Goal: Task Accomplishment & Management: Use online tool/utility

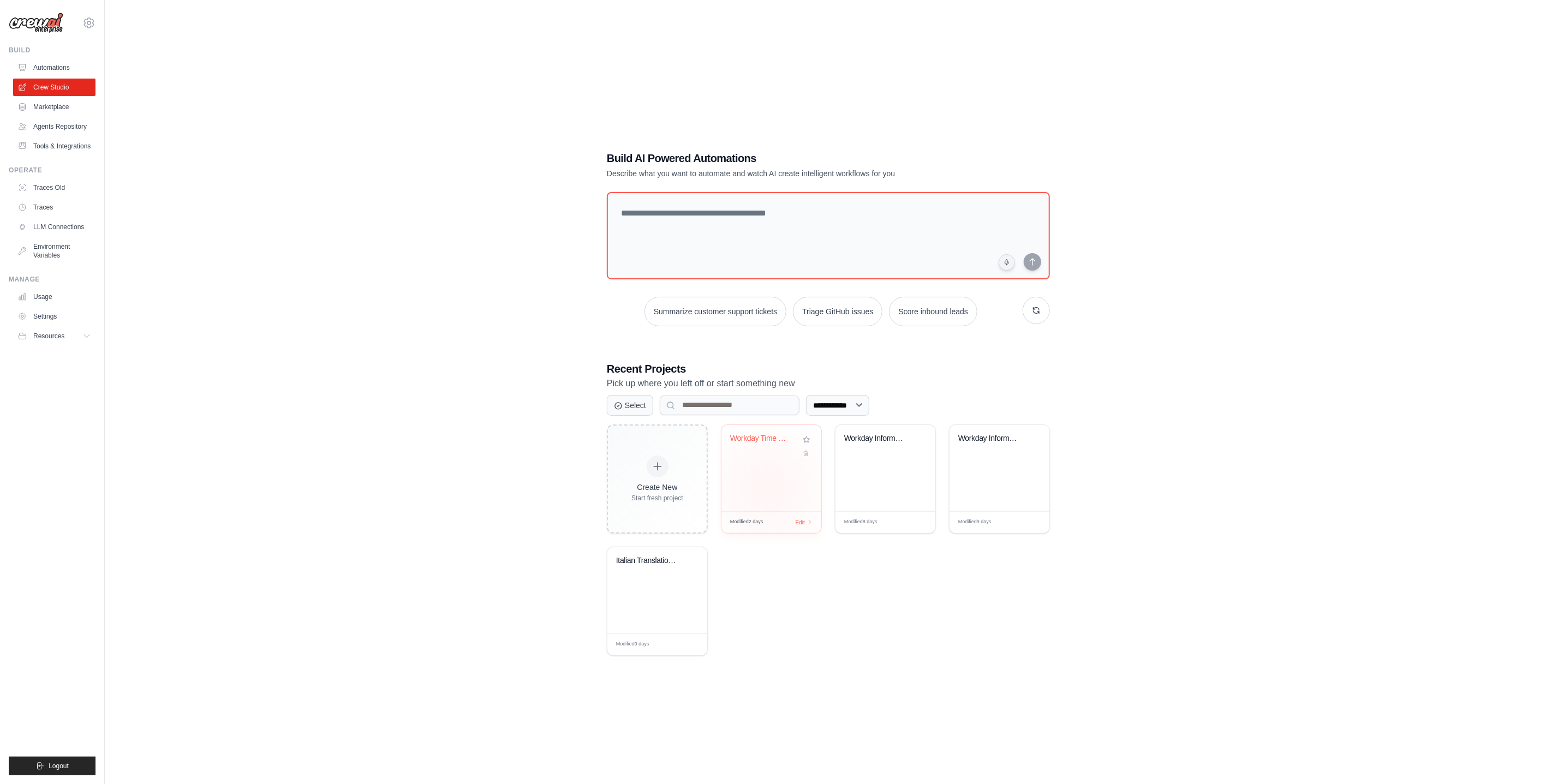
click at [767, 489] on div "Workday Time Off Retrieval" at bounding box center [771, 468] width 100 height 86
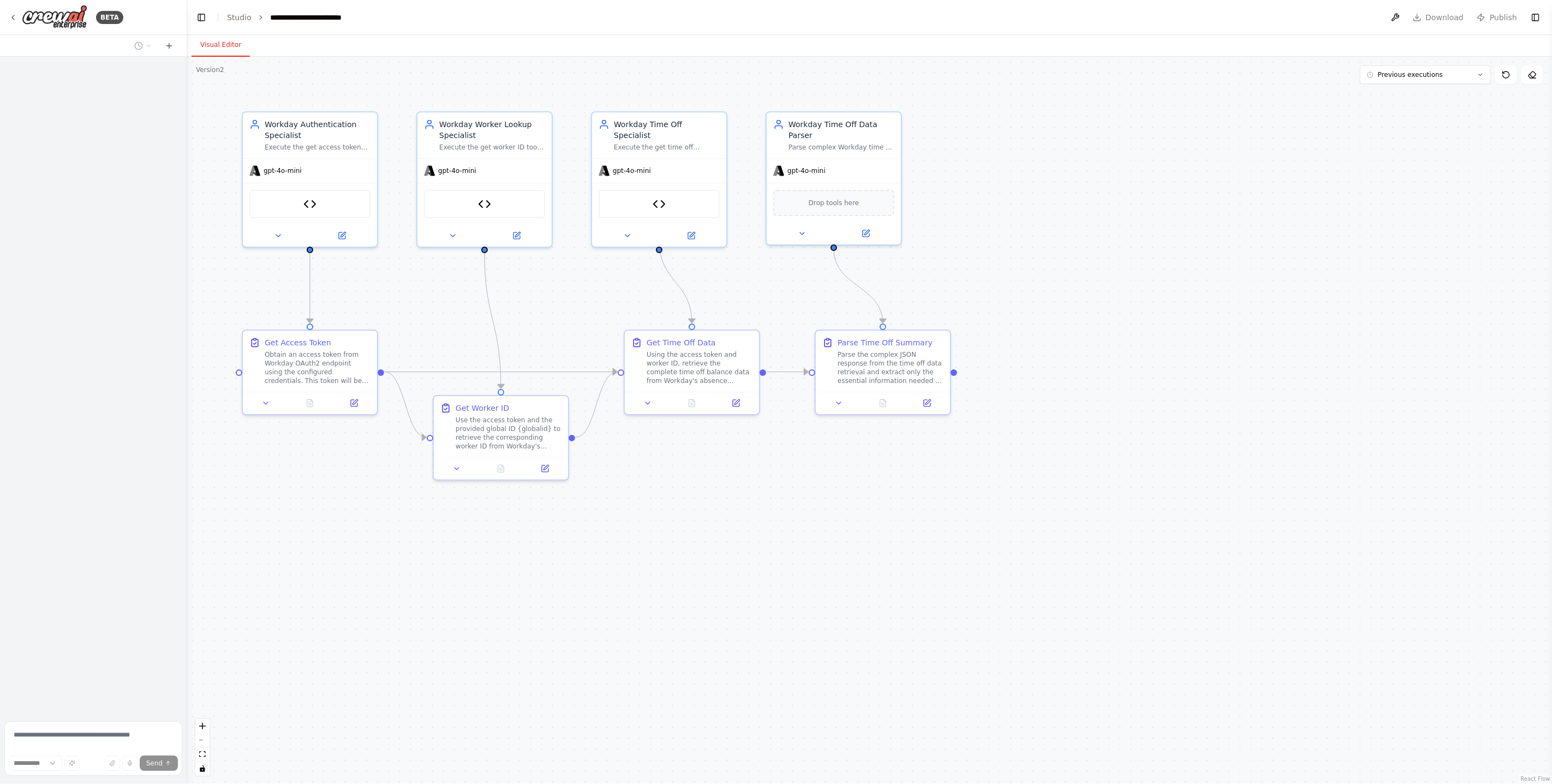
select select "****"
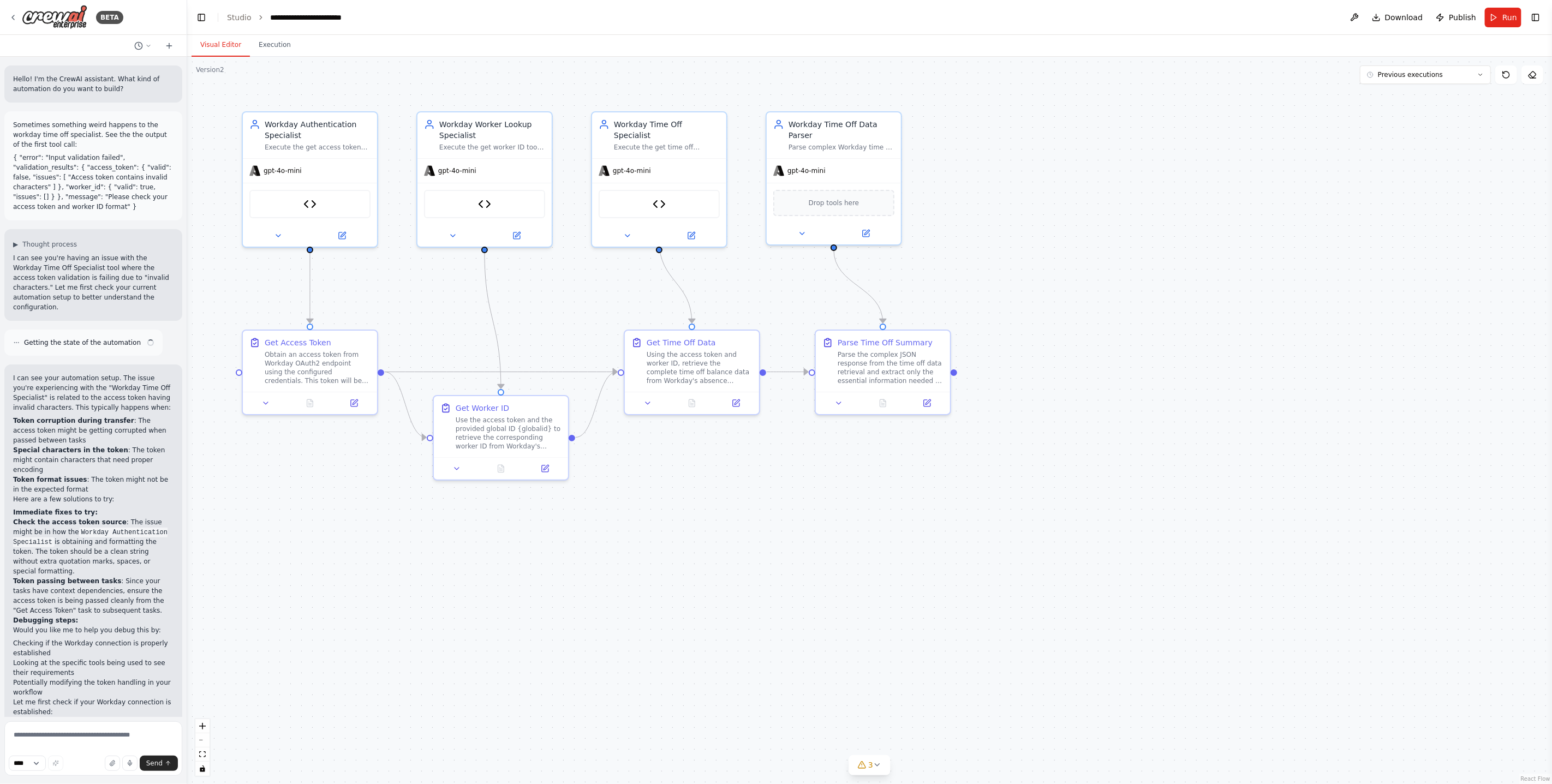
scroll to position [6310, 0]
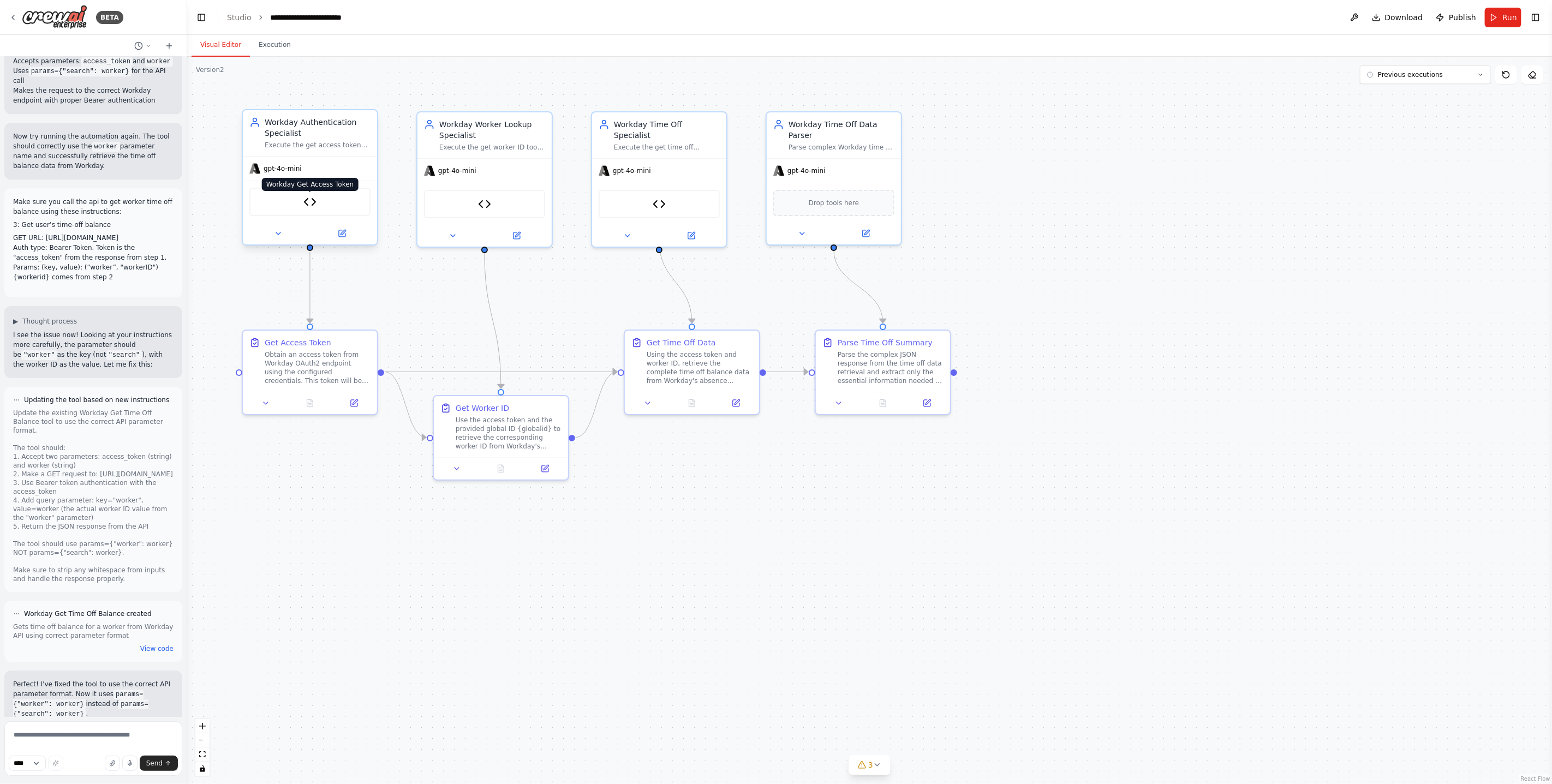
click at [308, 206] on img at bounding box center [310, 202] width 13 height 13
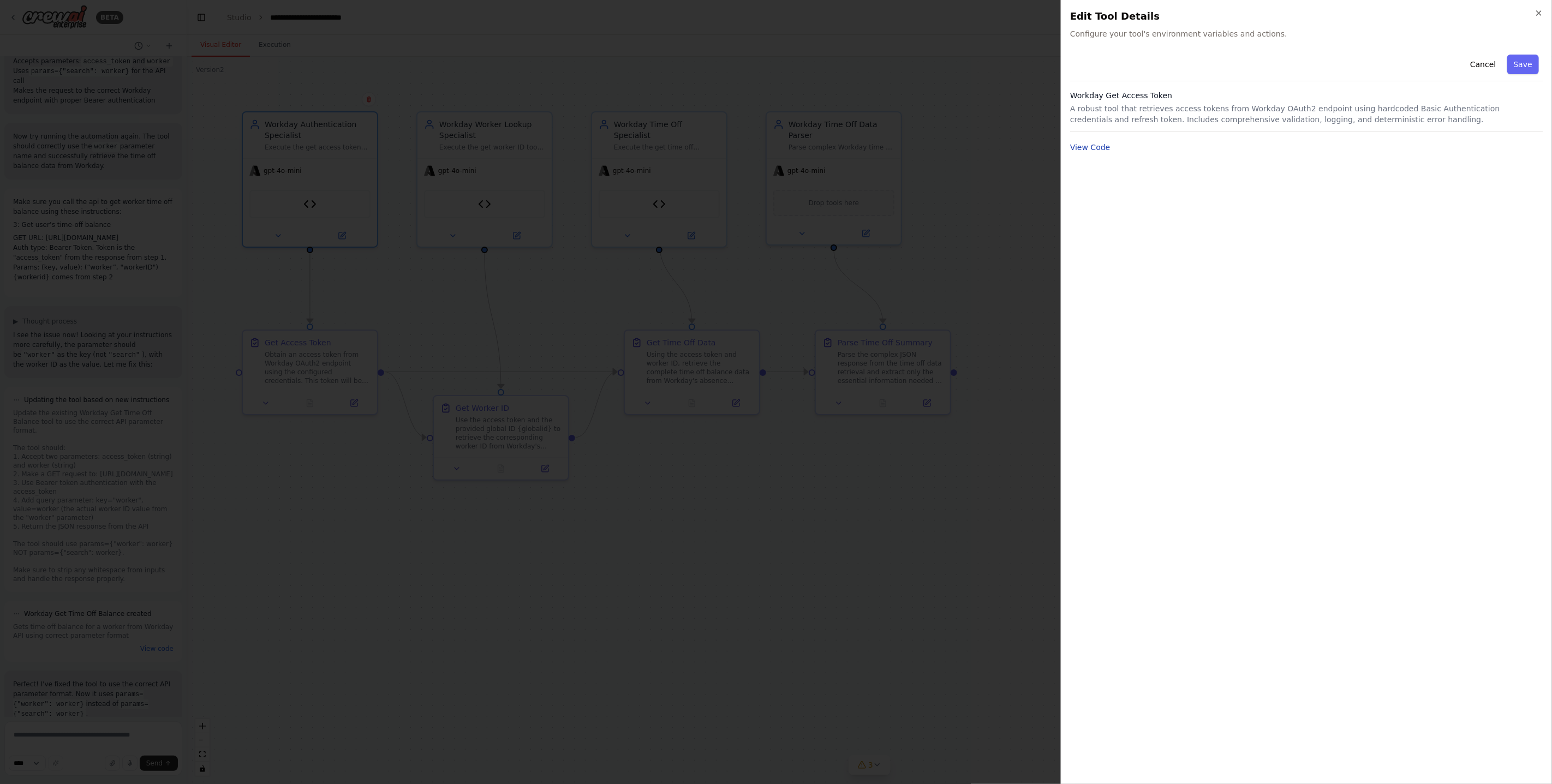
click at [1097, 146] on button "View Code" at bounding box center [1090, 147] width 40 height 11
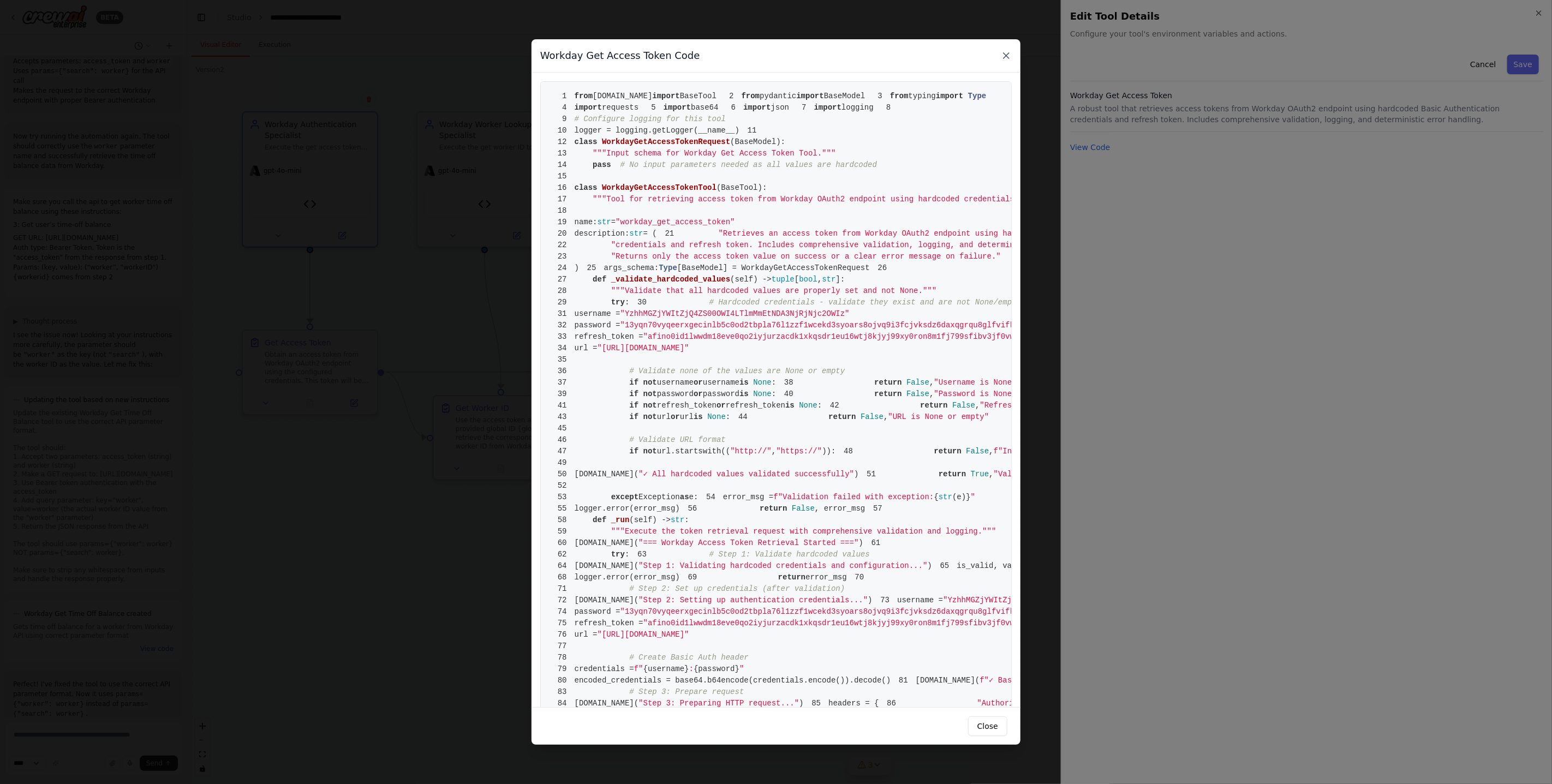
click at [1005, 53] on icon at bounding box center [1006, 56] width 11 height 11
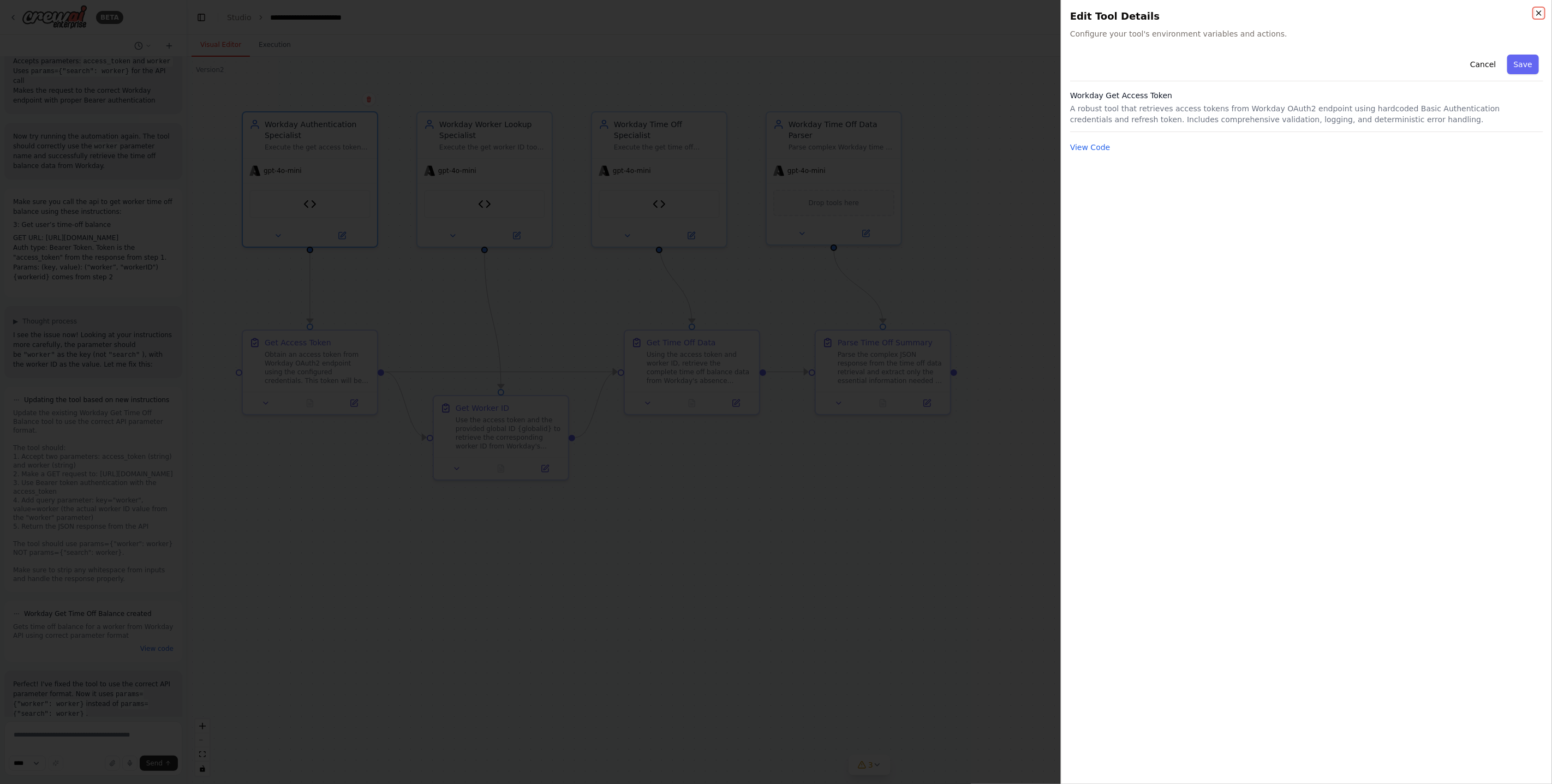
click at [1539, 14] on icon "button" at bounding box center [1539, 13] width 9 height 9
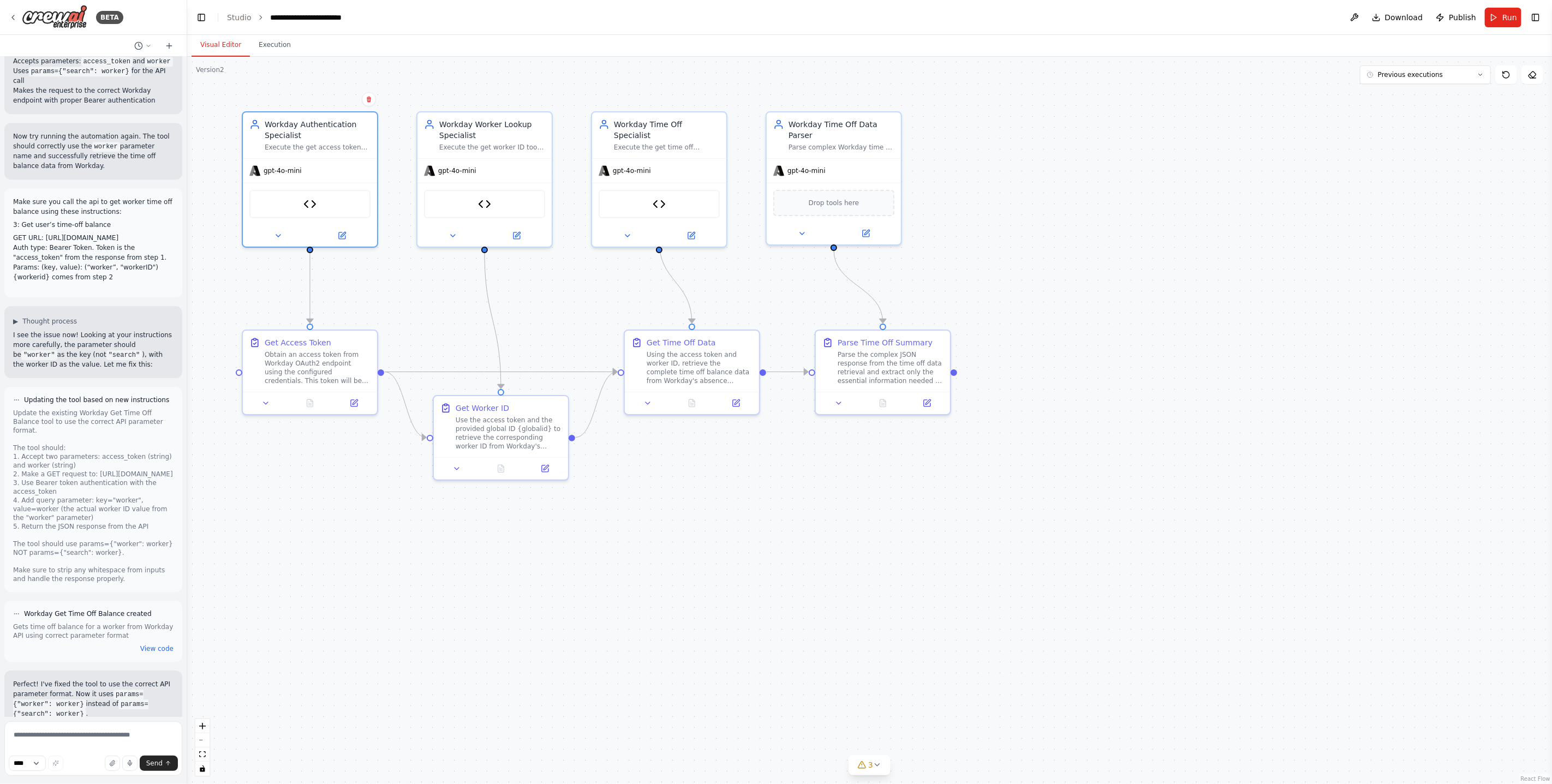
click at [1038, 520] on div ".deletable-edge-delete-btn { width: 20px; height: 20px; border: 0px solid #ffff…" at bounding box center [869, 420] width 1365 height 727
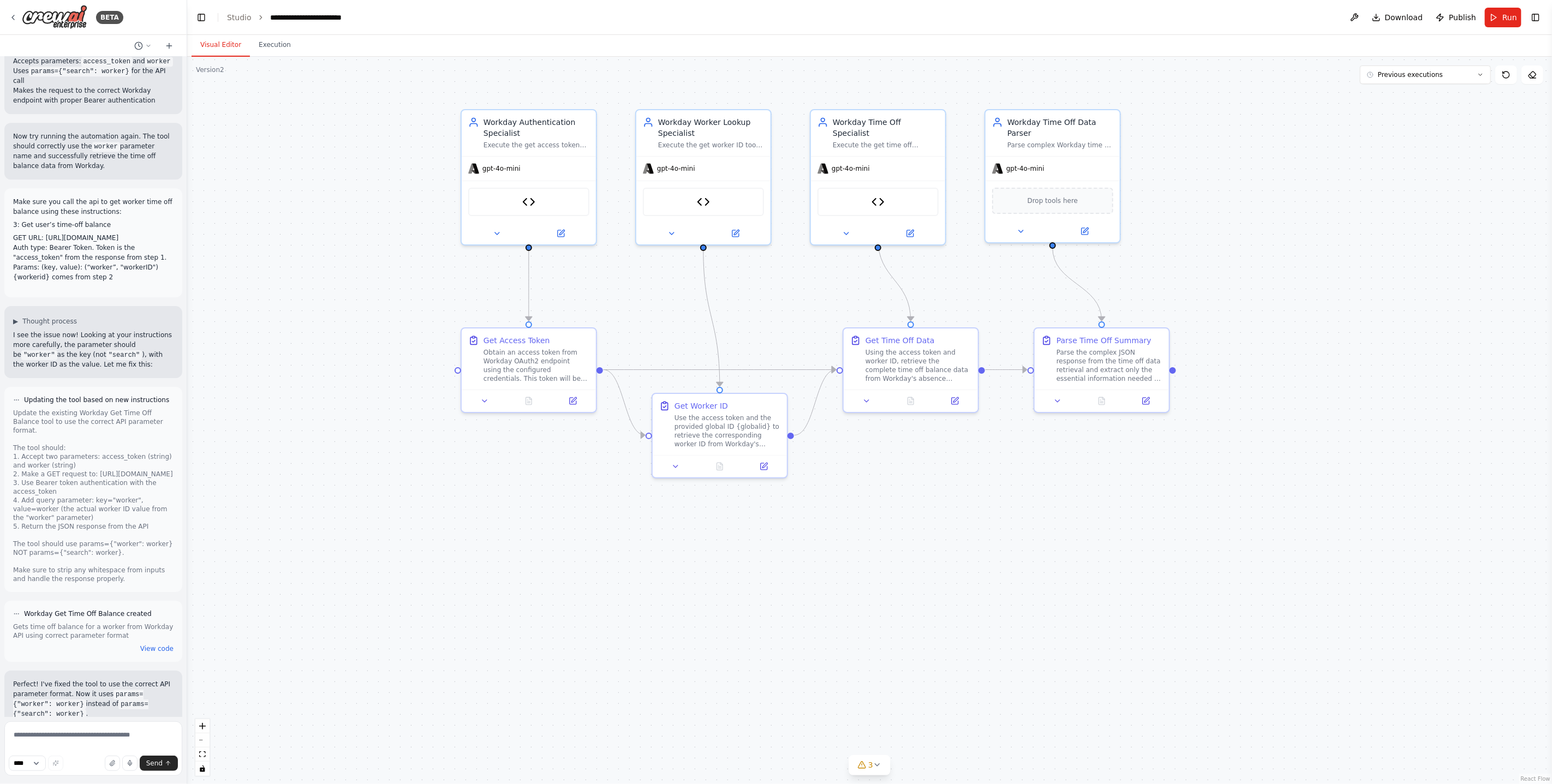
drag, startPoint x: 680, startPoint y: 560, endPoint x: 898, endPoint y: 557, distance: 218.0
click at [898, 557] on div ".deletable-edge-delete-btn { width: 20px; height: 20px; border: 0px solid #ffff…" at bounding box center [869, 420] width 1365 height 727
click at [1500, 12] on button "Run" at bounding box center [1503, 18] width 36 height 19
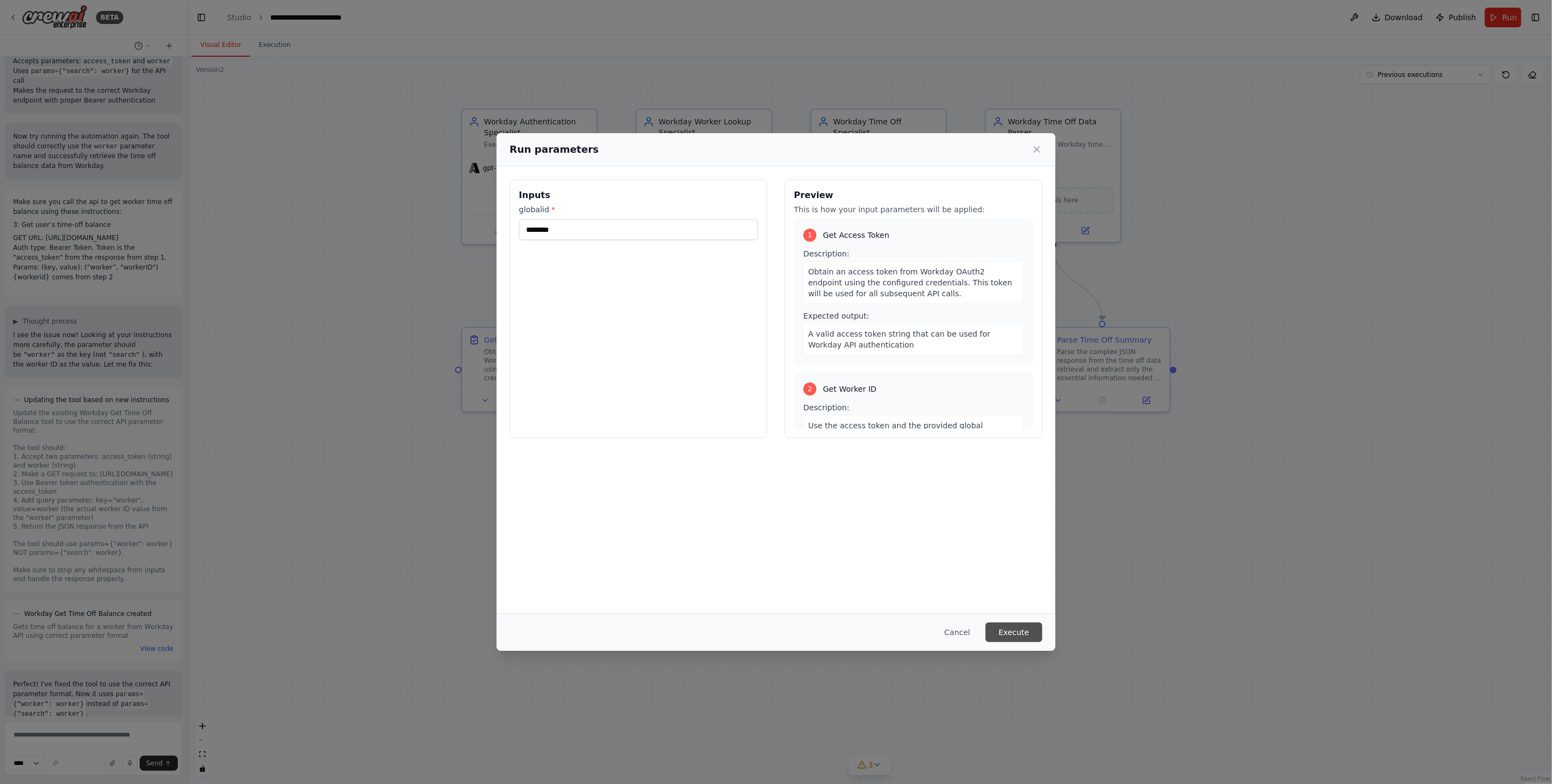
click at [1025, 638] on button "Execute" at bounding box center [1013, 632] width 57 height 19
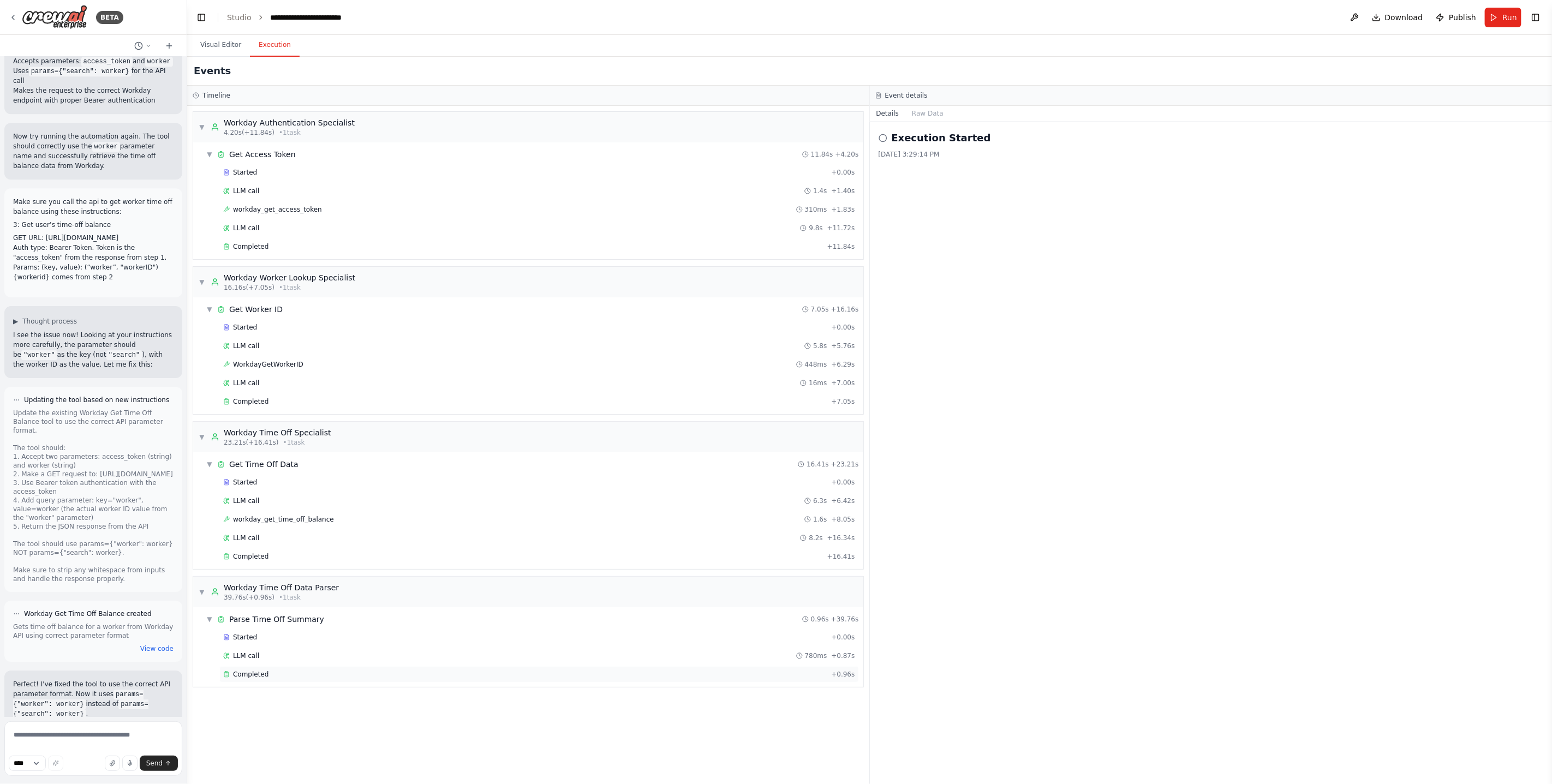
click at [298, 676] on div "Completed" at bounding box center [525, 674] width 604 height 9
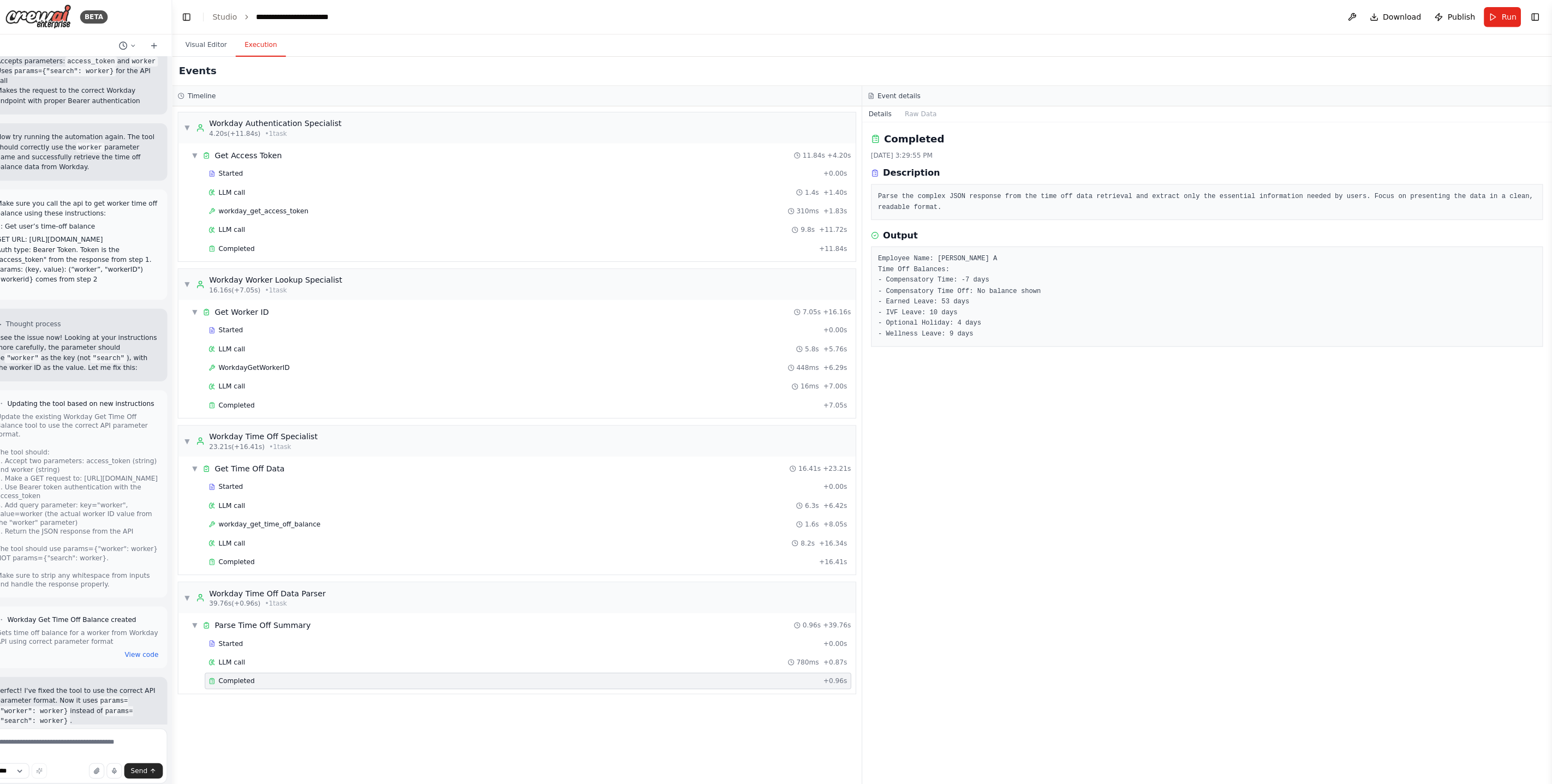
scroll to position [0, 0]
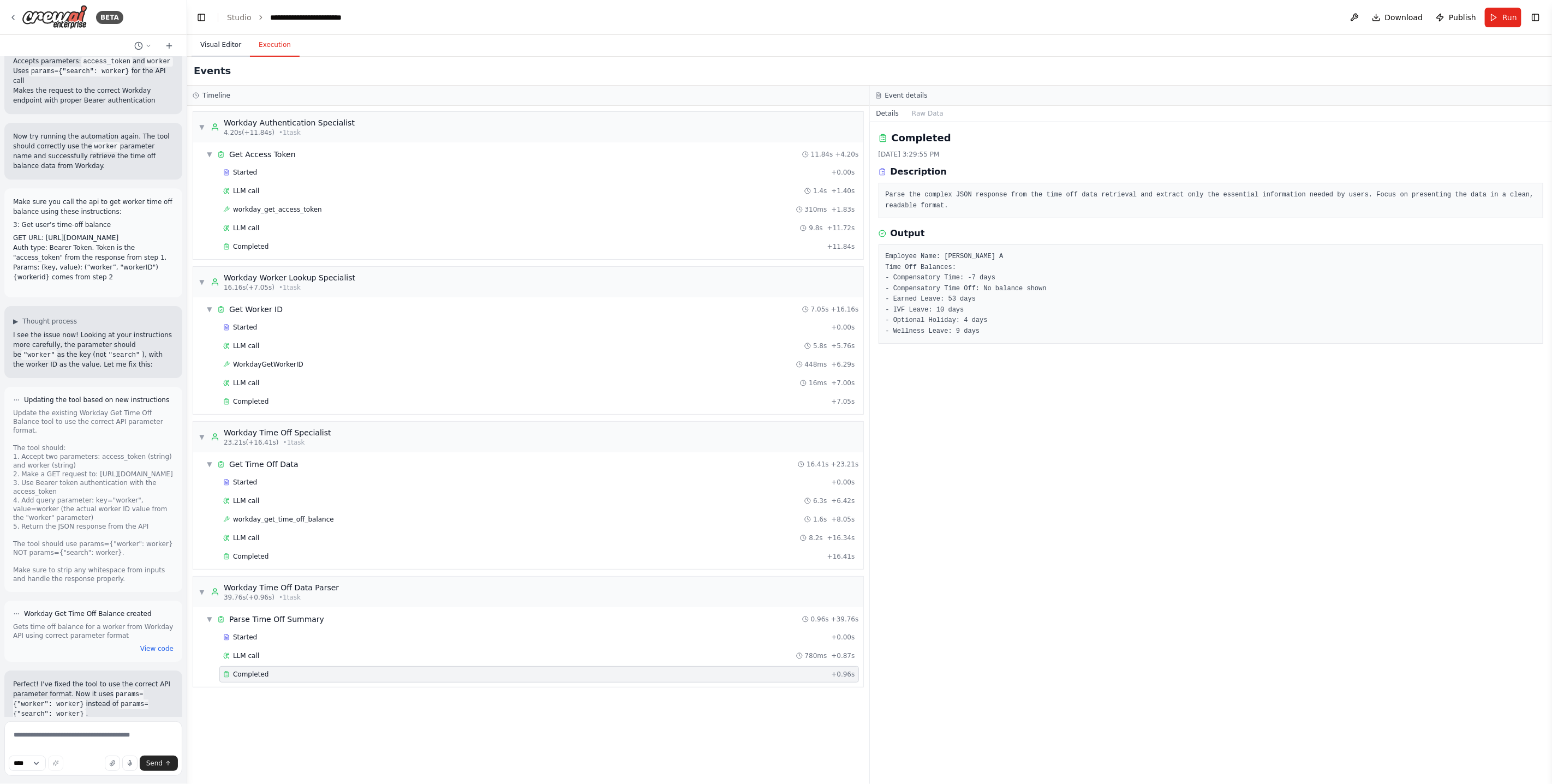
click at [218, 36] on button "Visual Editor" at bounding box center [221, 46] width 58 height 23
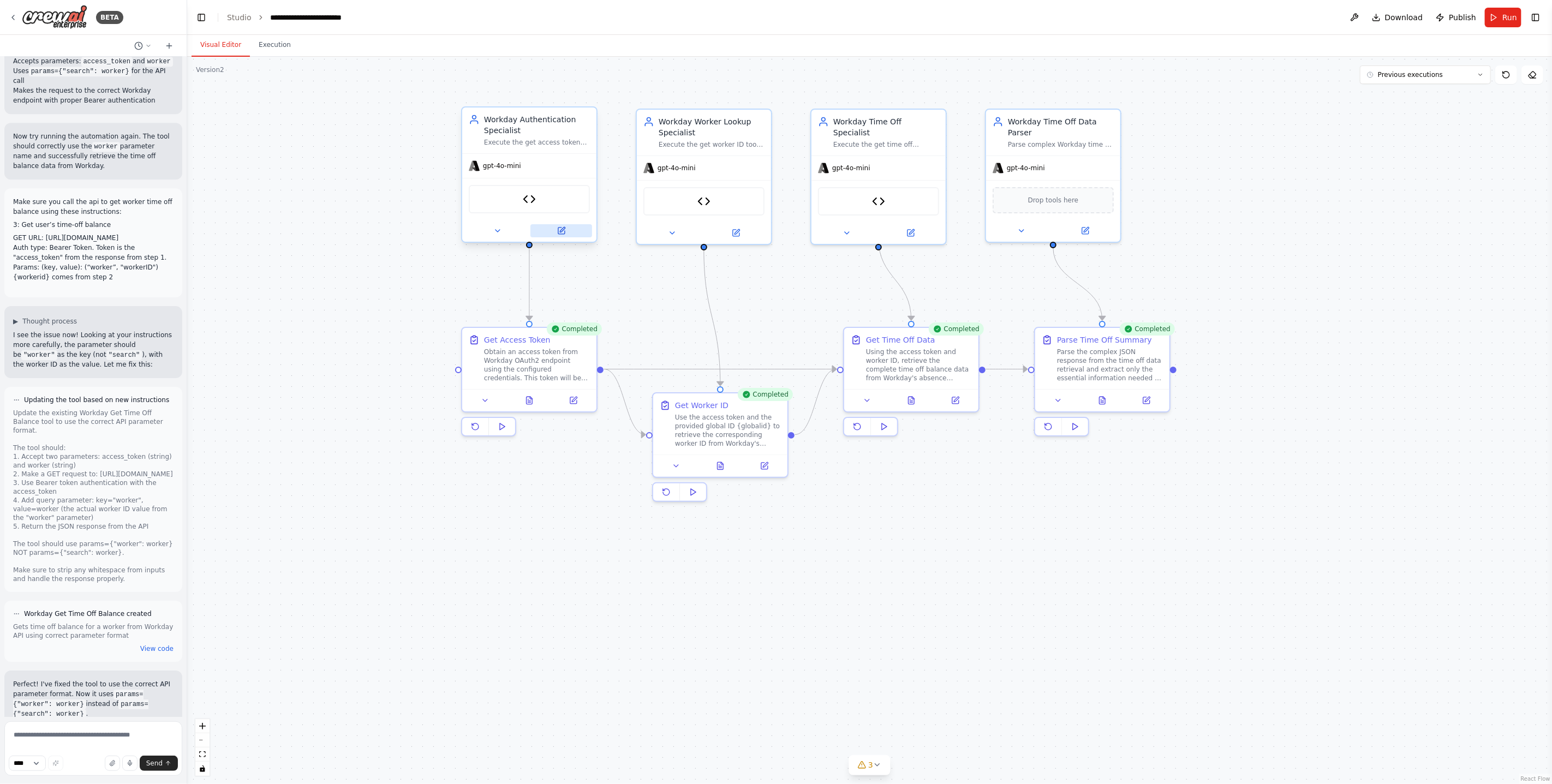
click at [559, 231] on icon at bounding box center [561, 230] width 7 height 7
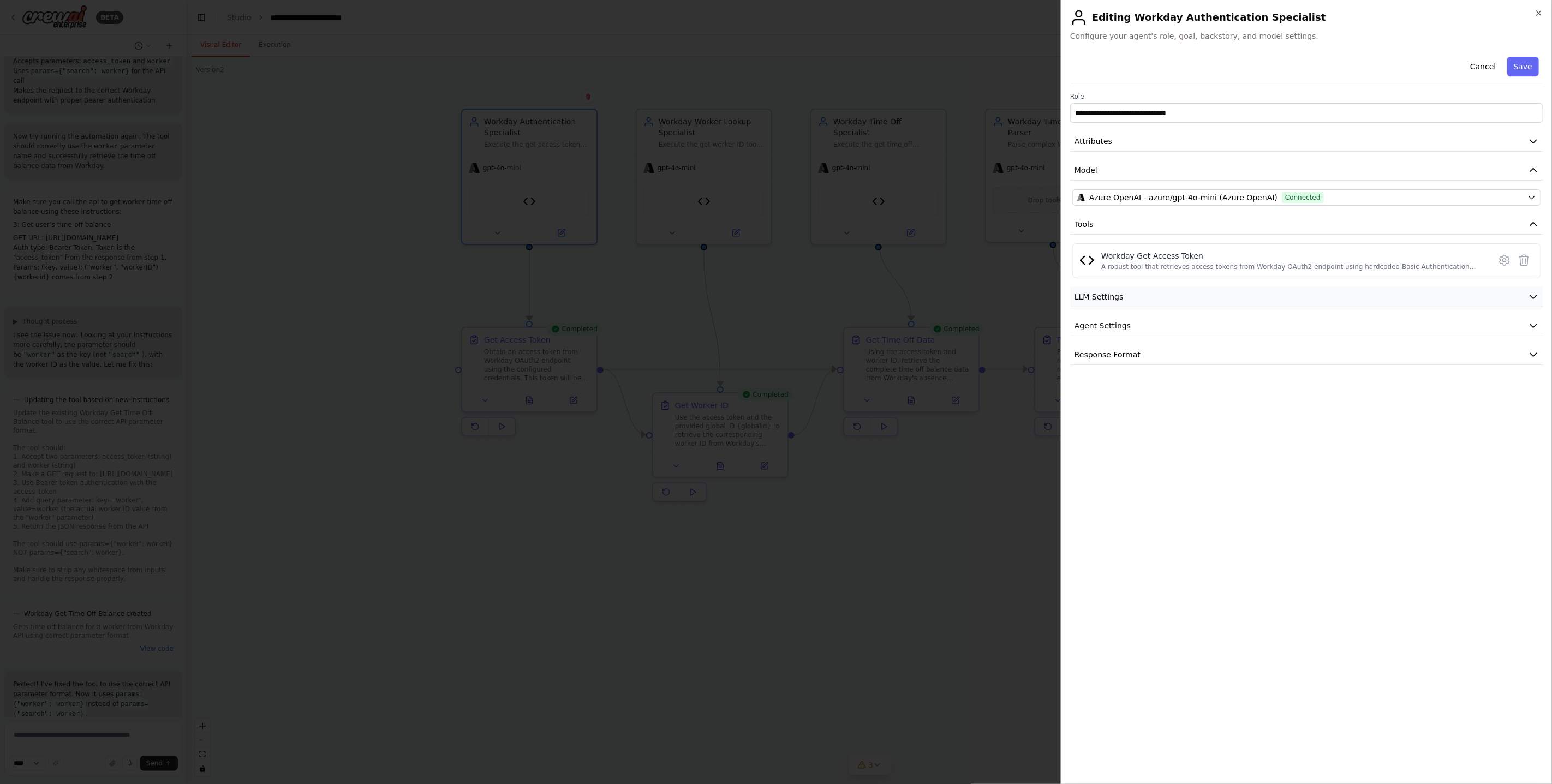
click at [1139, 298] on button "LLM Settings" at bounding box center [1306, 297] width 473 height 20
click at [1072, 333] on span at bounding box center [1077, 331] width 9 height 9
click at [1125, 400] on span "Agent Settings" at bounding box center [1102, 404] width 56 height 11
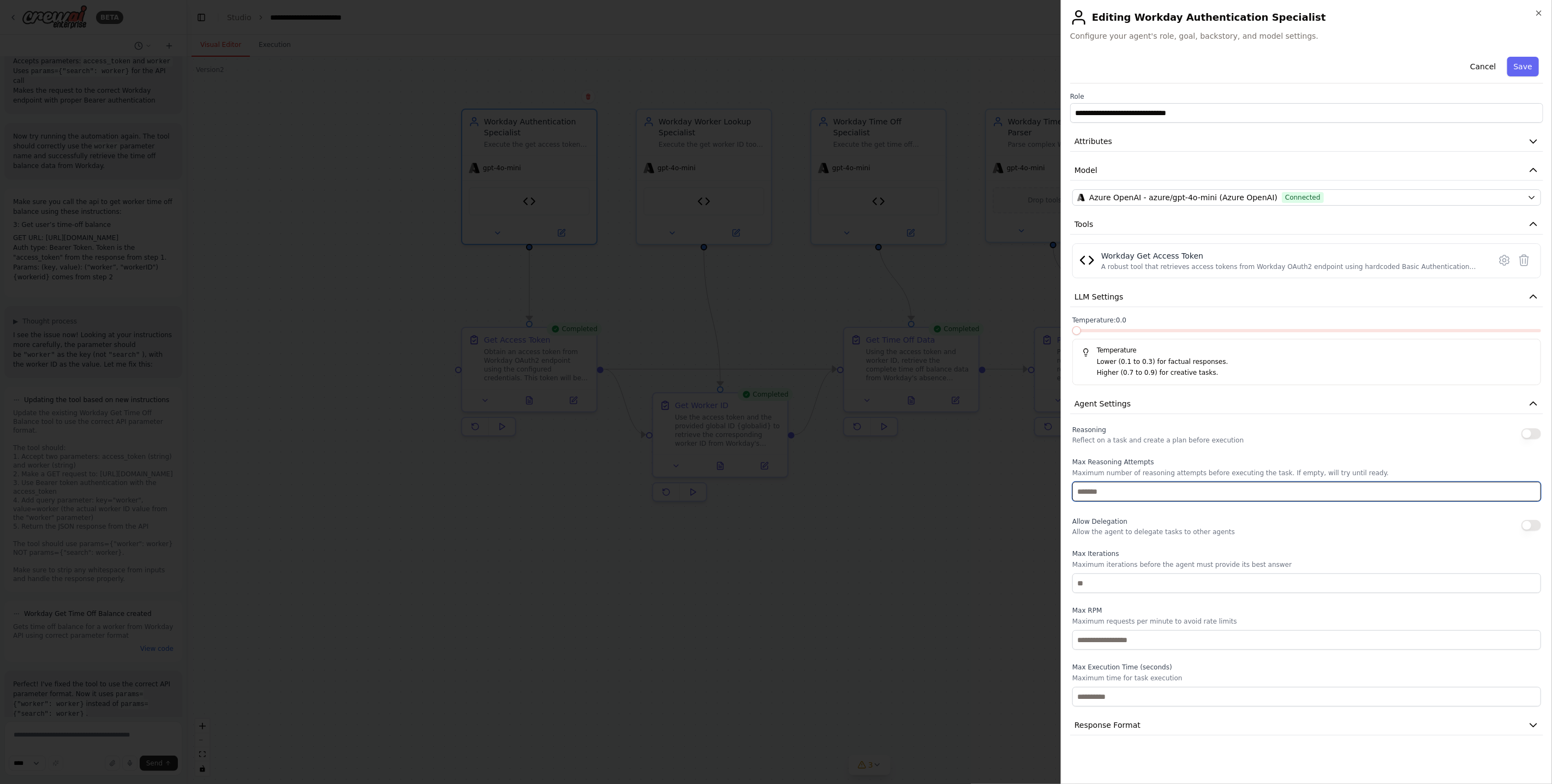
click at [1159, 490] on input "number" at bounding box center [1306, 492] width 469 height 19
type input "*"
click at [1165, 533] on p "Allow the agent to delegate tasks to other agents" at bounding box center [1154, 532] width 163 height 9
drag, startPoint x: 1133, startPoint y: 534, endPoint x: 1233, endPoint y: 534, distance: 100.0
click at [1233, 535] on div "Allow Delegation Allow the agent to delegate tasks to other agents" at bounding box center [1306, 525] width 469 height 22
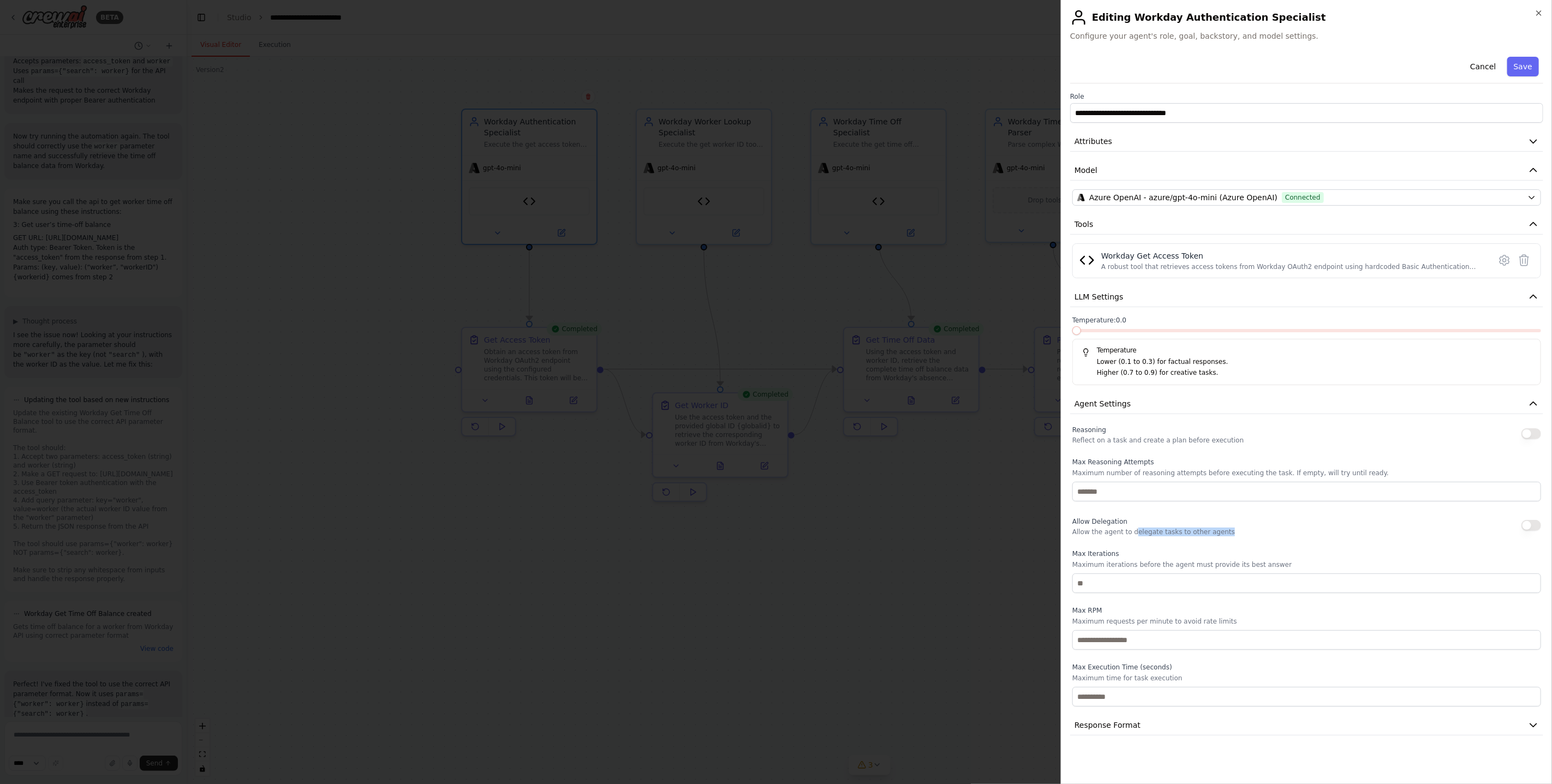
click at [1233, 534] on div "Allow Delegation Allow the agent to delegate tasks to other agents" at bounding box center [1306, 525] width 469 height 22
drag, startPoint x: 1195, startPoint y: 530, endPoint x: 1235, endPoint y: 530, distance: 40.0
click at [1235, 530] on div "Allow Delegation Allow the agent to delegate tasks to other agents" at bounding box center [1306, 525] width 469 height 22
click at [1227, 529] on div "Allow Delegation Allow the agent to delegate tasks to other agents" at bounding box center [1306, 525] width 469 height 22
click at [1133, 582] on input "number" at bounding box center [1306, 583] width 469 height 19
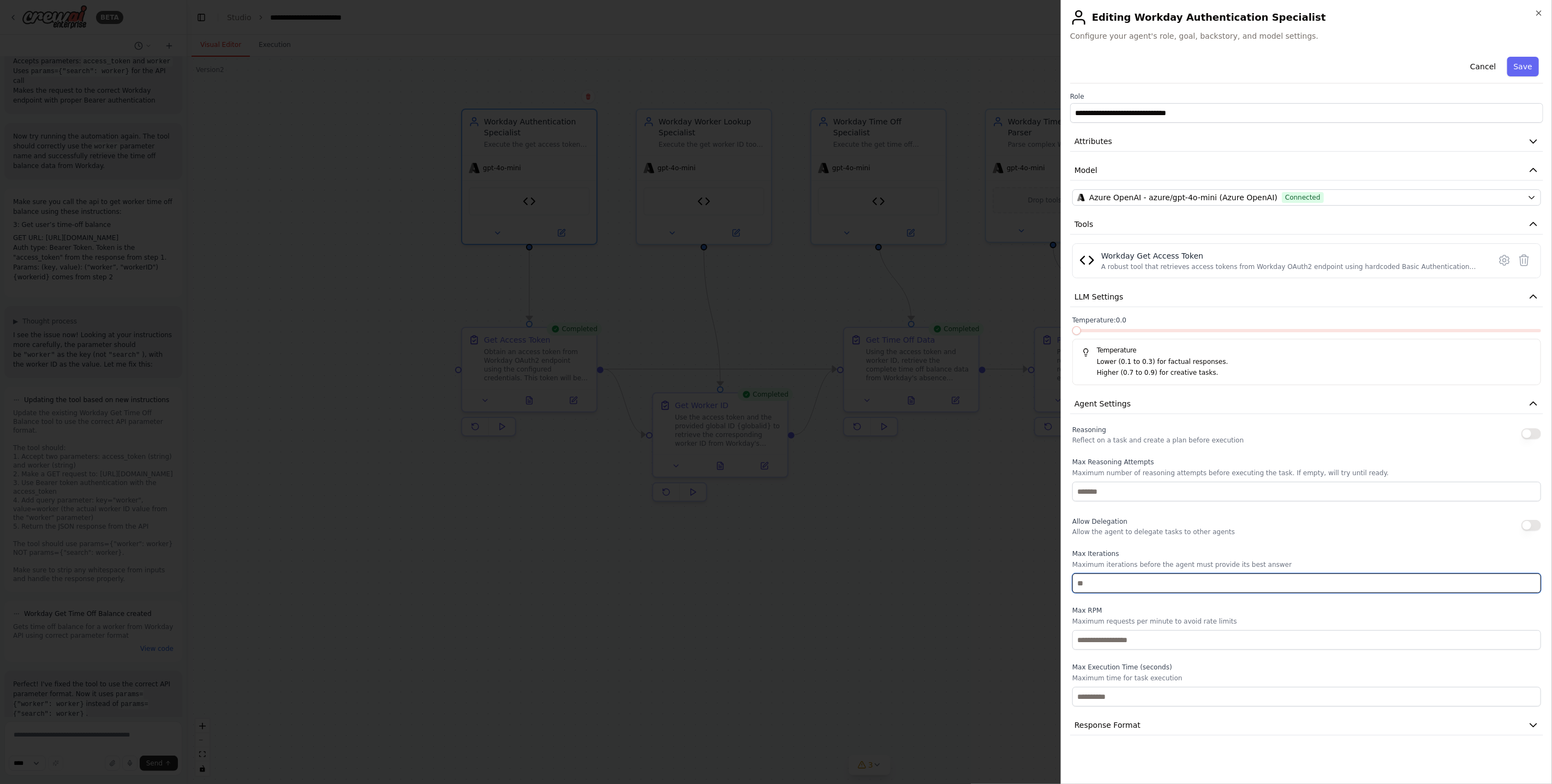
click at [1133, 582] on input "number" at bounding box center [1306, 583] width 469 height 19
type input "*"
click at [1238, 566] on p "Maximum iterations before the agent must provide its best answer" at bounding box center [1306, 565] width 469 height 9
click at [1179, 696] on input "number" at bounding box center [1306, 696] width 469 height 19
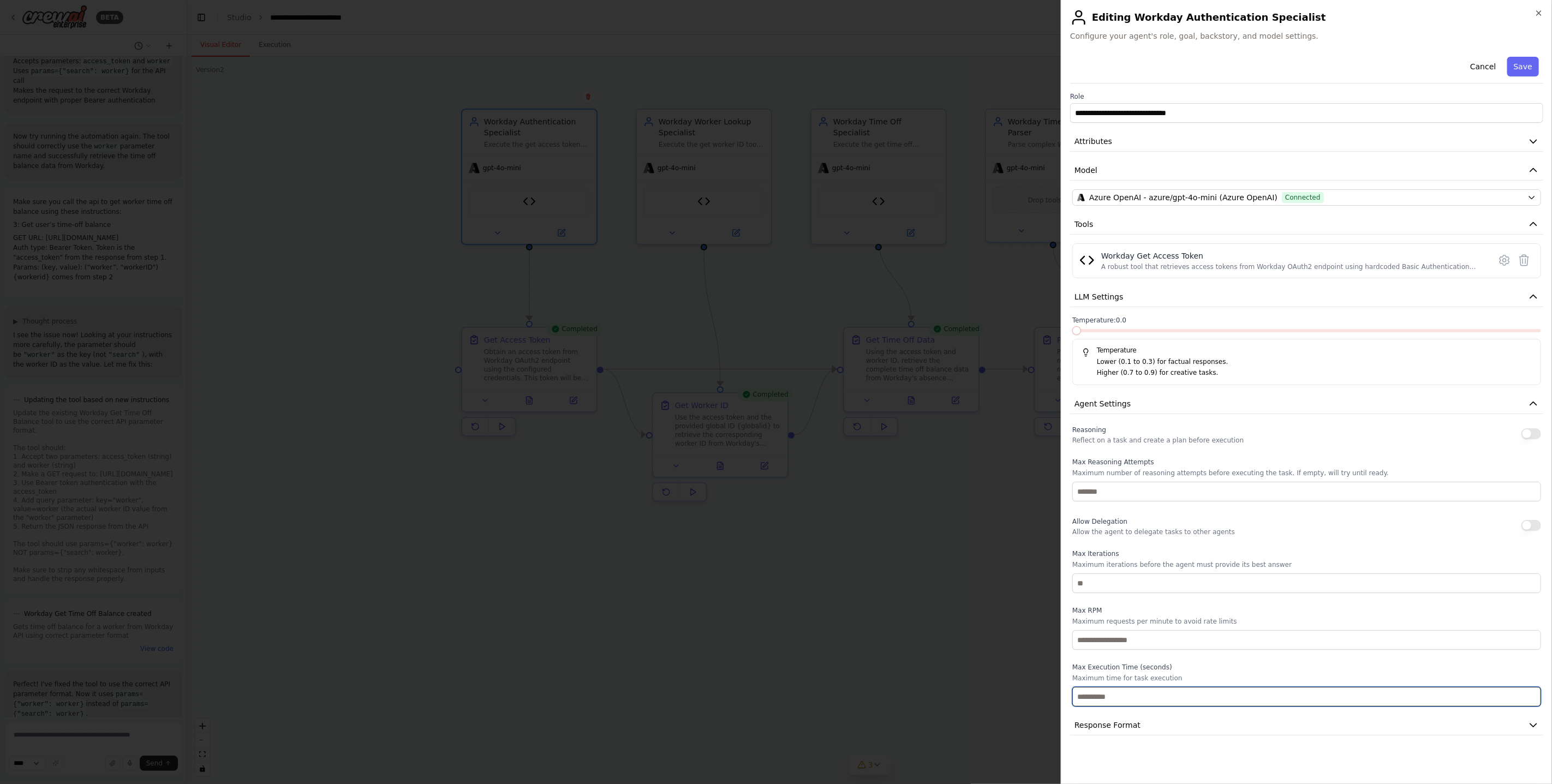
type input "*"
click at [1266, 665] on label "Max Execution Time (seconds)" at bounding box center [1306, 667] width 469 height 9
click at [1525, 67] on button "Save" at bounding box center [1523, 66] width 32 height 19
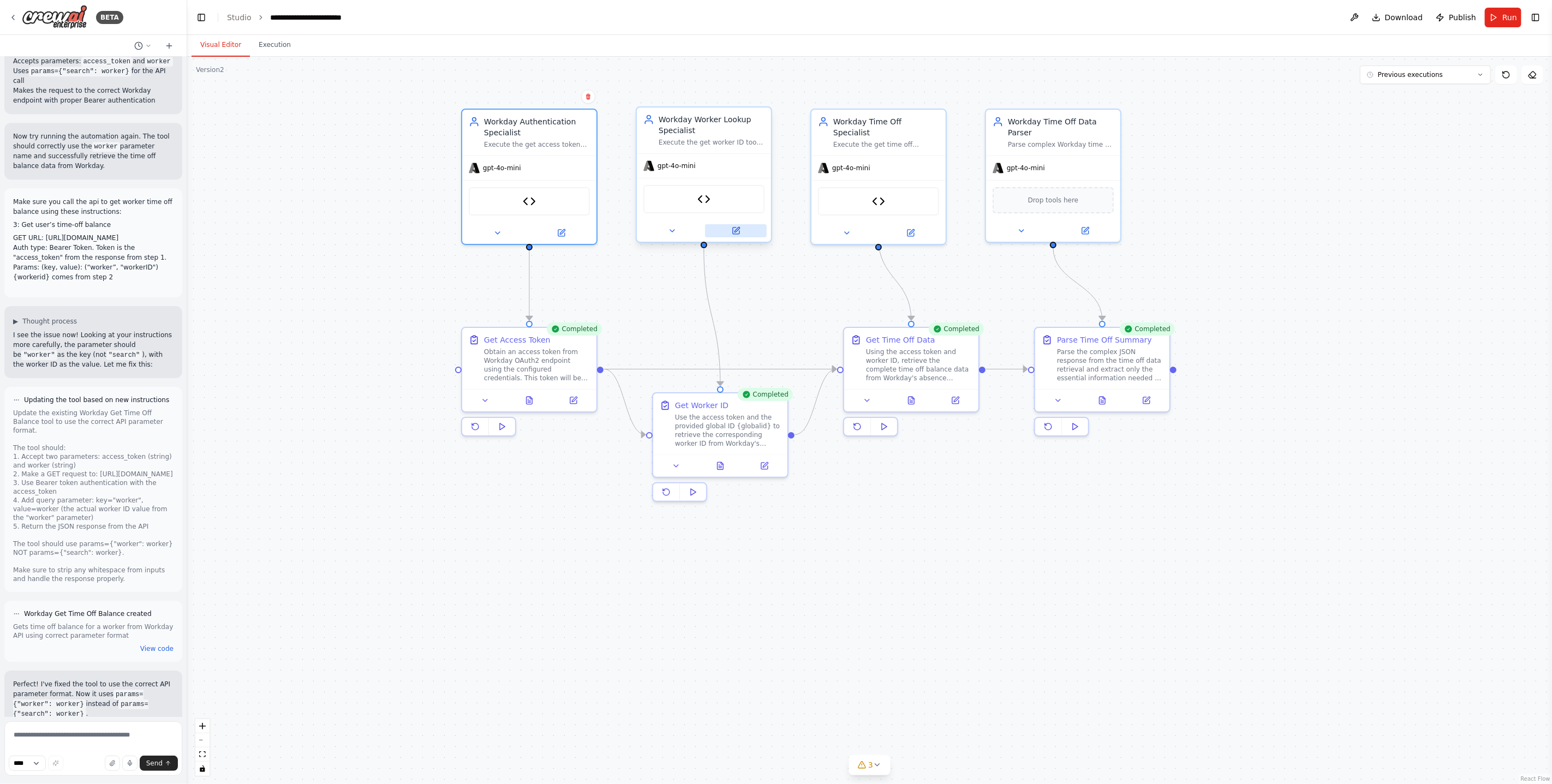
click at [739, 230] on icon at bounding box center [736, 230] width 7 height 7
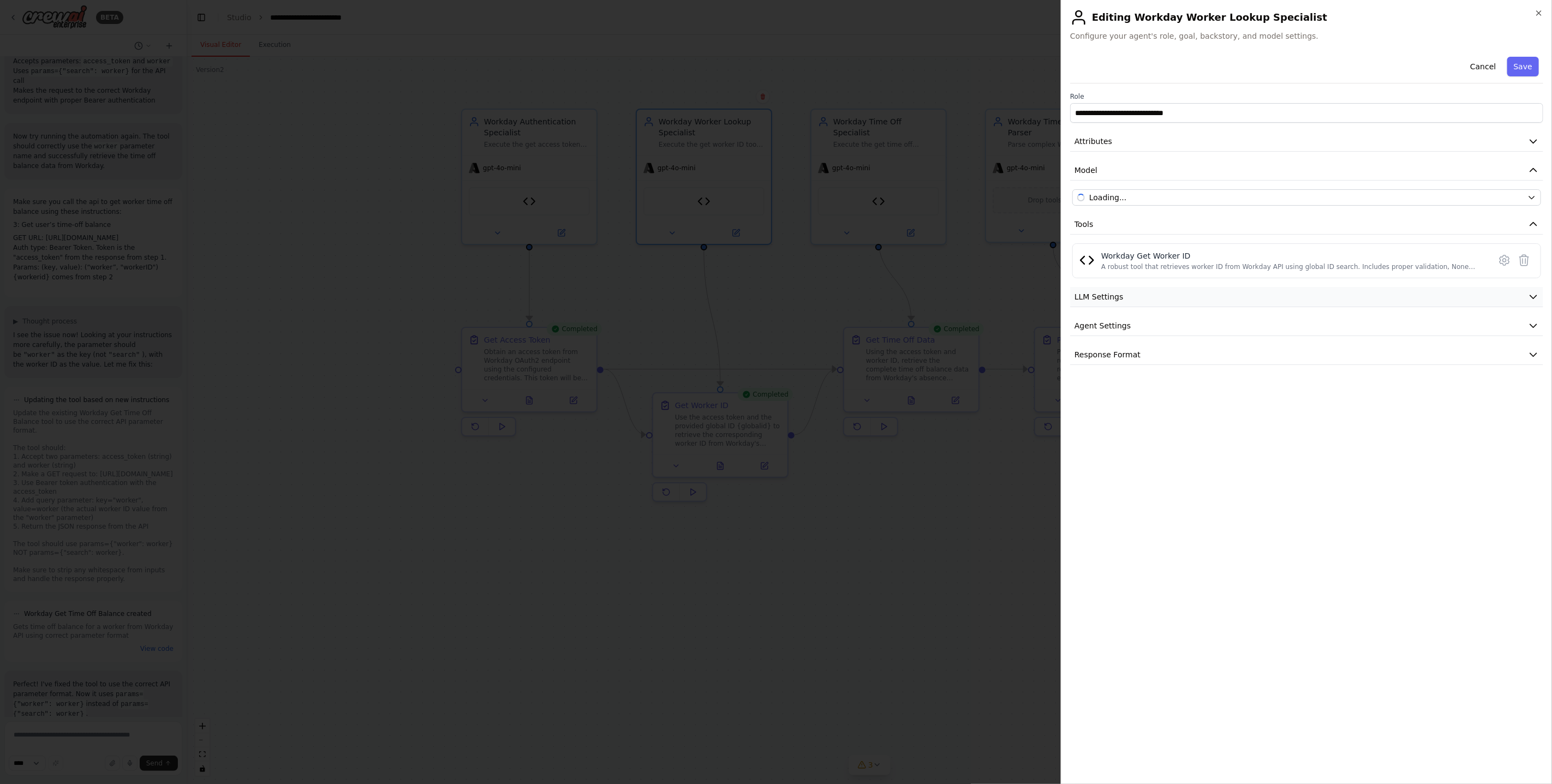
click at [1154, 294] on button "LLM Settings" at bounding box center [1306, 297] width 473 height 20
click at [1072, 329] on span at bounding box center [1119, 330] width 94 height 3
click at [1175, 401] on button "Agent Settings" at bounding box center [1306, 404] width 473 height 20
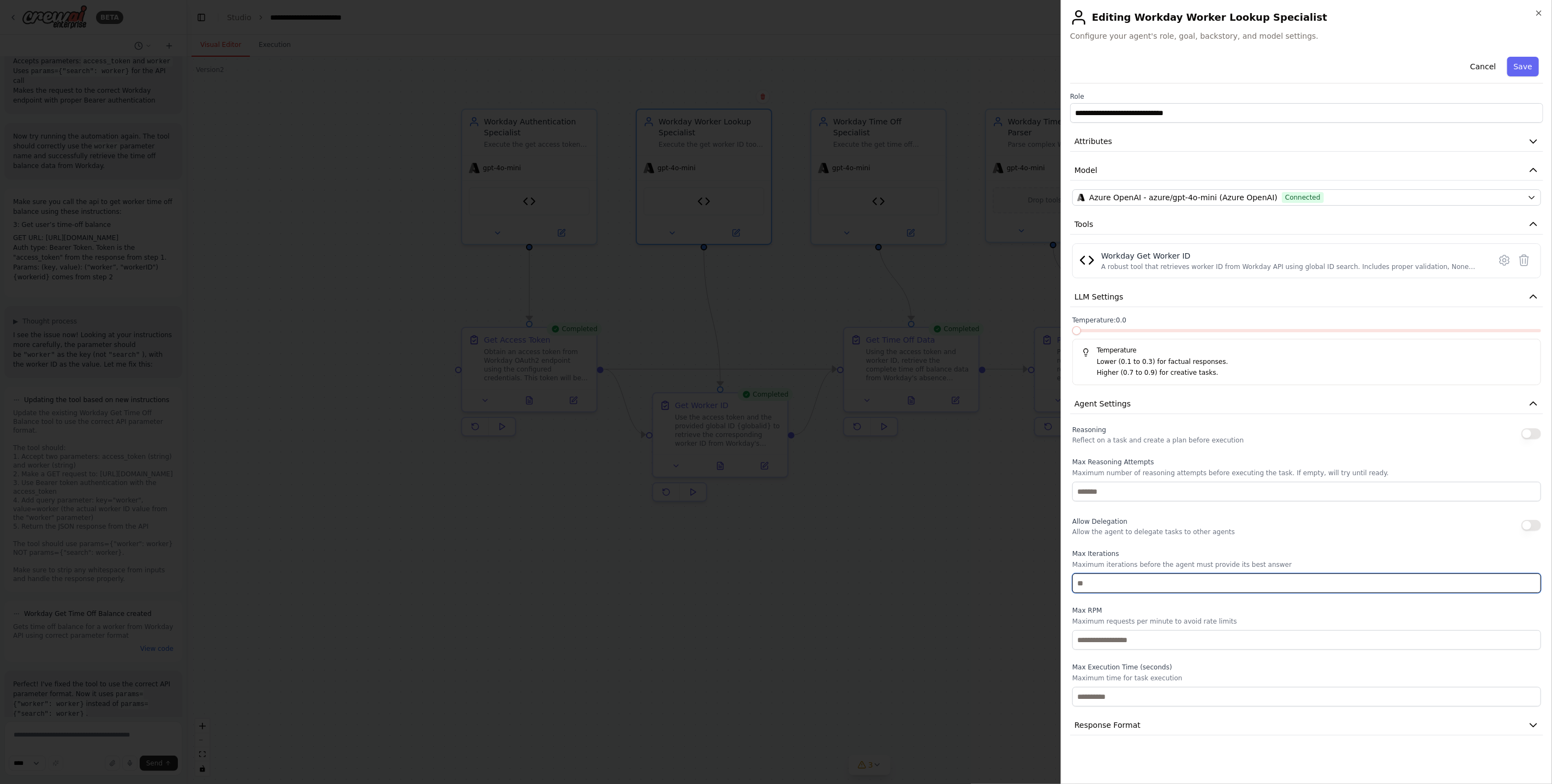
click at [1161, 581] on input "number" at bounding box center [1306, 583] width 469 height 19
type input "*"
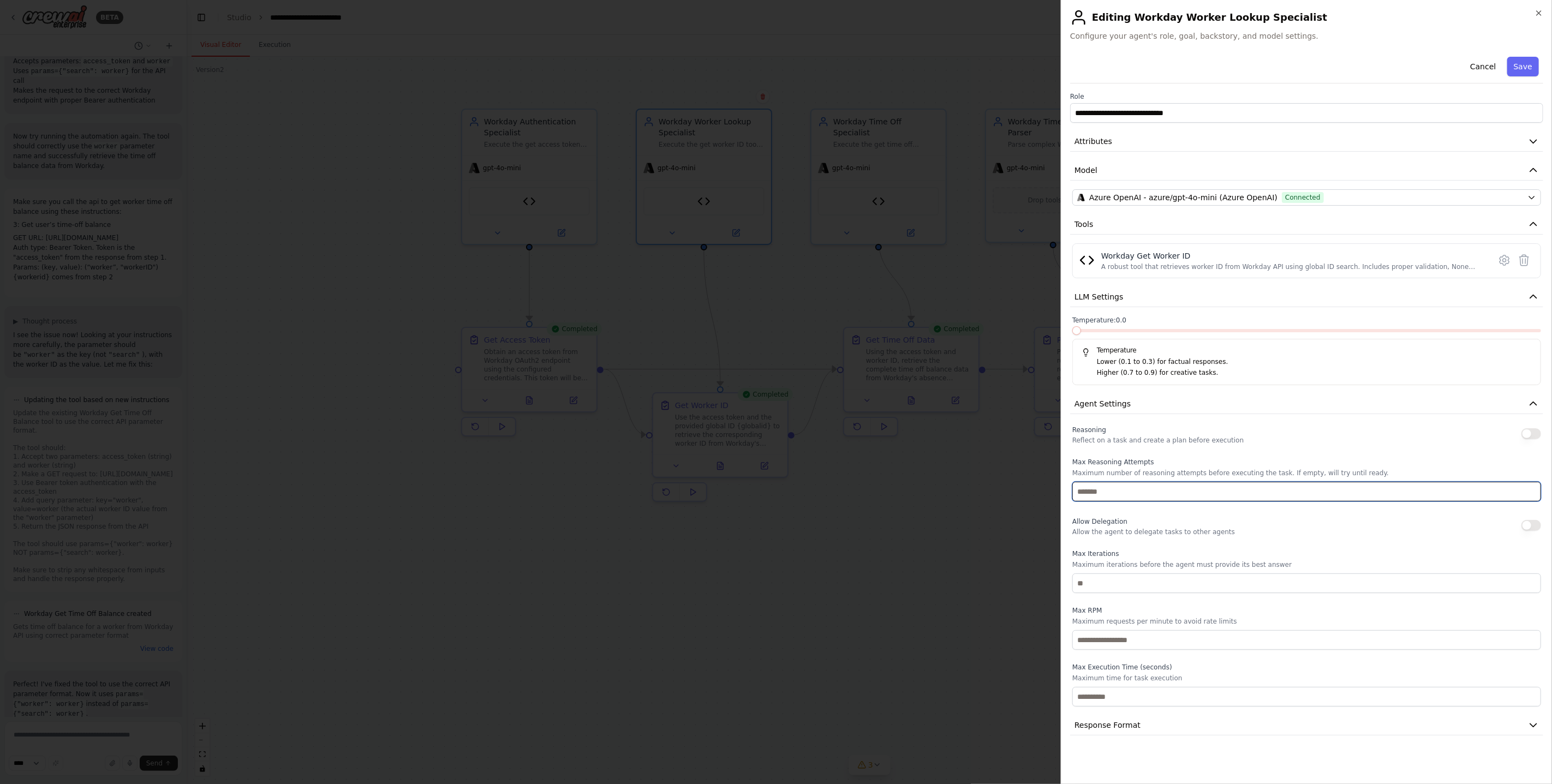
click at [1154, 493] on input "number" at bounding box center [1306, 492] width 469 height 19
type input "*"
click at [1157, 515] on div "Allow Delegation Allow the agent to delegate tasks to other agents" at bounding box center [1154, 525] width 163 height 22
click at [1530, 69] on button "Save" at bounding box center [1523, 66] width 32 height 19
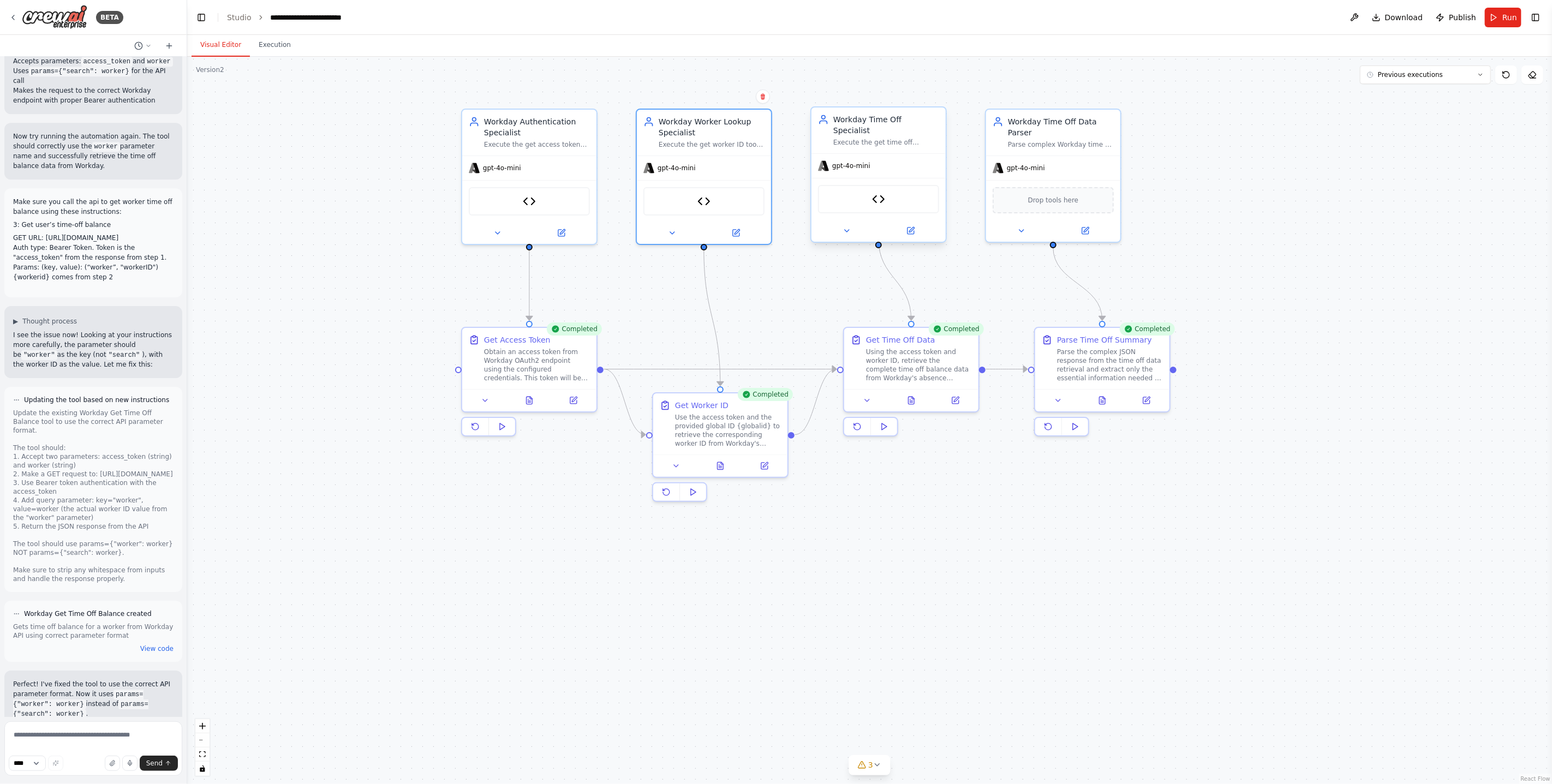
click at [909, 138] on div "Execute the get time off balance tool with the provided access token and worker…" at bounding box center [886, 142] width 106 height 9
click at [916, 224] on button at bounding box center [910, 231] width 61 height 13
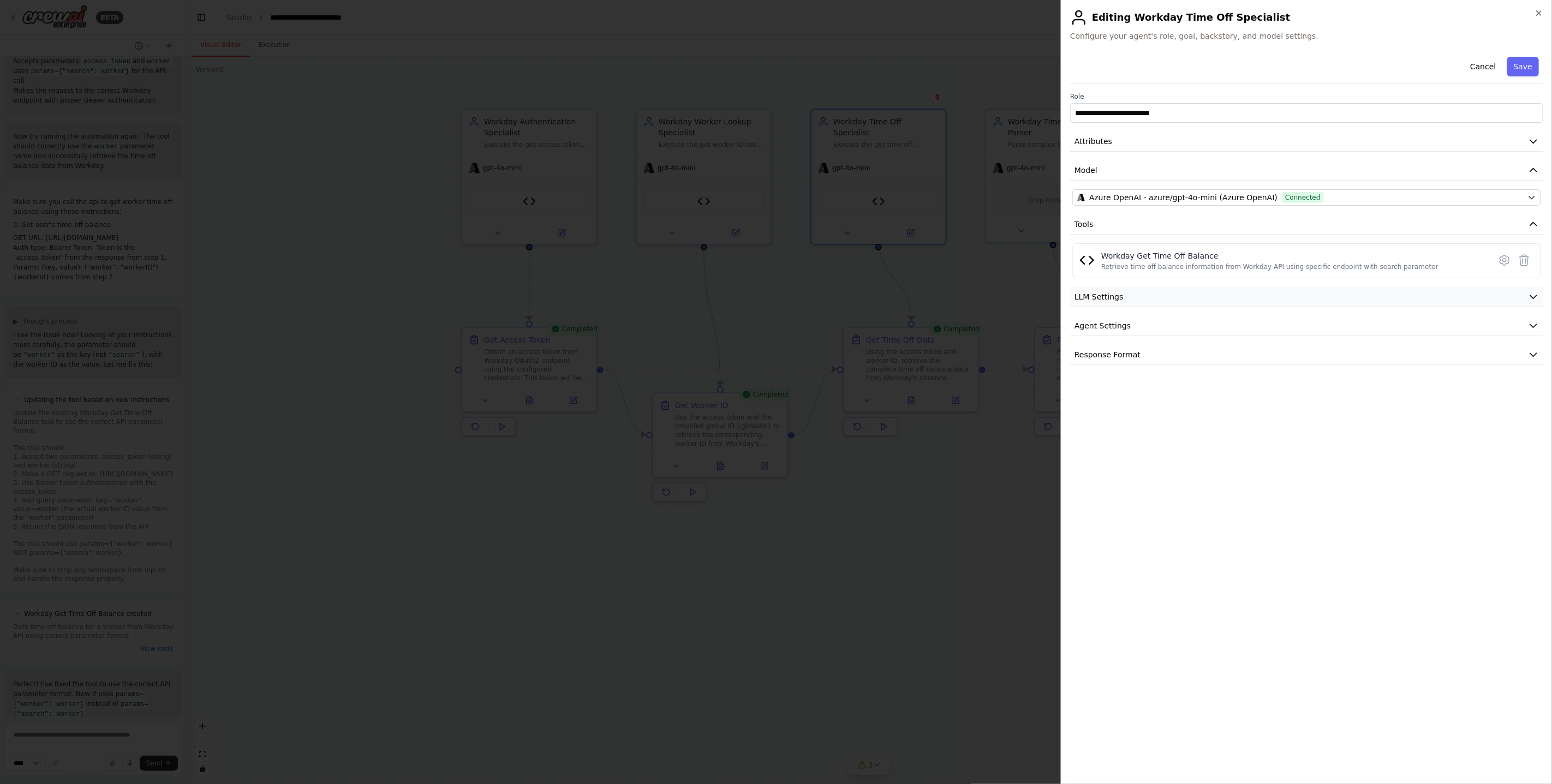
click at [1174, 307] on button "LLM Settings" at bounding box center [1306, 297] width 473 height 20
click at [1075, 326] on span at bounding box center [1077, 331] width 9 height 9
click at [1136, 407] on button "Agent Settings" at bounding box center [1306, 404] width 473 height 20
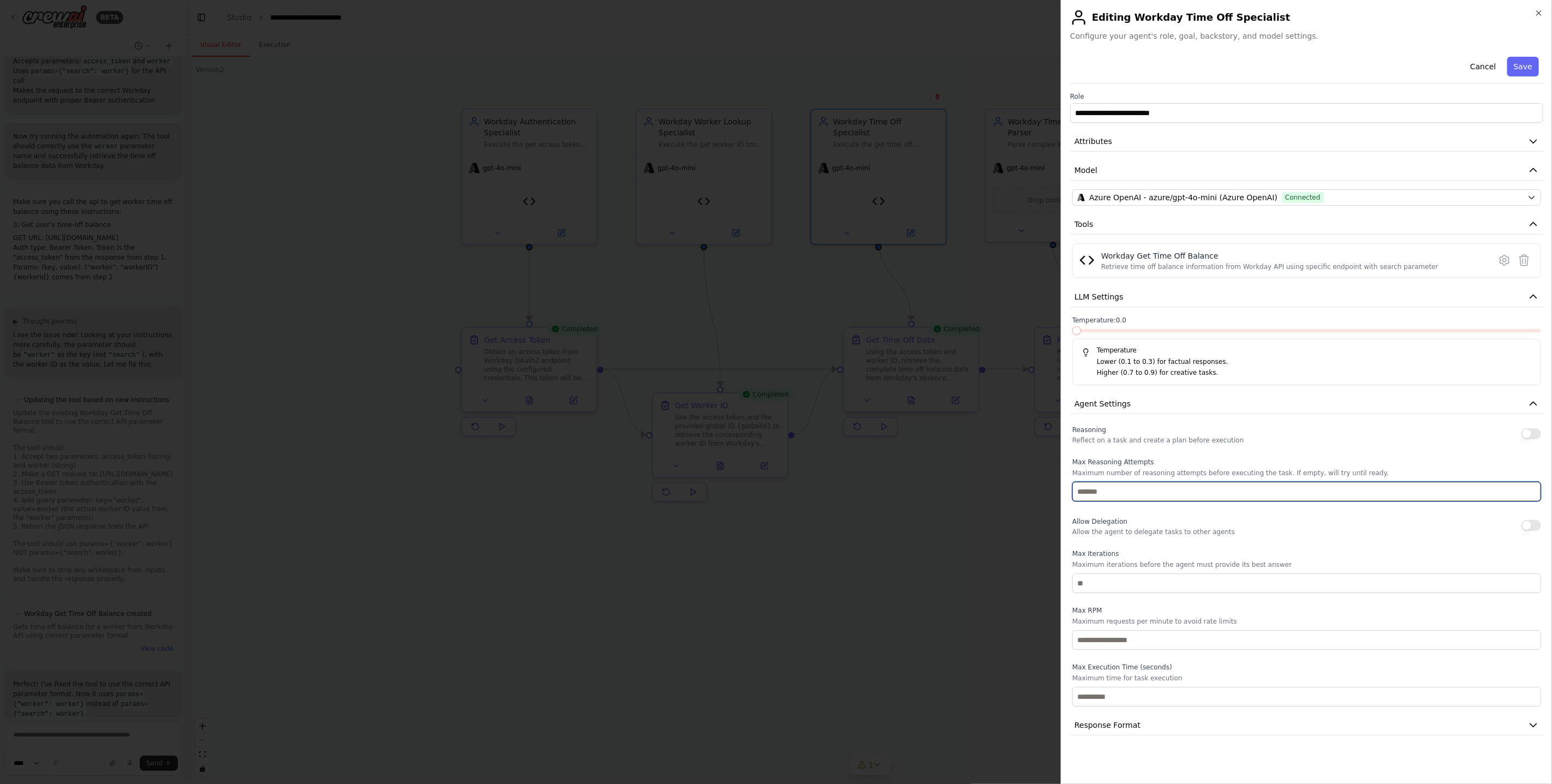
click at [1159, 493] on input "number" at bounding box center [1306, 492] width 469 height 19
type input "*"
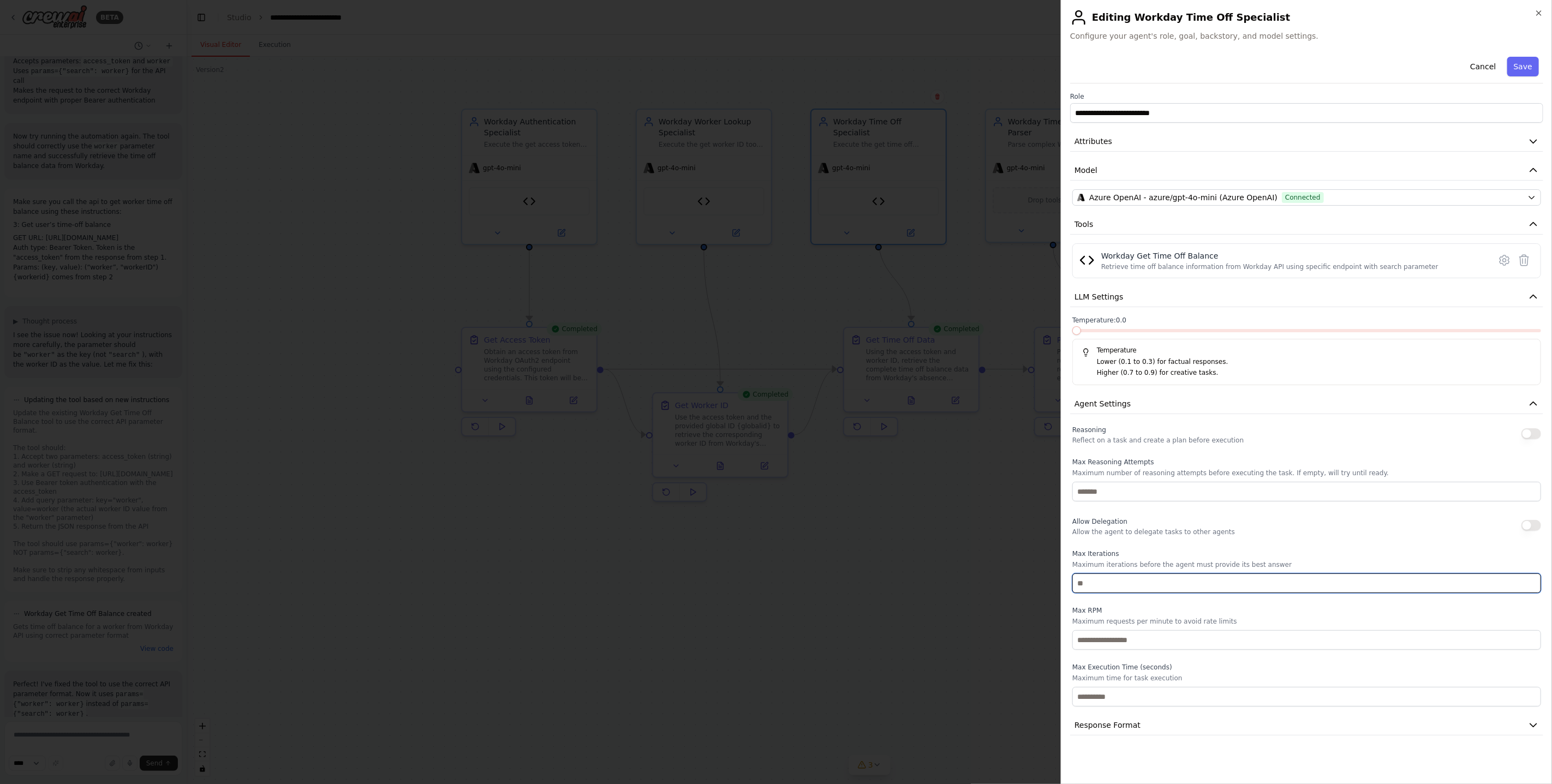
click at [1126, 583] on input "number" at bounding box center [1306, 583] width 469 height 19
type input "*"
click at [1176, 547] on div "Reasoning Reflect on a task and create a plan before execution Max Reasoning At…" at bounding box center [1306, 565] width 469 height 284
click at [1528, 61] on button "Save" at bounding box center [1523, 66] width 32 height 19
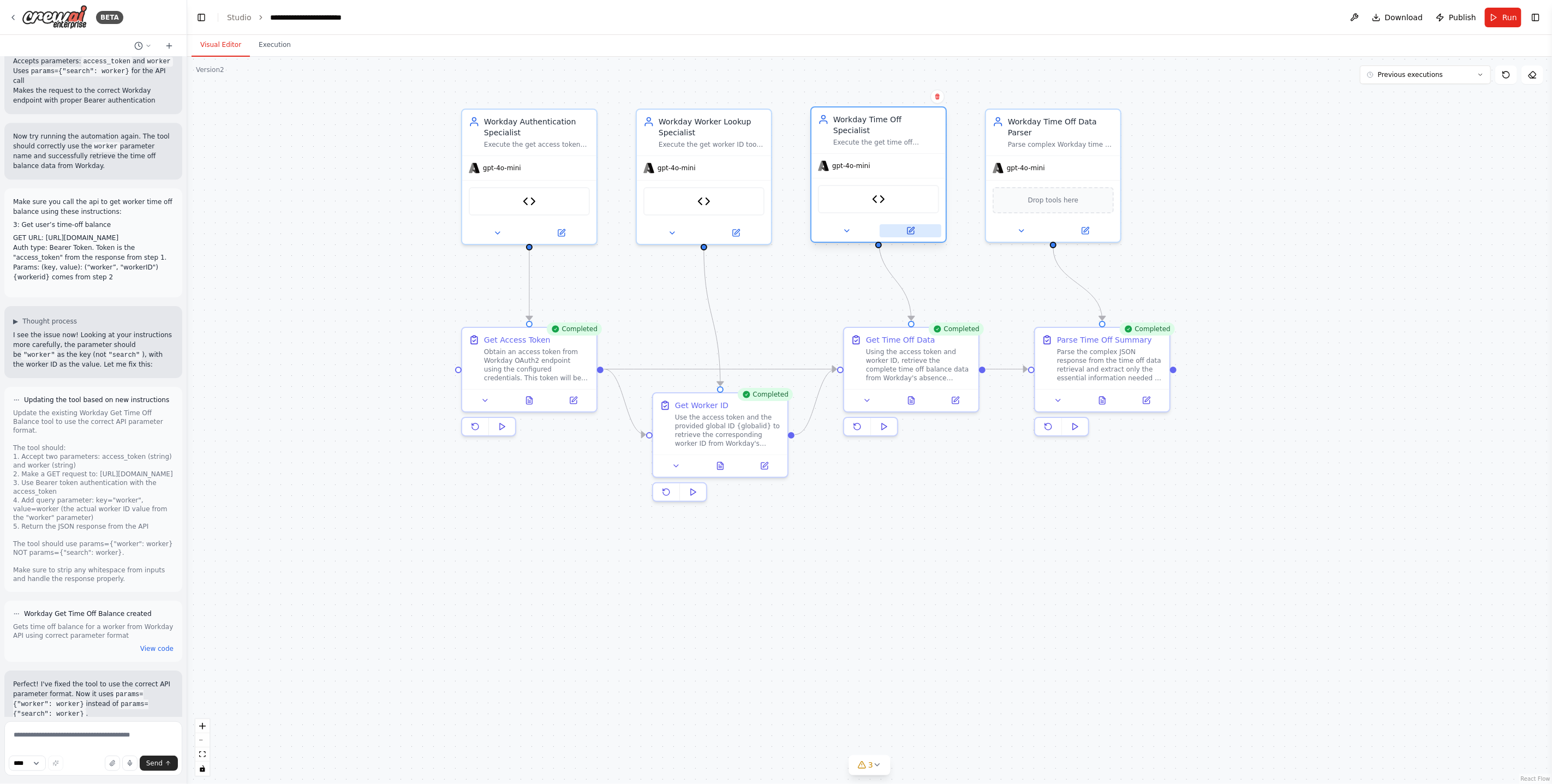
click at [909, 227] on icon at bounding box center [911, 231] width 9 height 9
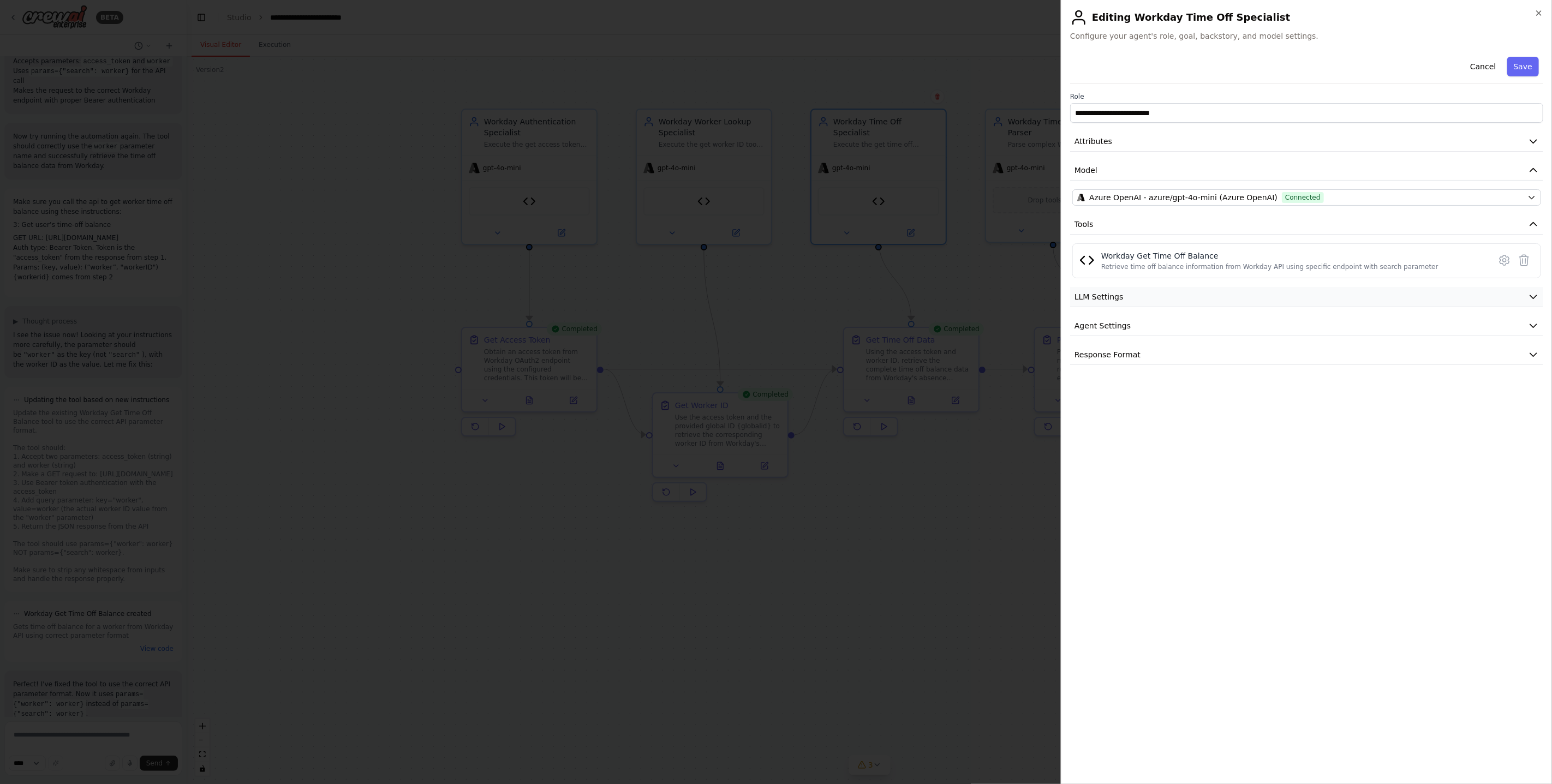
click at [1150, 297] on button "LLM Settings" at bounding box center [1306, 297] width 473 height 20
click at [1523, 68] on button "Save" at bounding box center [1523, 66] width 32 height 19
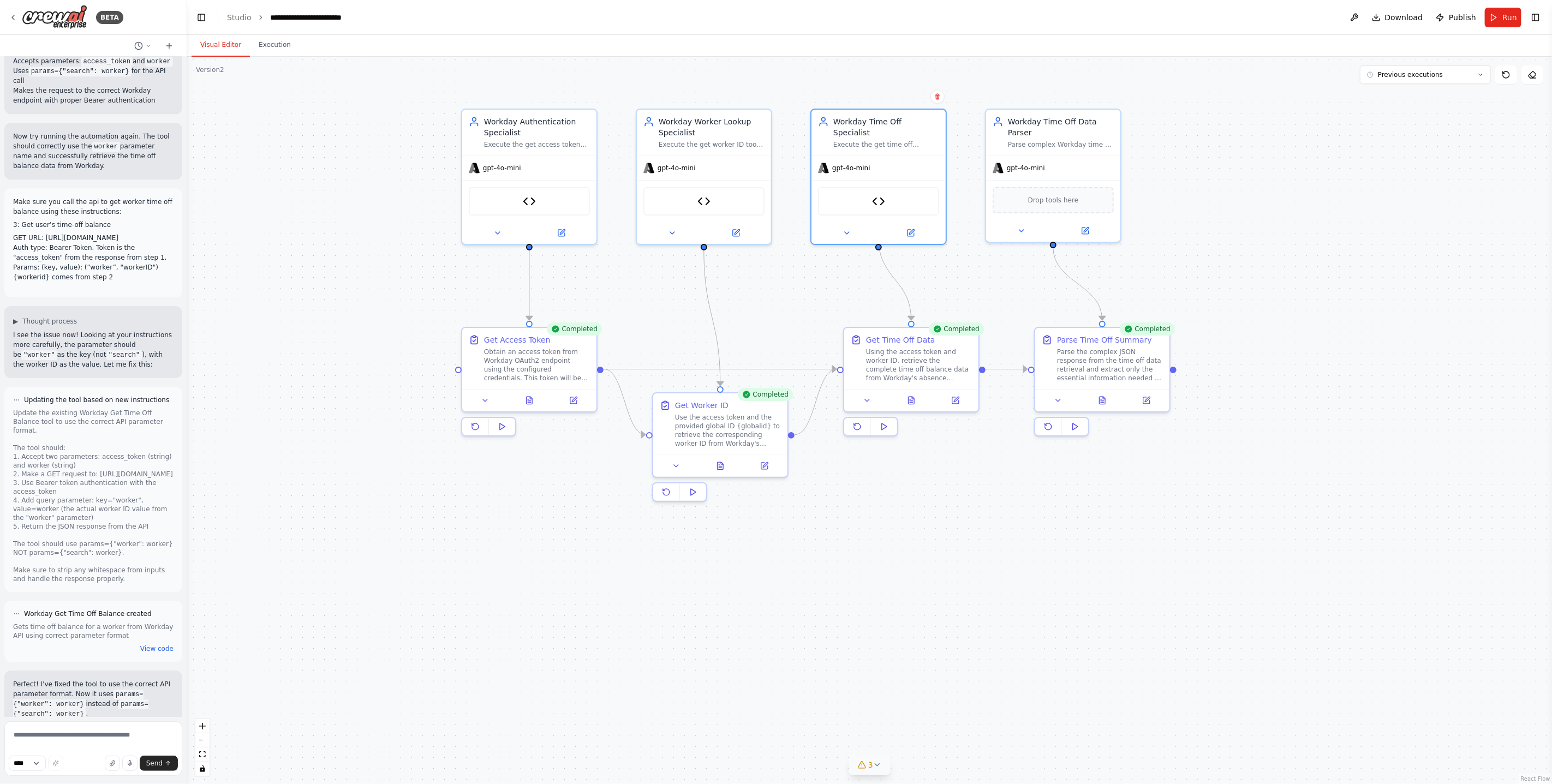
click at [881, 760] on button "3" at bounding box center [869, 765] width 42 height 20
click at [988, 628] on div ".deletable-edge-delete-btn { width: 20px; height: 20px; border: 0px solid #ffff…" at bounding box center [869, 420] width 1365 height 727
click at [1500, 24] on button "Run" at bounding box center [1503, 18] width 36 height 19
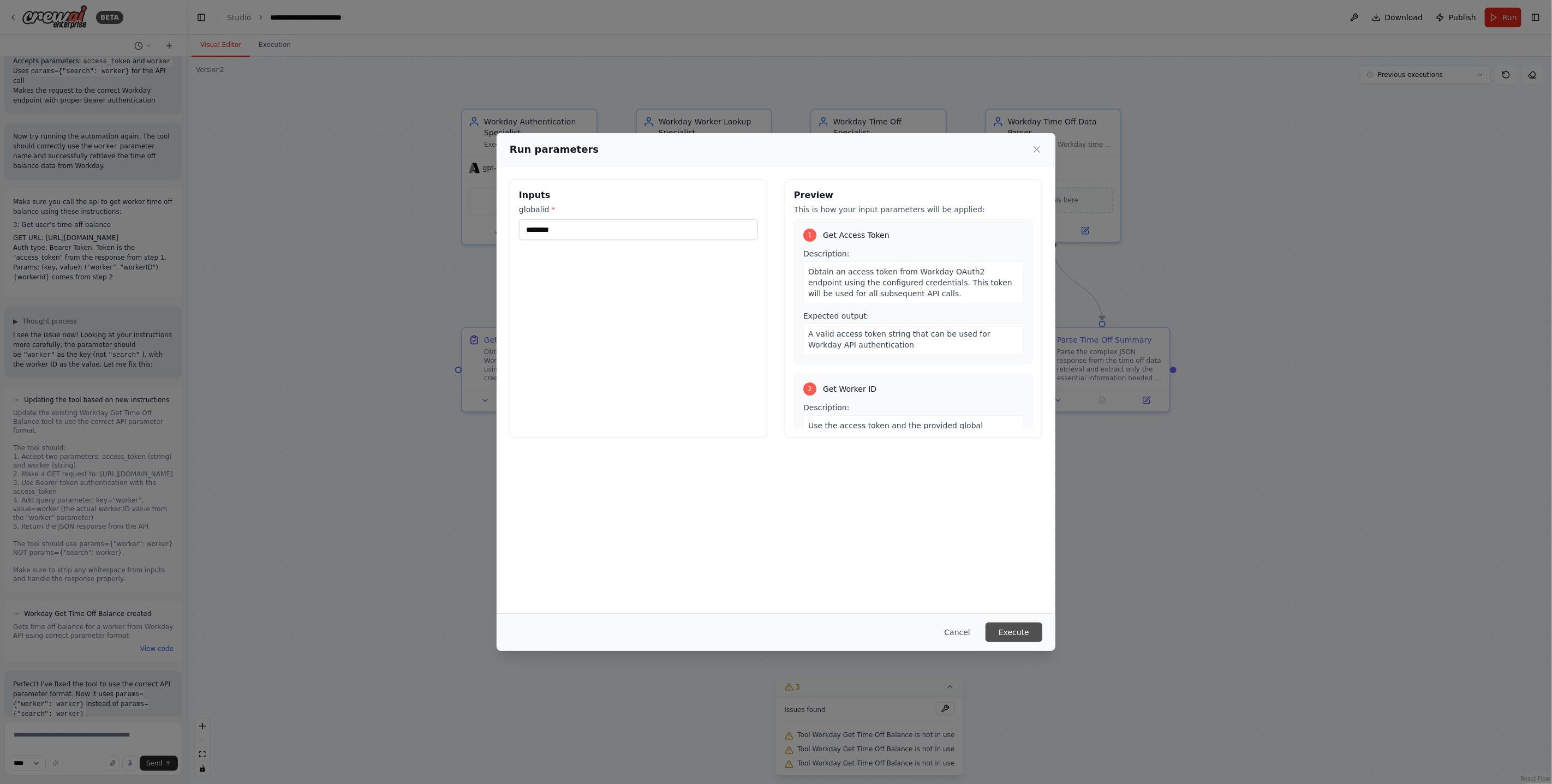
click at [1012, 631] on button "Execute" at bounding box center [1013, 632] width 57 height 19
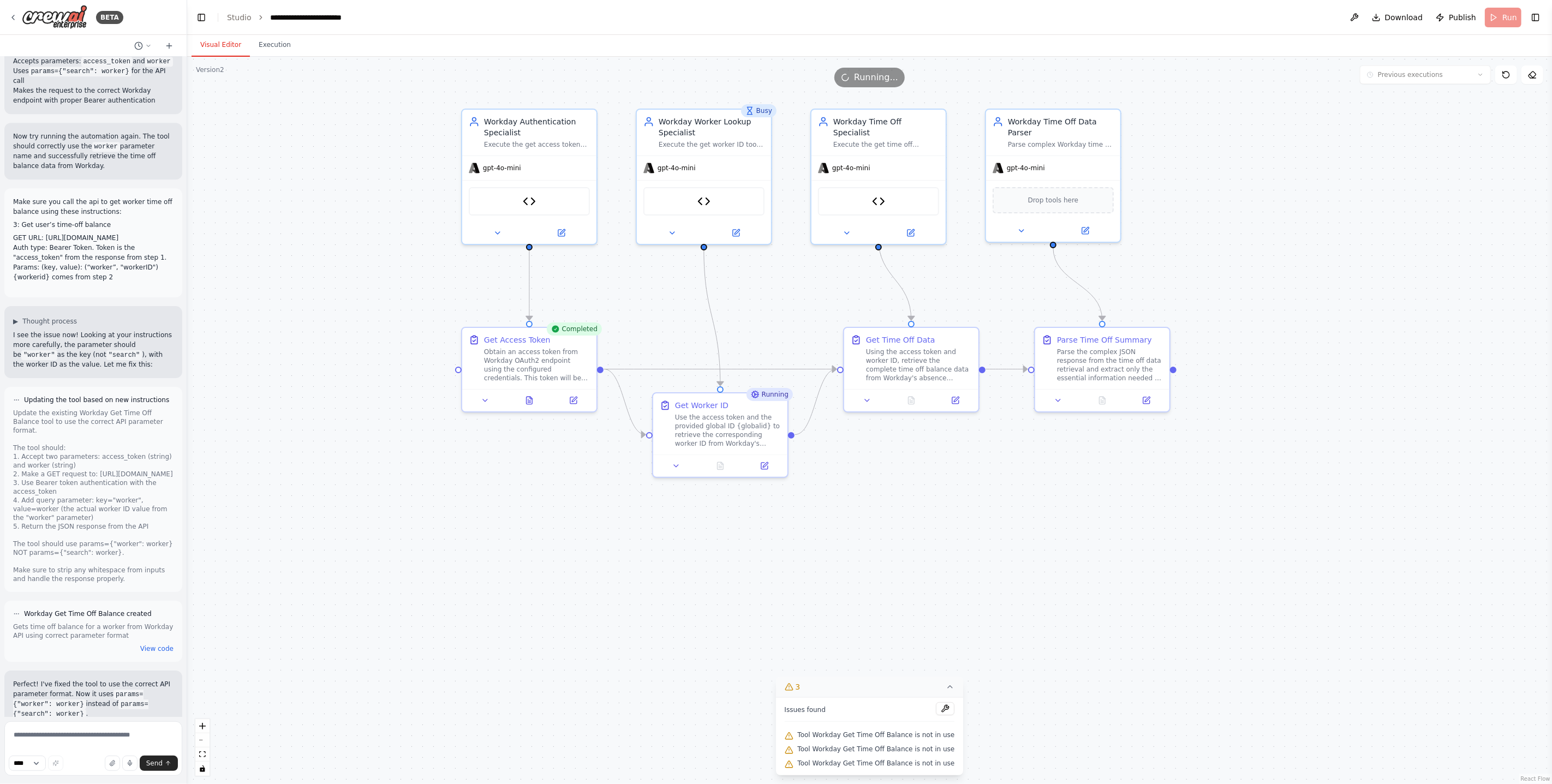
click at [232, 44] on button "Visual Editor" at bounding box center [221, 46] width 58 height 23
click at [271, 50] on button "Execution" at bounding box center [275, 46] width 50 height 23
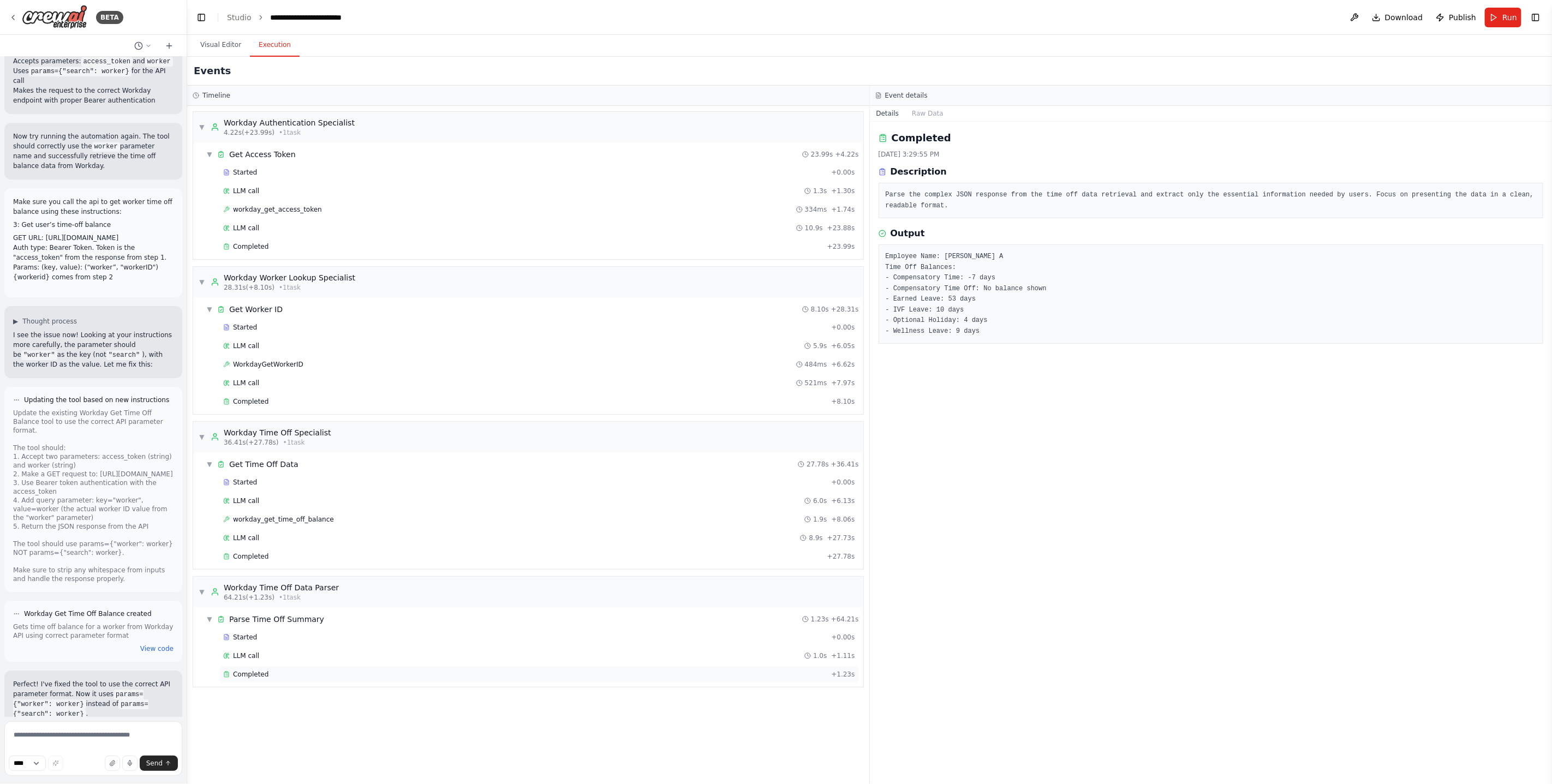
click at [398, 672] on div "Completed" at bounding box center [525, 674] width 604 height 9
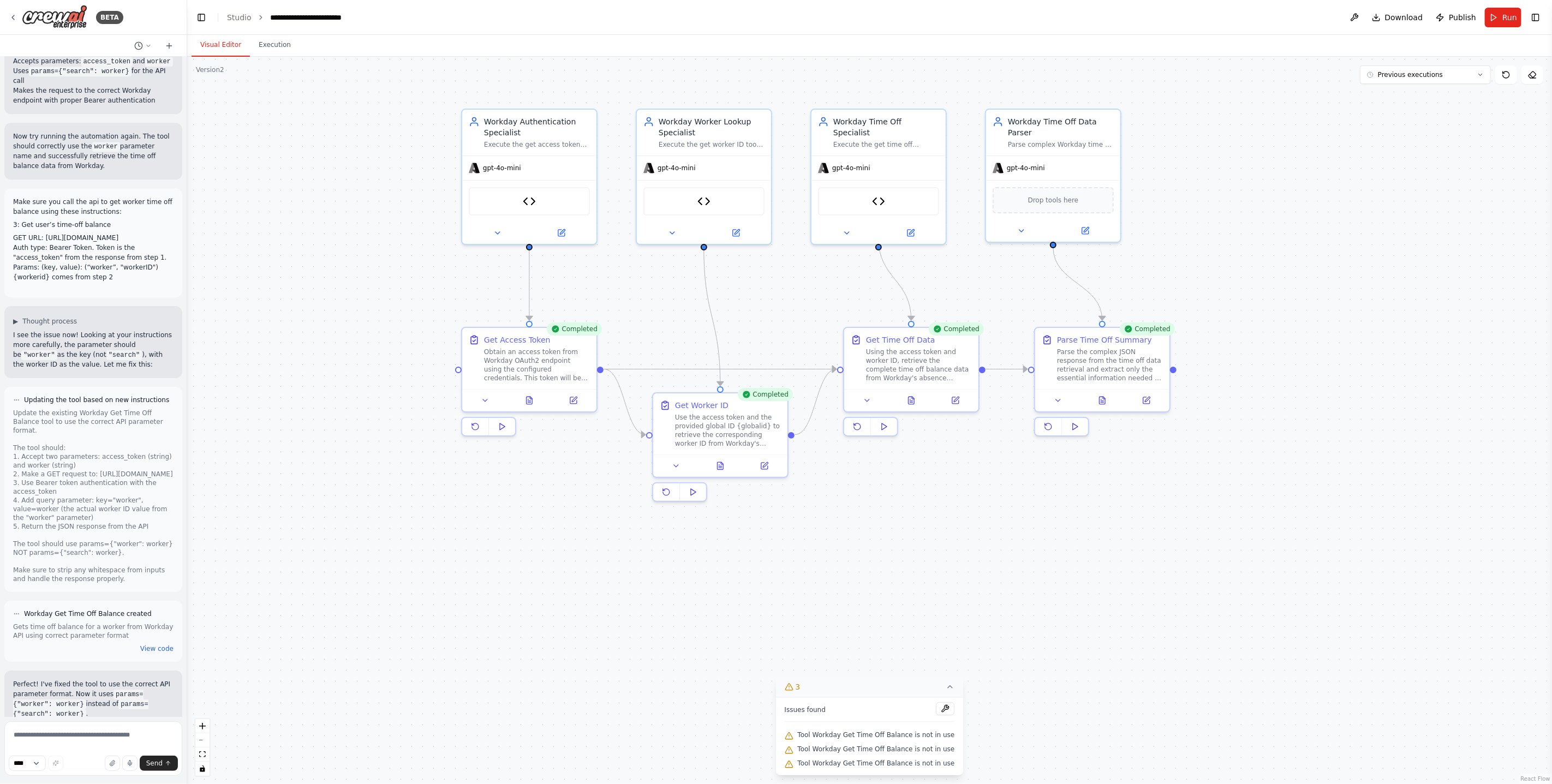
click at [211, 44] on button "Visual Editor" at bounding box center [221, 46] width 58 height 23
click at [96, 734] on textarea at bounding box center [93, 749] width 178 height 55
click at [127, 746] on textarea "**********" at bounding box center [93, 749] width 178 height 55
click at [117, 738] on textarea "**********" at bounding box center [93, 749] width 178 height 55
click at [172, 744] on textarea "**********" at bounding box center [93, 749] width 178 height 55
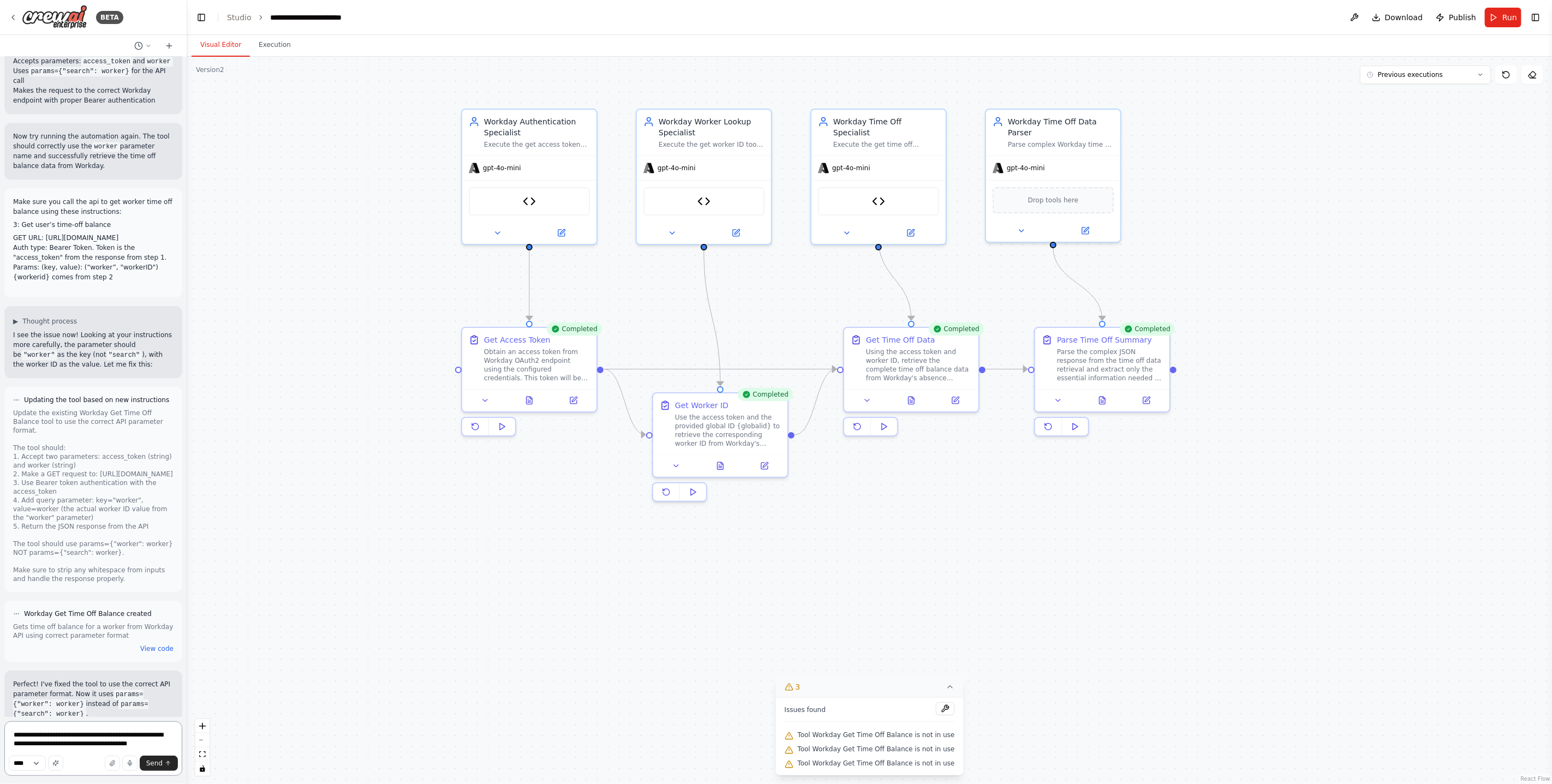
type textarea "**********"
click at [528, 195] on img at bounding box center [529, 199] width 13 height 13
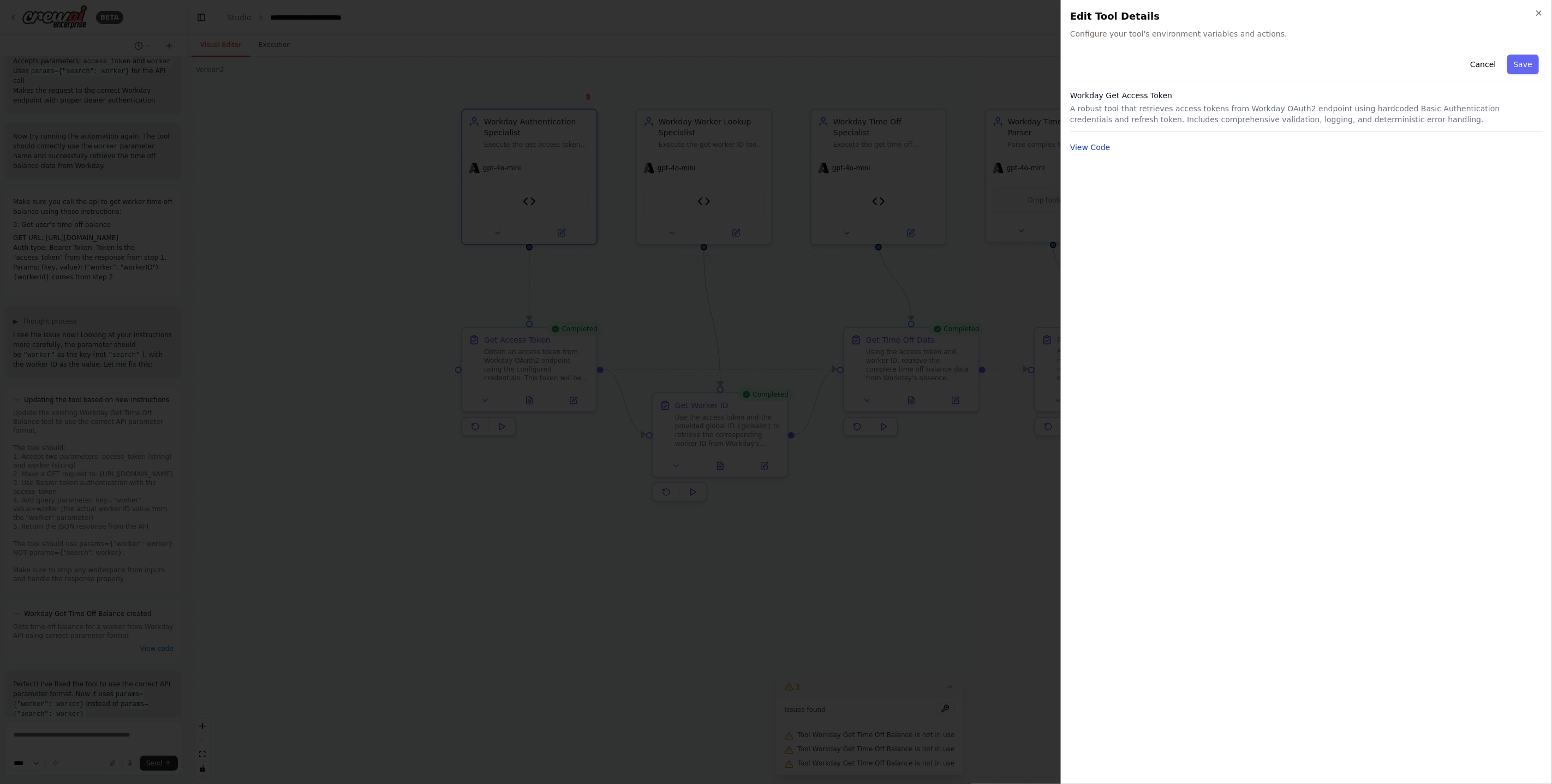
click at [1092, 146] on button "View Code" at bounding box center [1090, 147] width 40 height 11
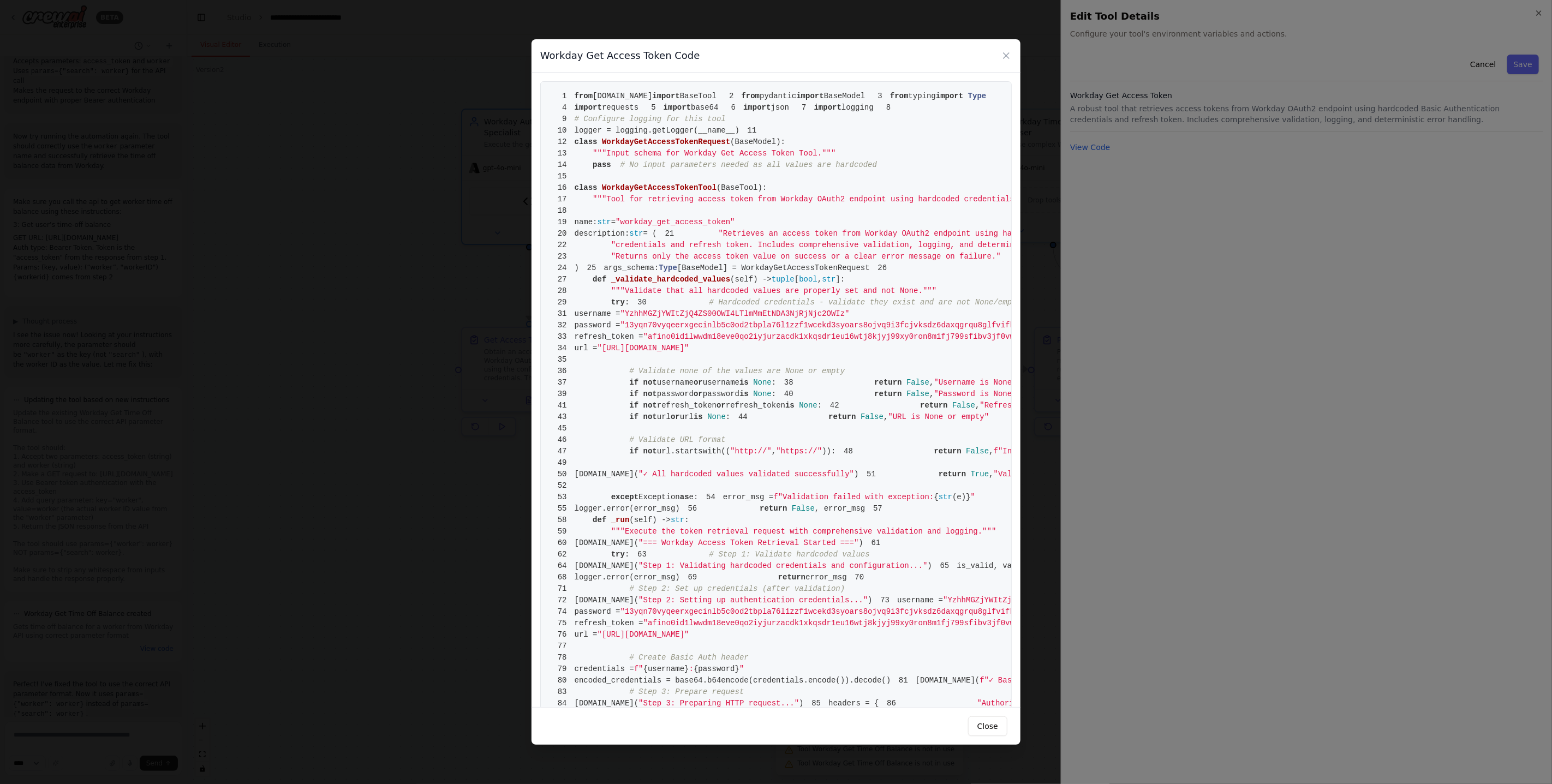
click at [818, 263] on pre "1 from crewai.tools import BaseTool 2 from pydantic import BaseModel 3 from typ…" at bounding box center [776, 624] width 472 height 1084
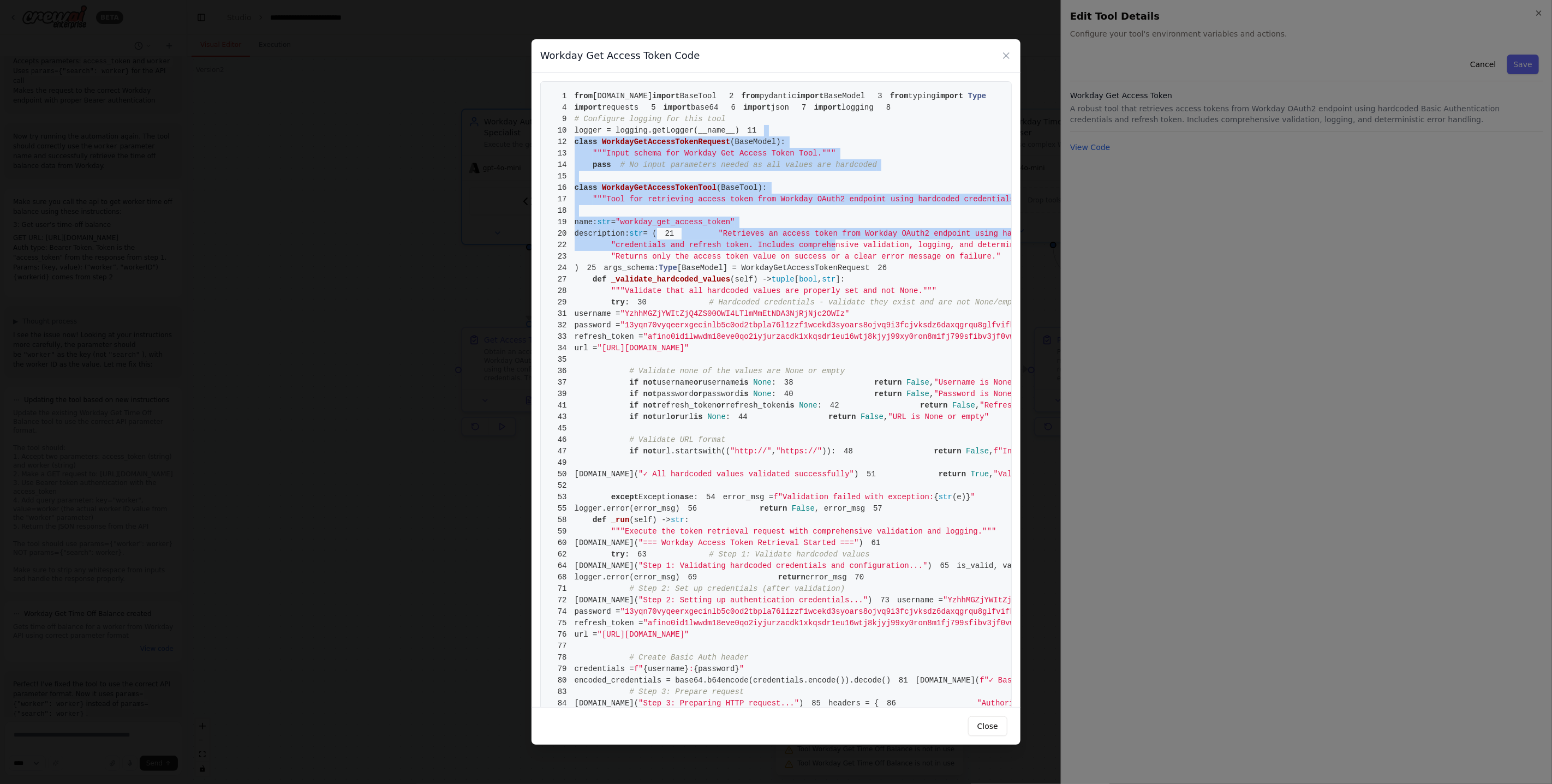
drag, startPoint x: 814, startPoint y: 295, endPoint x: 869, endPoint y: 393, distance: 112.4
click at [869, 393] on pre "1 from crewai.tools import BaseTool 2 from pydantic import BaseModel 3 from typ…" at bounding box center [776, 624] width 472 height 1084
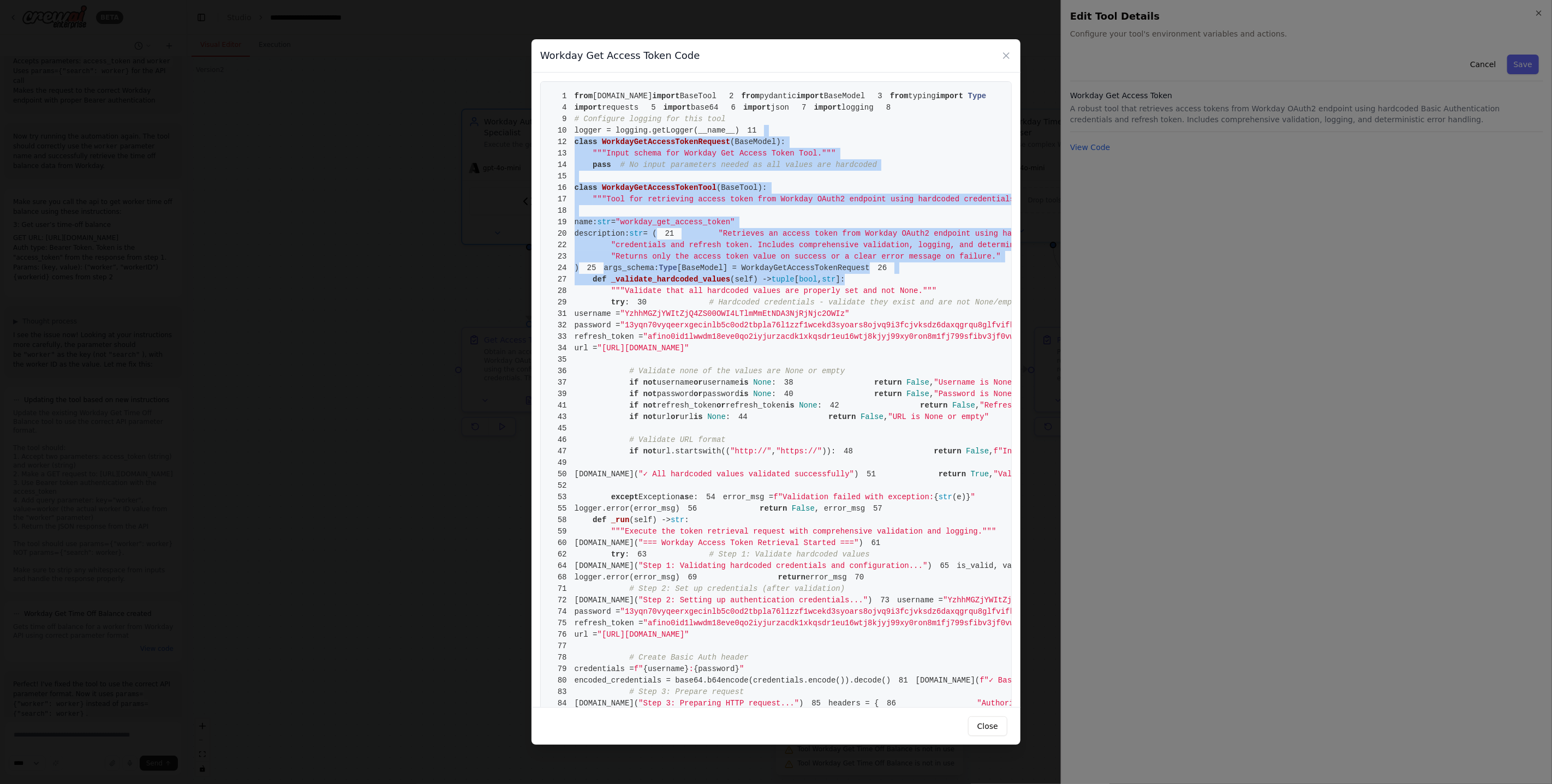
click at [869, 393] on pre "1 from crewai.tools import BaseTool 2 from pydantic import BaseModel 3 from typ…" at bounding box center [776, 624] width 472 height 1084
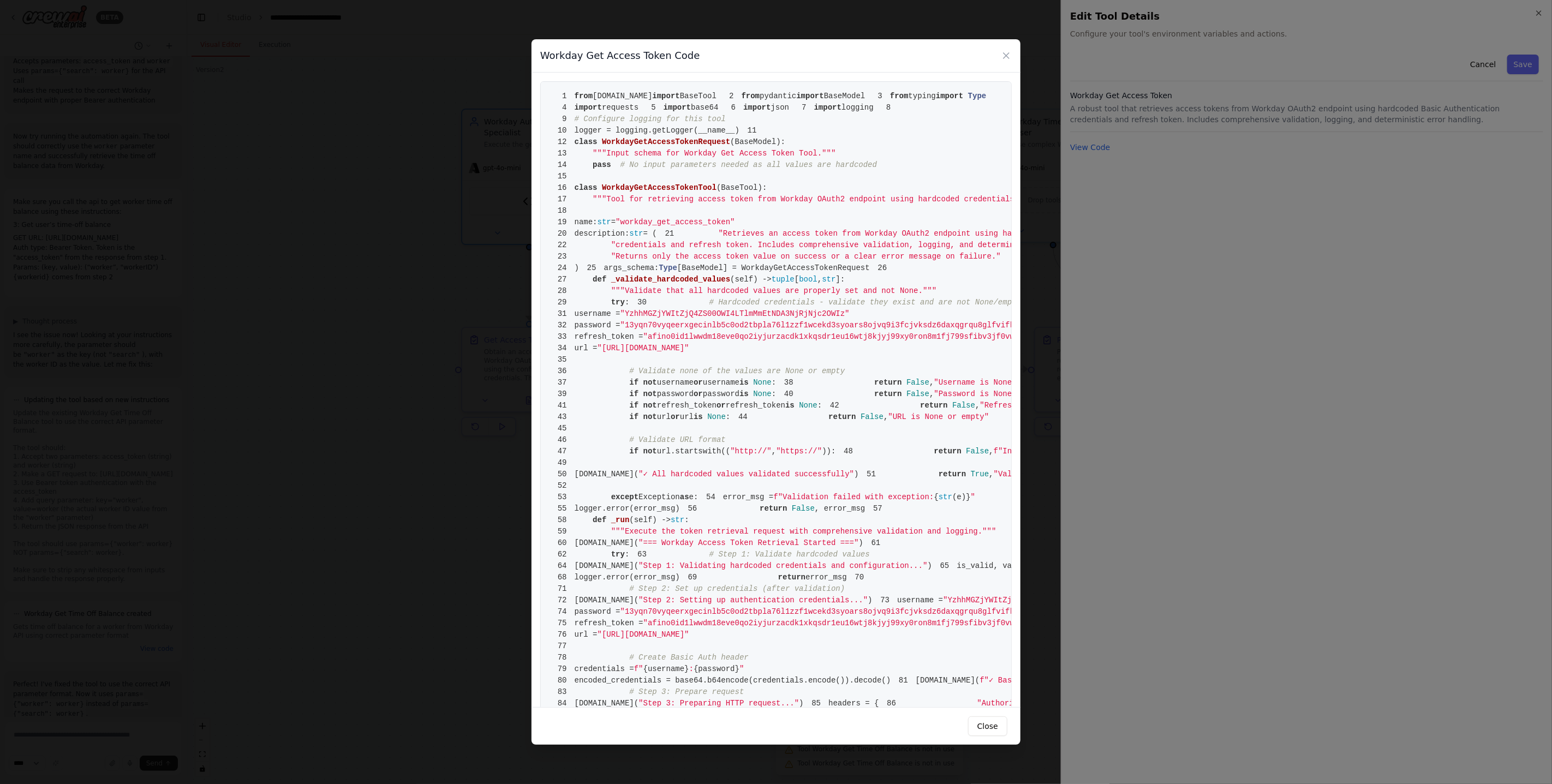
click at [869, 393] on pre "1 from crewai.tools import BaseTool 2 from pydantic import BaseModel 3 from typ…" at bounding box center [776, 624] width 472 height 1084
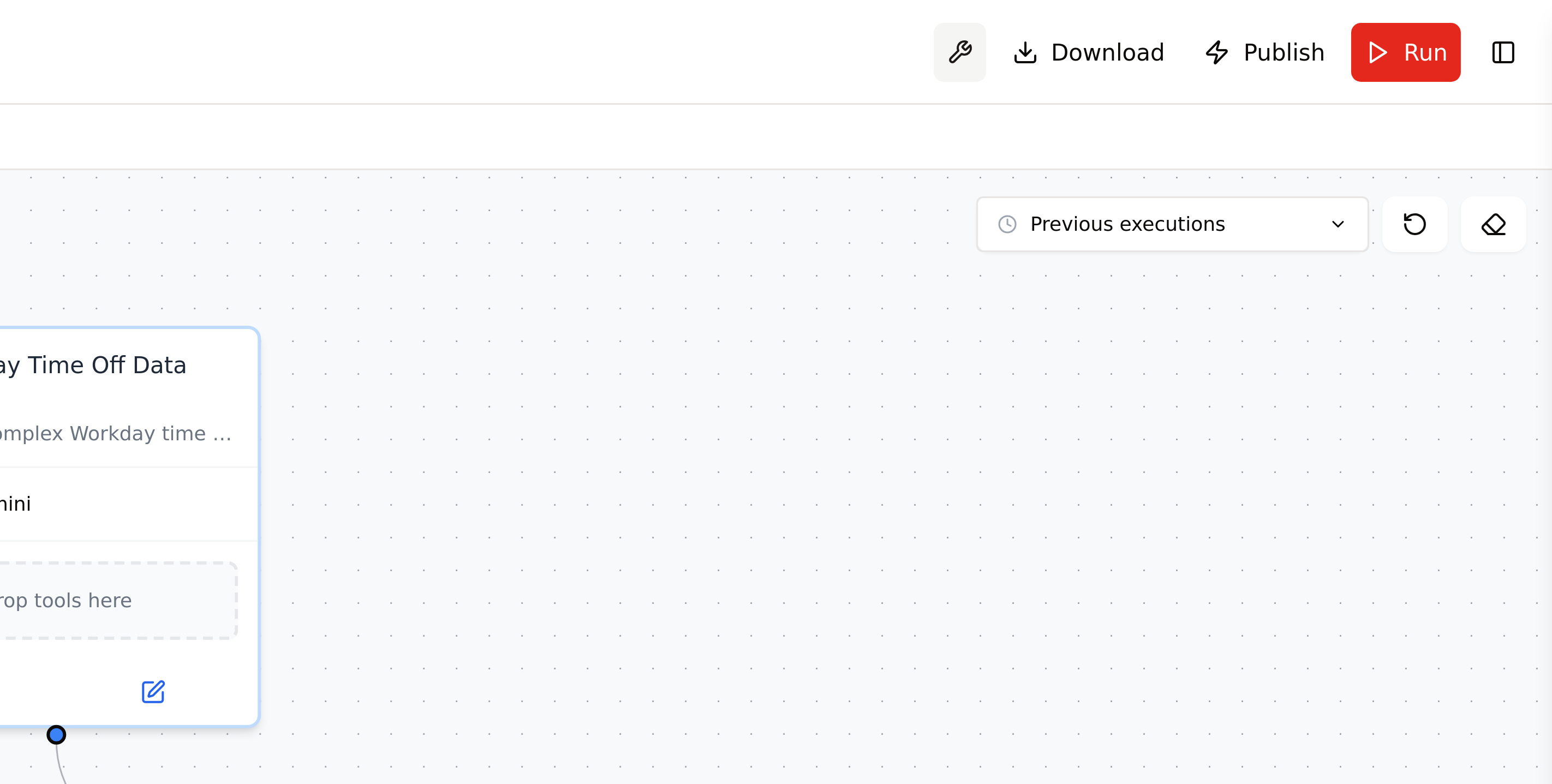
click at [1362, 23] on button at bounding box center [1354, 18] width 18 height 19
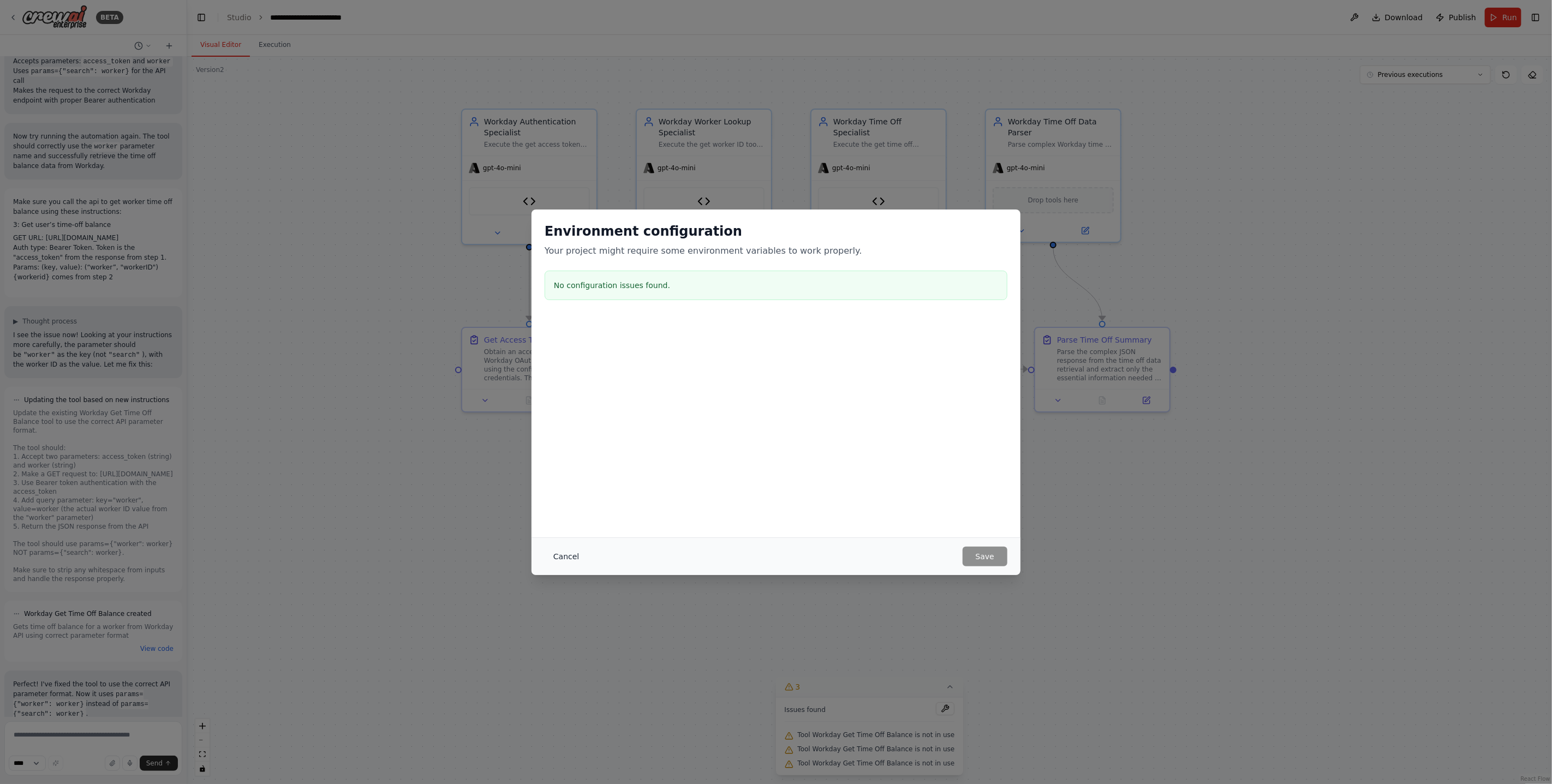
click at [567, 552] on button "Cancel" at bounding box center [566, 556] width 43 height 19
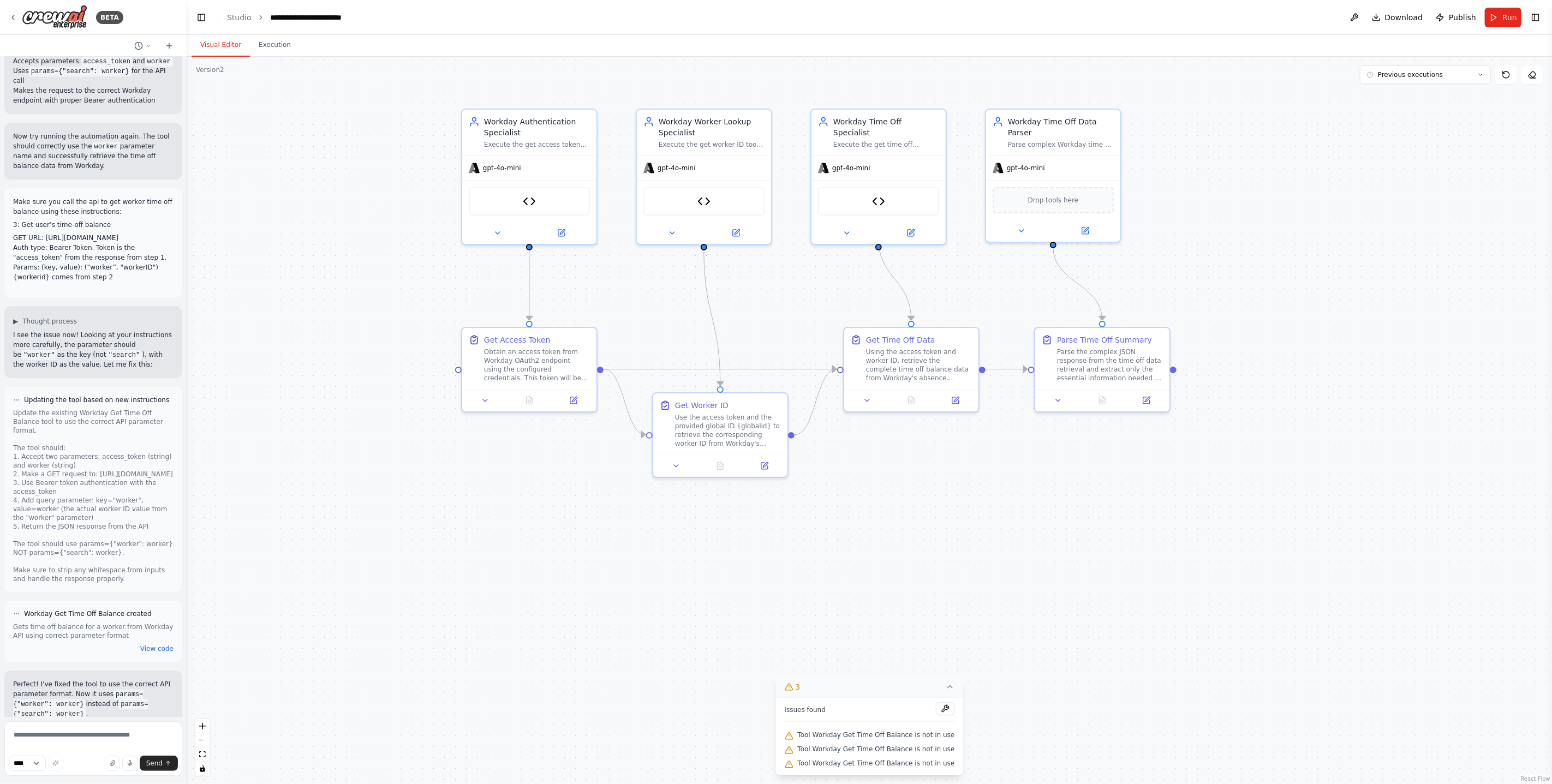
click at [1092, 536] on div ".deletable-edge-delete-btn { width: 20px; height: 20px; border: 0px solid #ffff…" at bounding box center [869, 420] width 1365 height 727
click at [89, 744] on textarea at bounding box center [93, 749] width 178 height 55
paste textarea "**********"
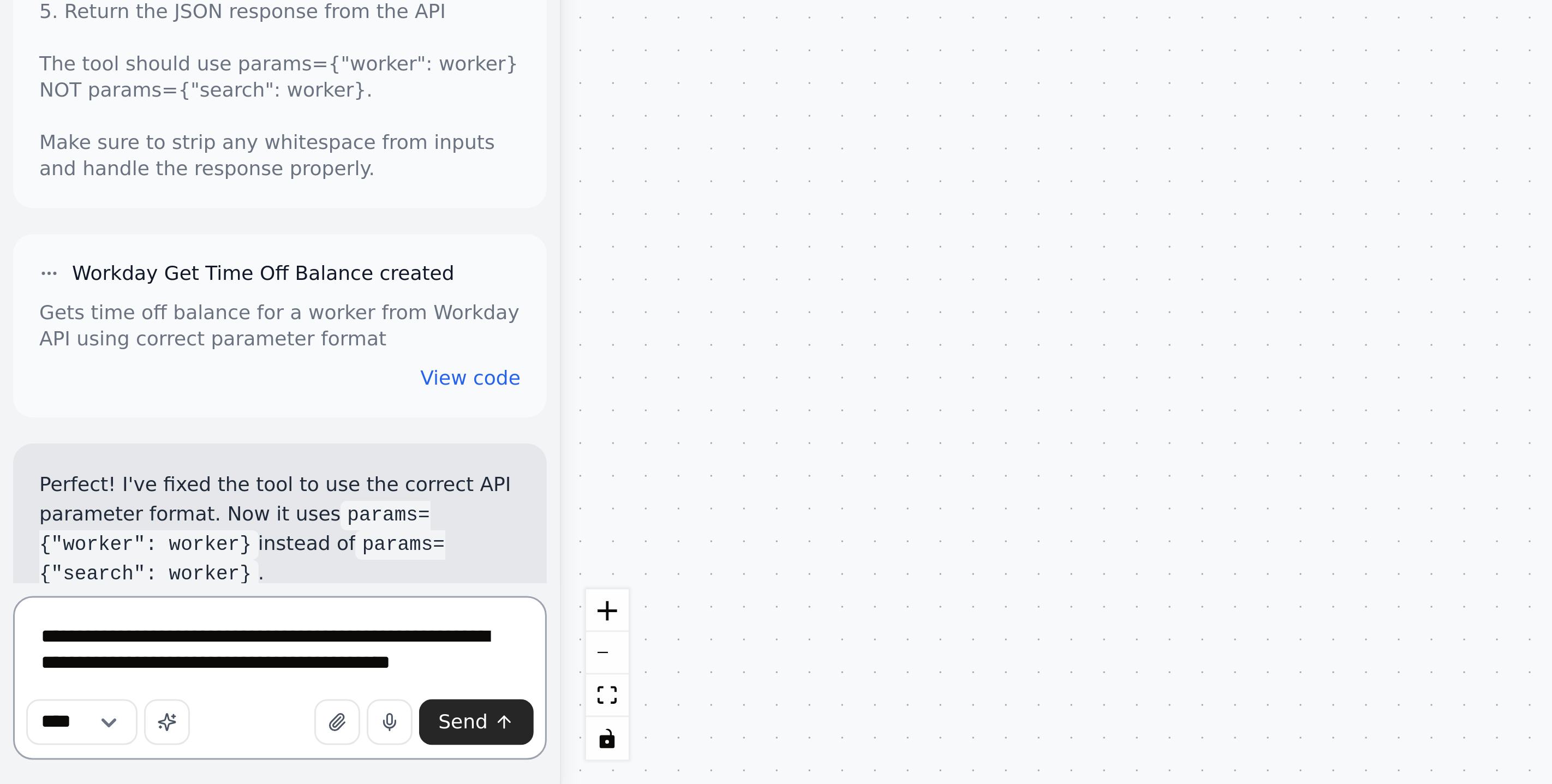
click at [36, 743] on textarea "**********" at bounding box center [93, 749] width 178 height 55
type textarea "**********"
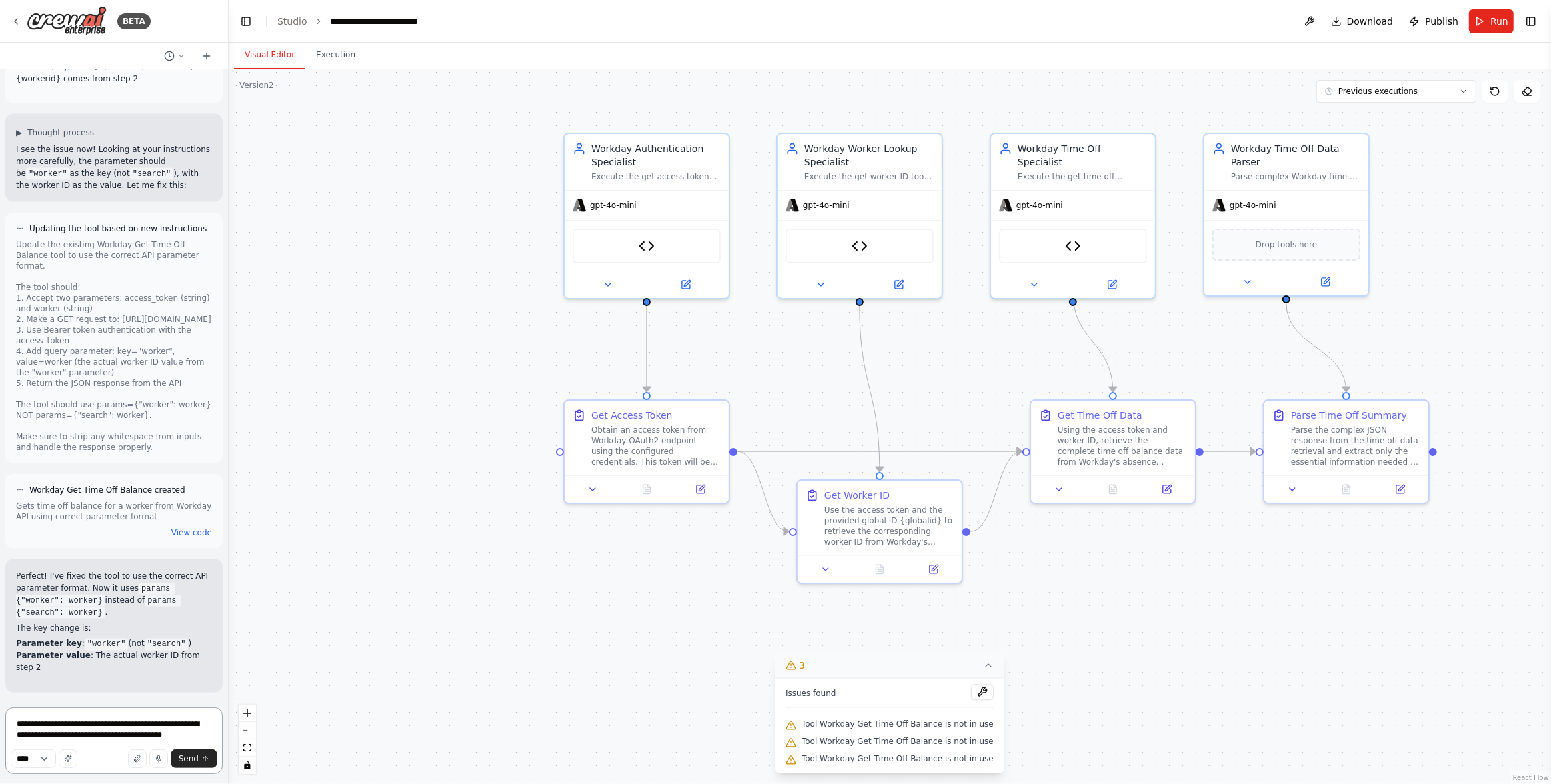
scroll to position [7984, 0]
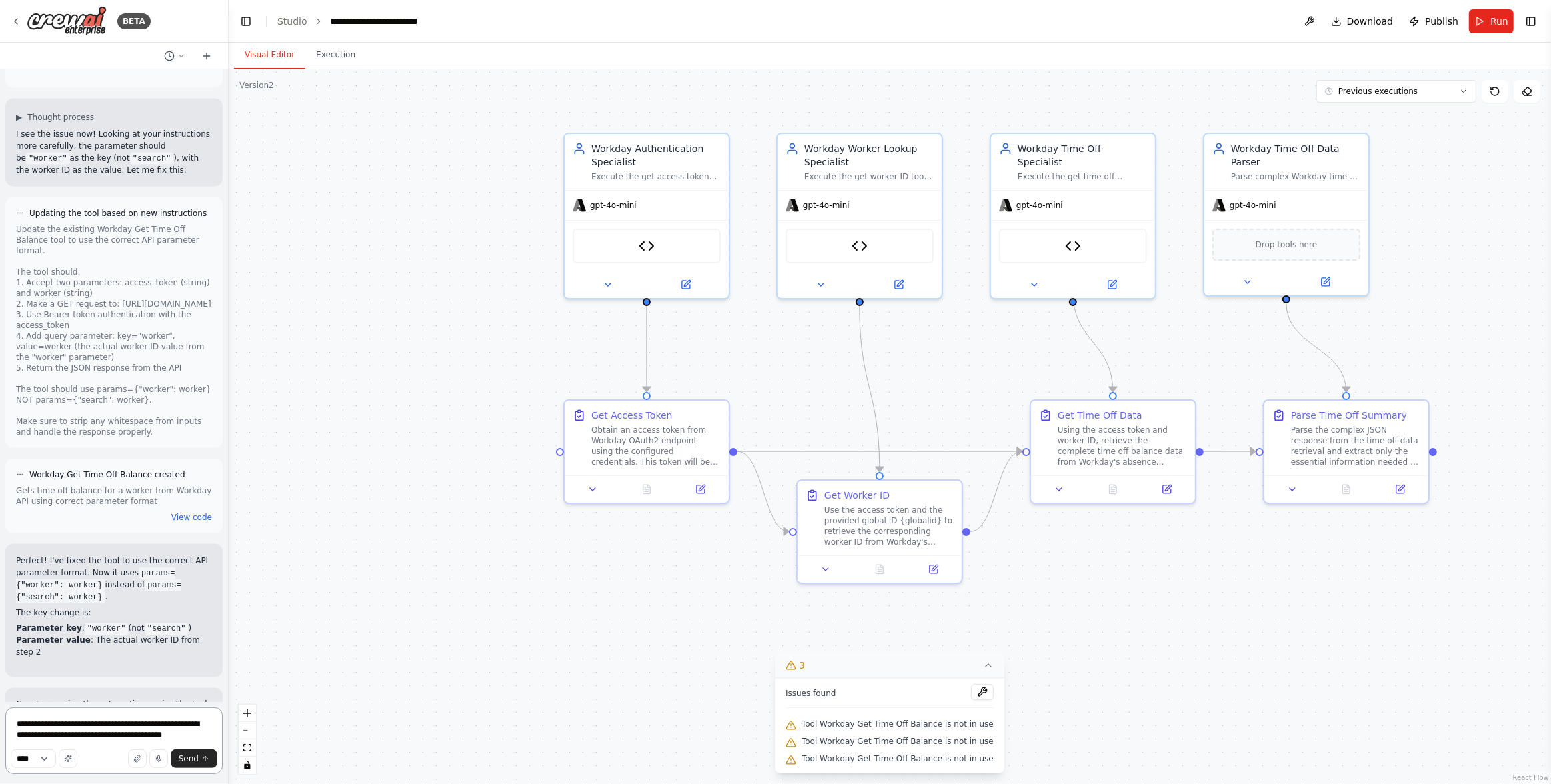
click at [120, 725] on textarea "**********" at bounding box center [114, 740] width 218 height 67
click at [108, 719] on textarea "**********" at bounding box center [114, 740] width 218 height 67
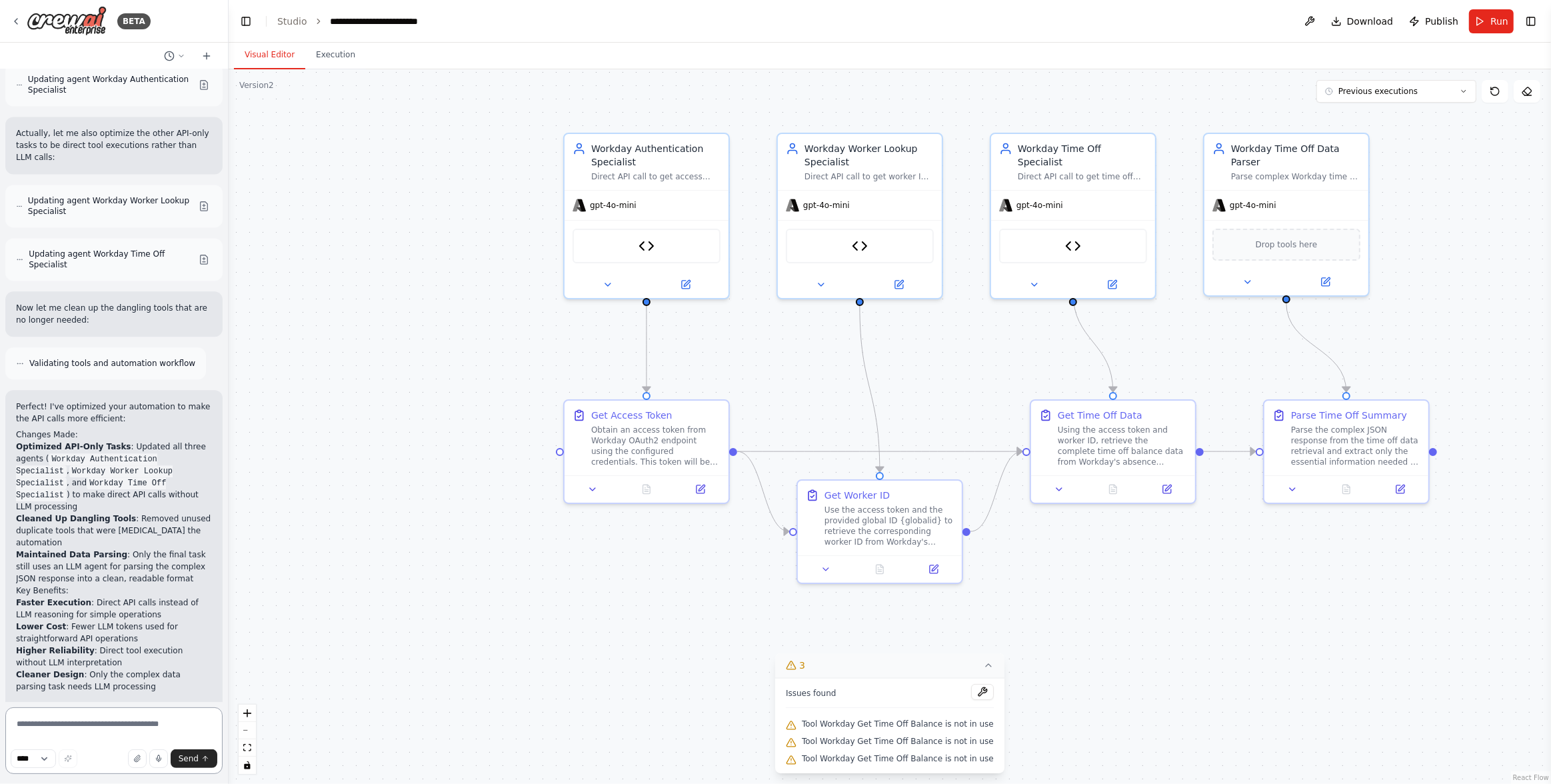
scroll to position [9064, 0]
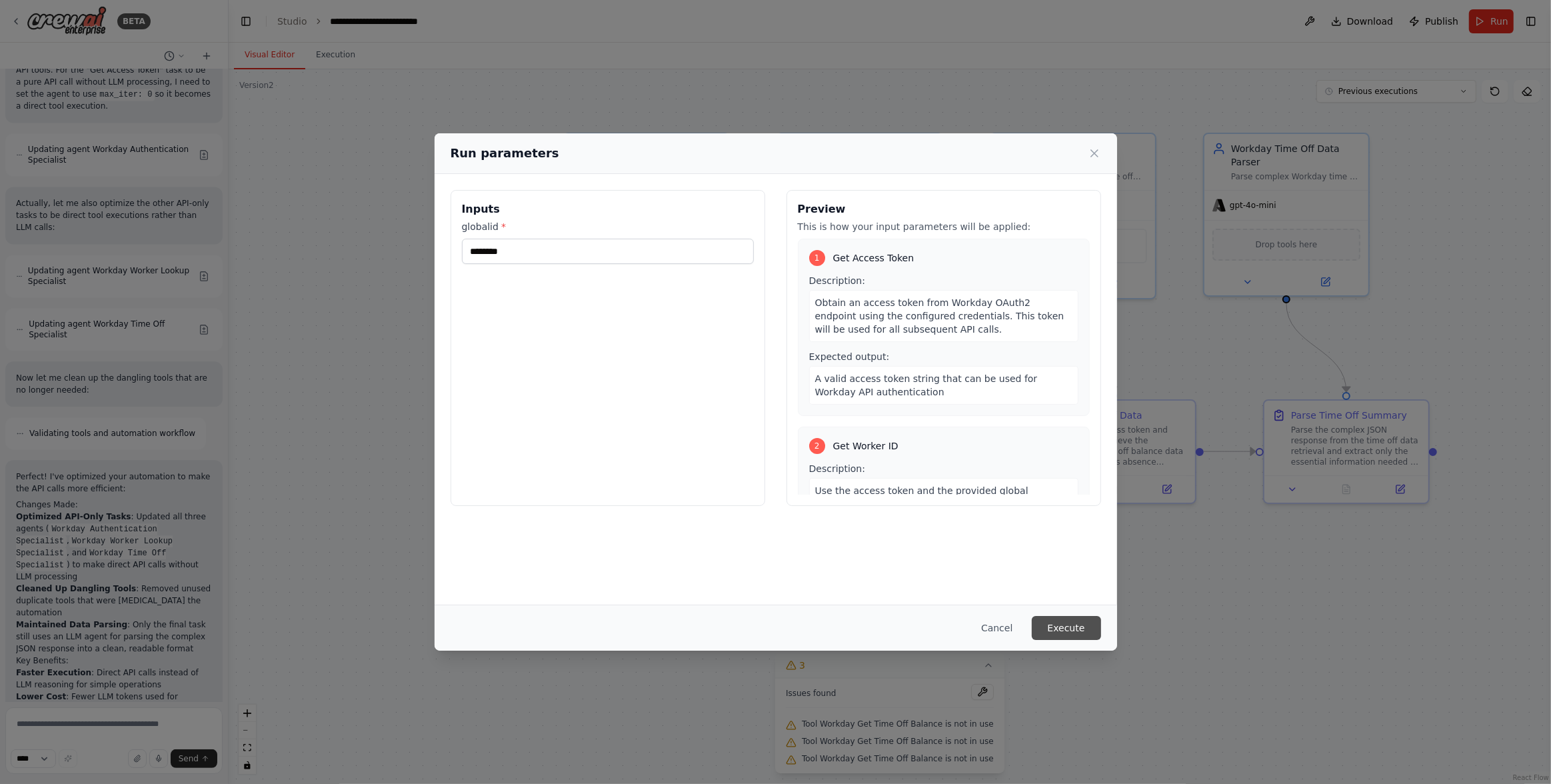
click at [1056, 630] on button "Execute" at bounding box center [1066, 627] width 69 height 24
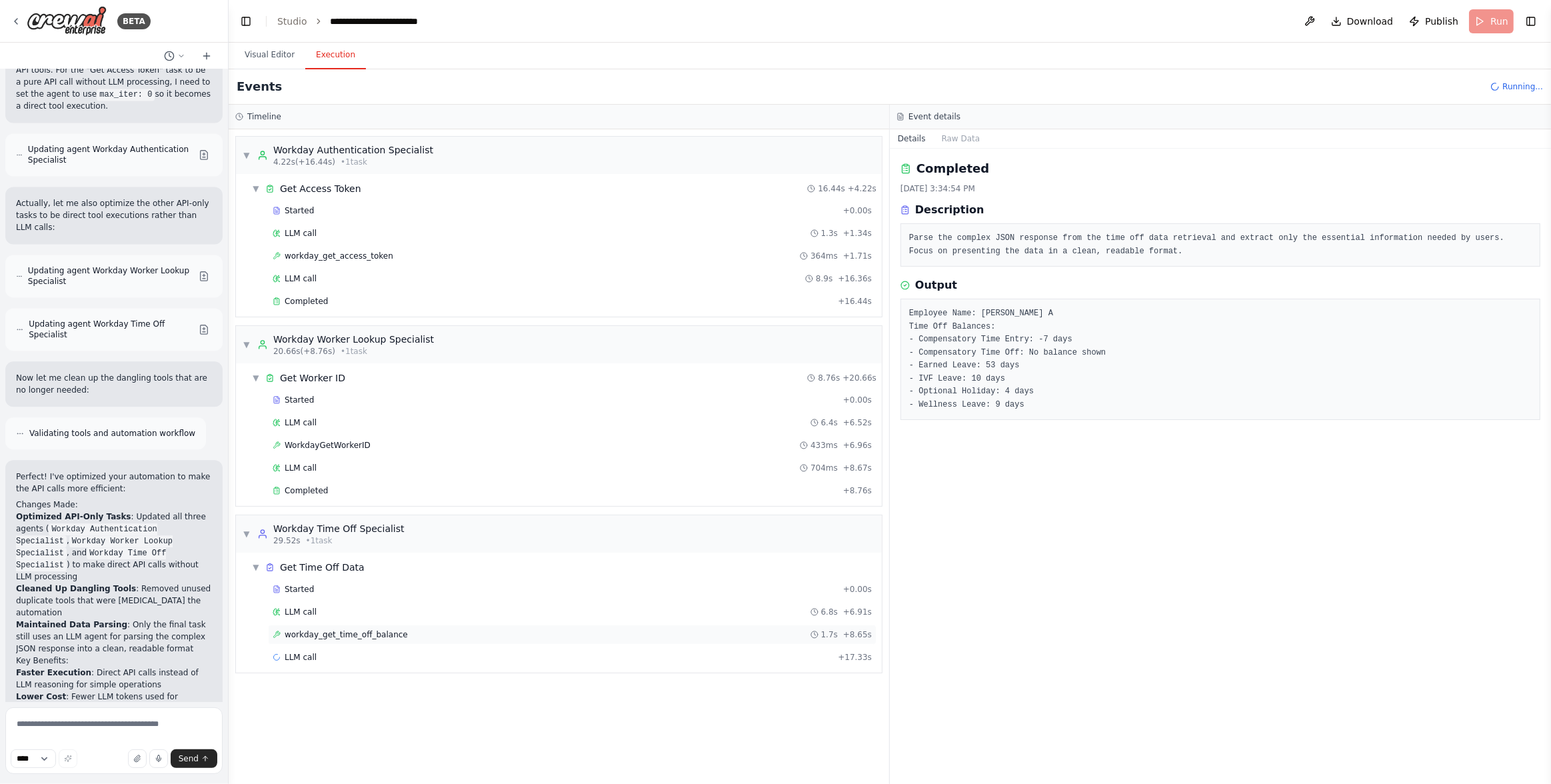
click at [427, 634] on div "workday_get_time_off_balance 1.7s + 8.65s" at bounding box center [572, 634] width 599 height 10
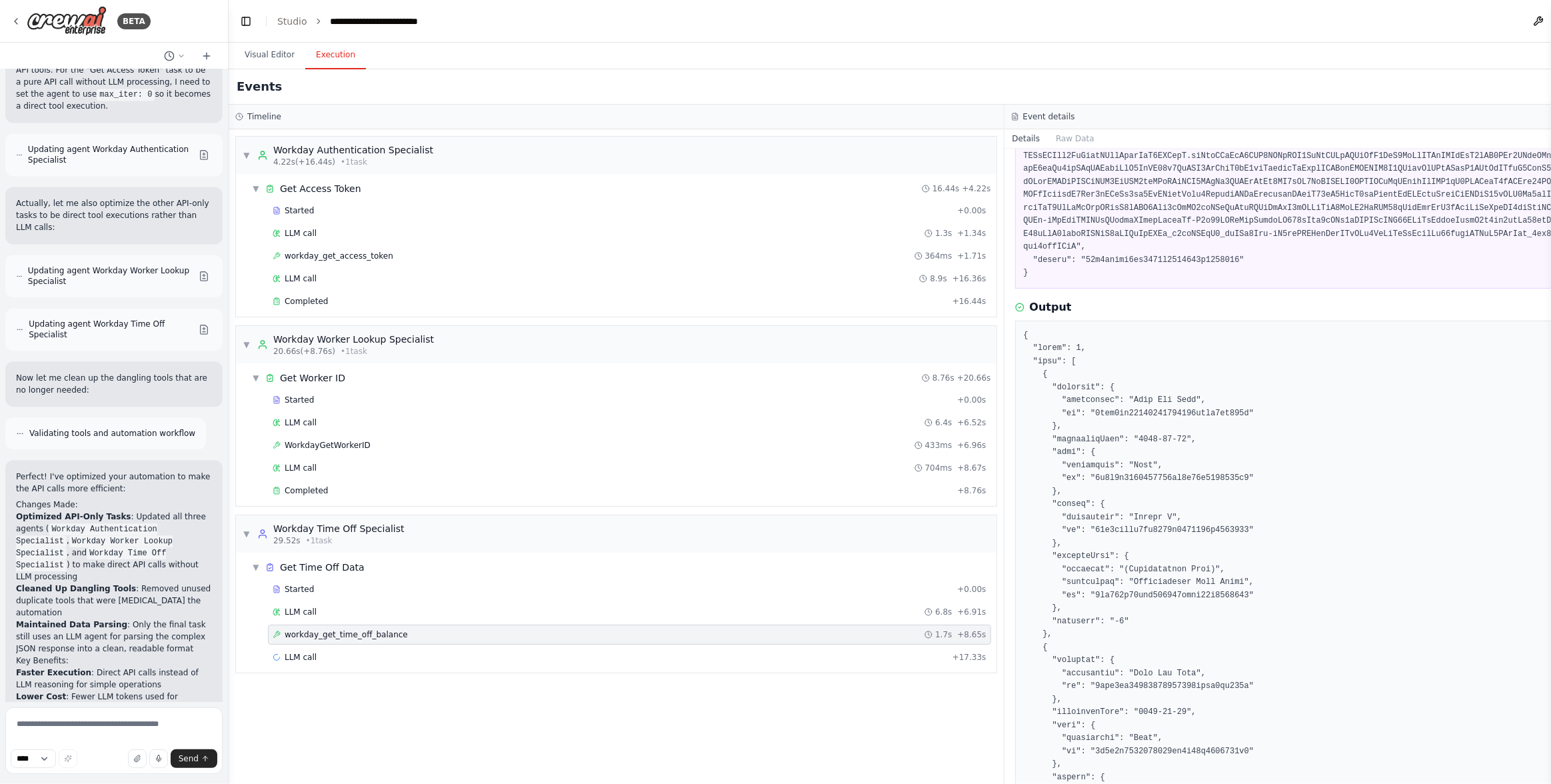
scroll to position [125, 0]
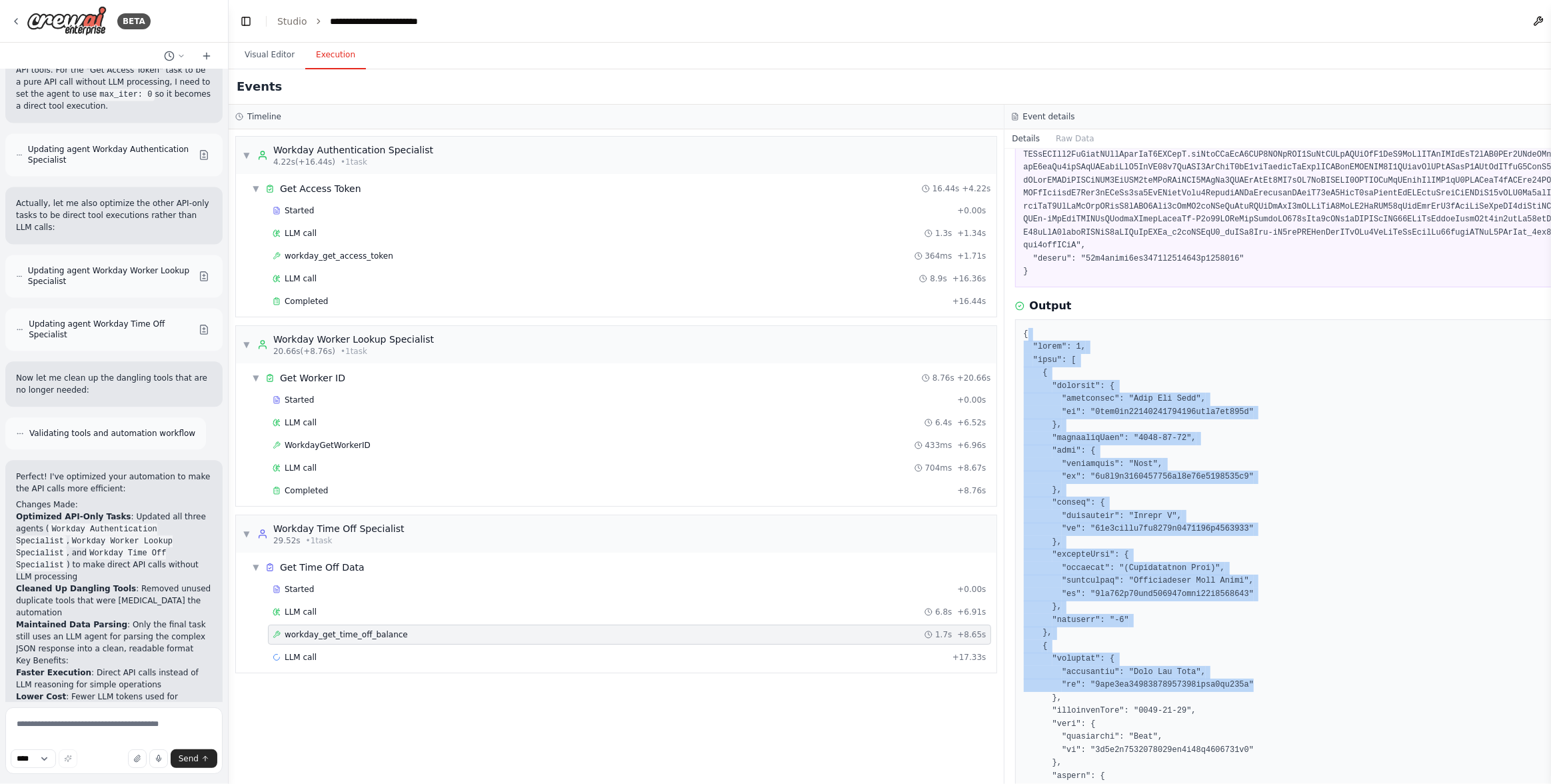
drag, startPoint x: 1047, startPoint y: 339, endPoint x: 1305, endPoint y: 732, distance: 470.1
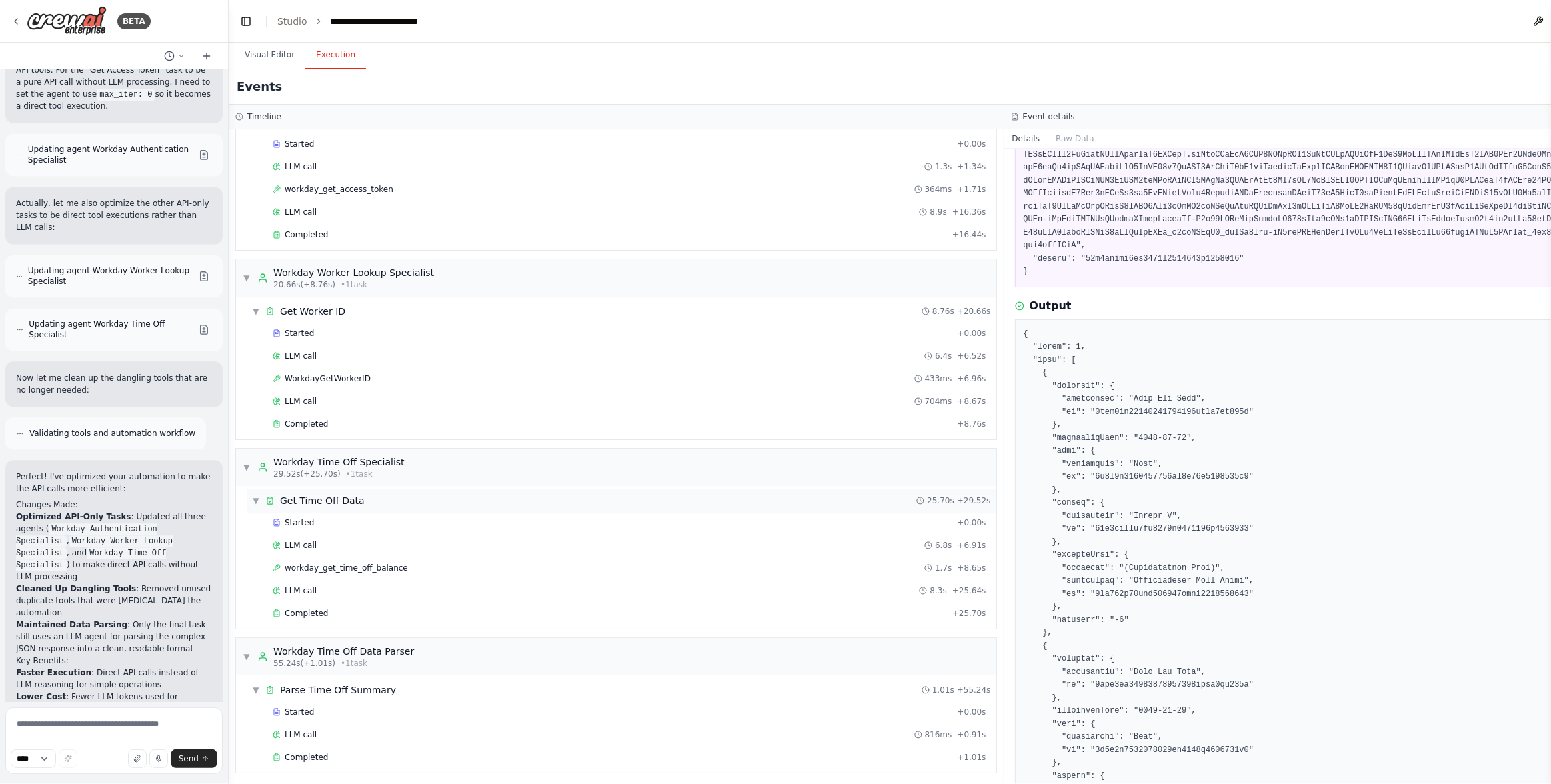
scroll to position [9064, 0]
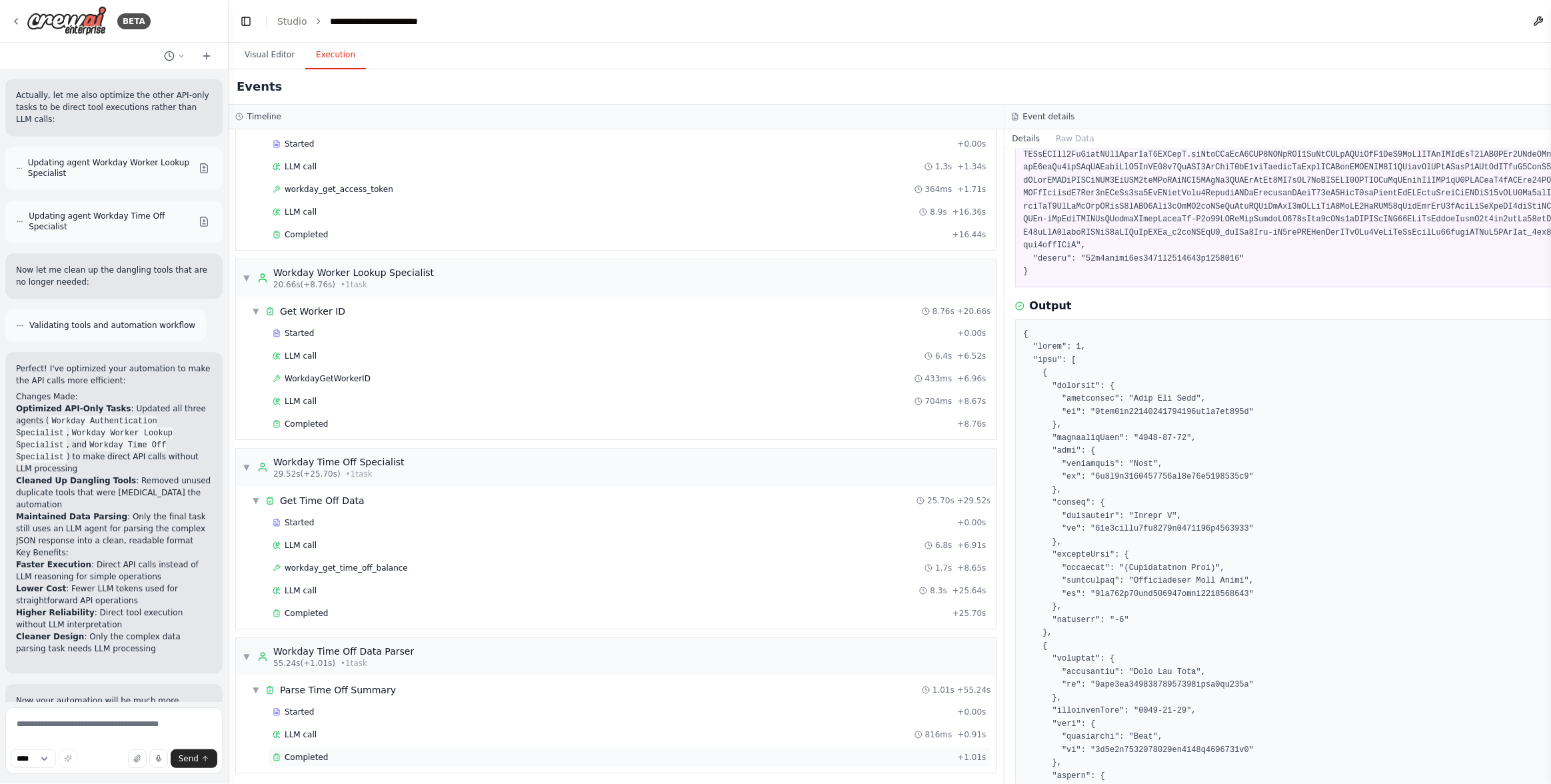
click at [316, 752] on span "Completed" at bounding box center [306, 757] width 43 height 10
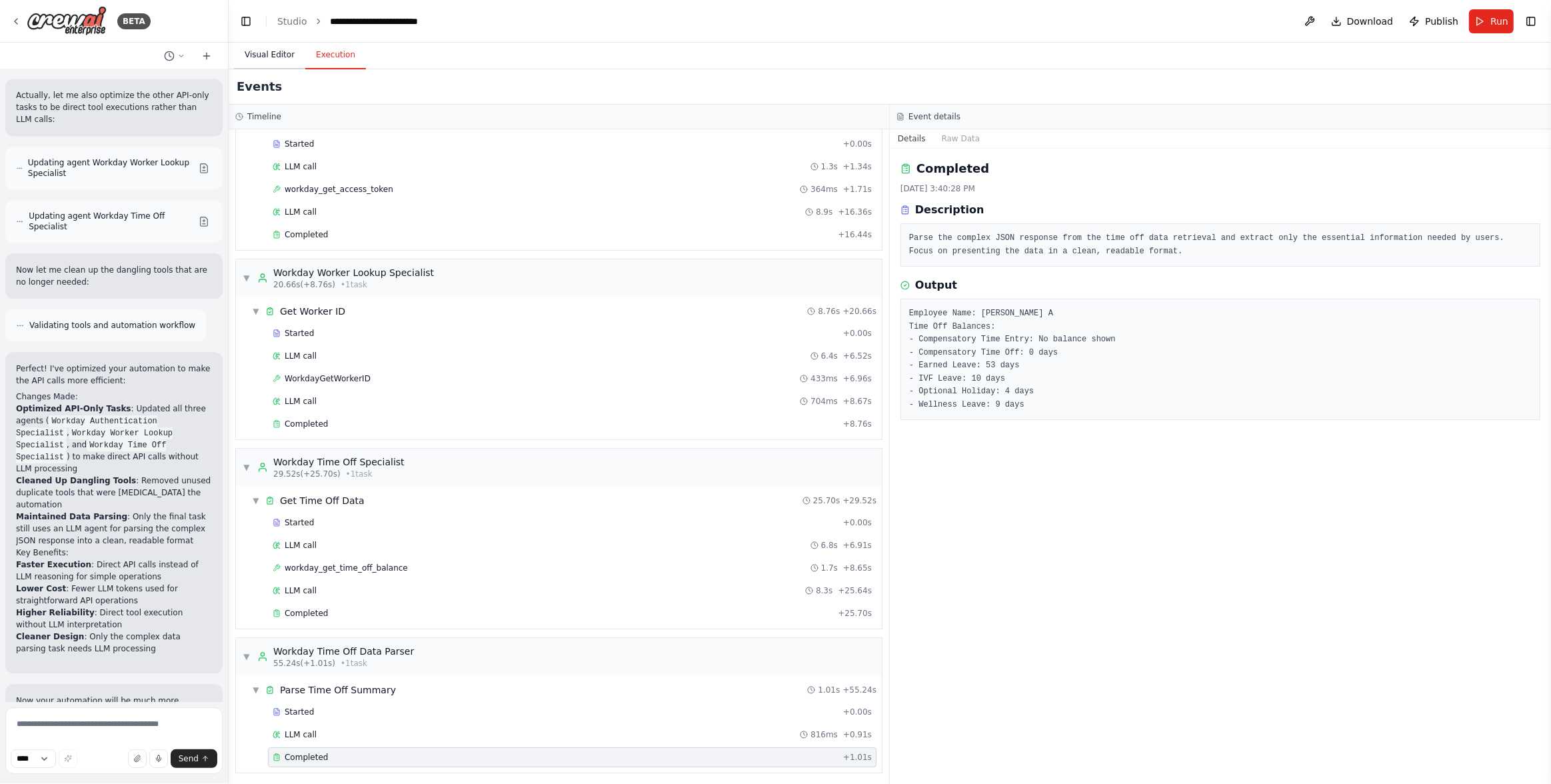
click at [270, 56] on button "Visual Editor" at bounding box center [270, 56] width 71 height 28
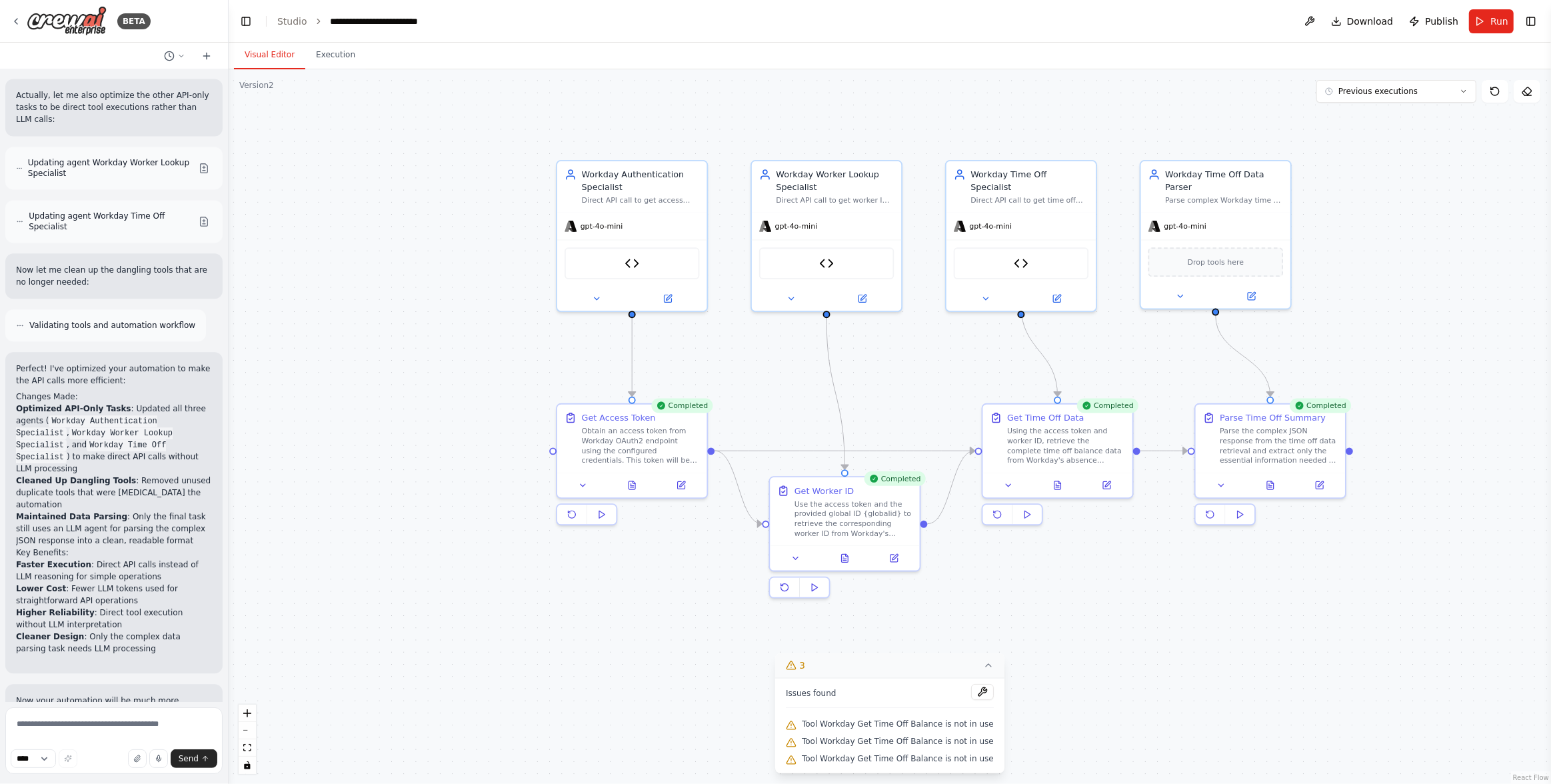
click at [983, 662] on icon at bounding box center [988, 665] width 10 height 10
click at [1049, 662] on div ".deletable-edge-delete-btn { width: 20px; height: 20px; border: 0px solid #ffff…" at bounding box center [889, 426] width 1322 height 714
click at [633, 262] on img at bounding box center [632, 261] width 15 height 15
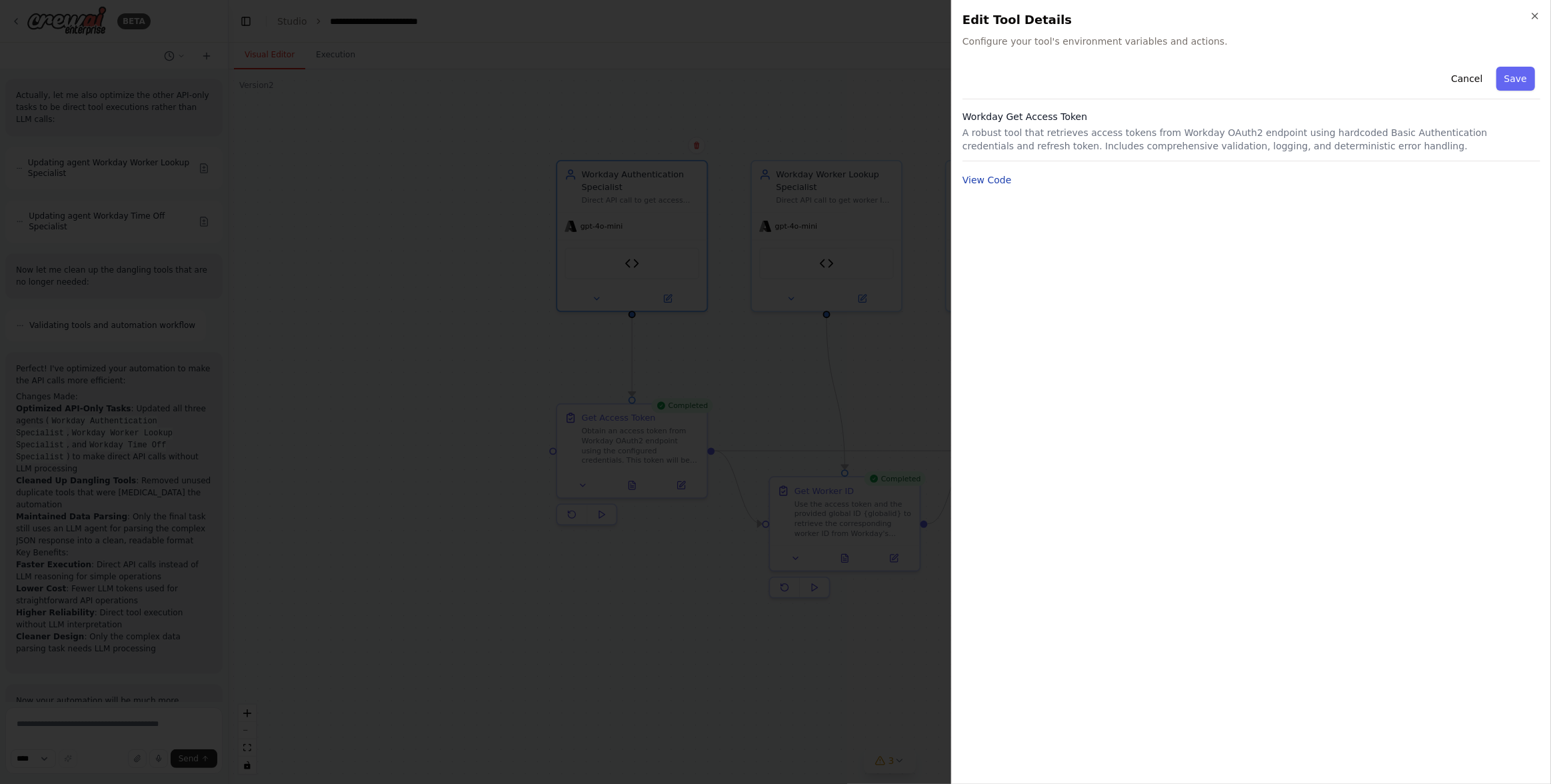
click at [985, 180] on button "View Code" at bounding box center [987, 180] width 49 height 13
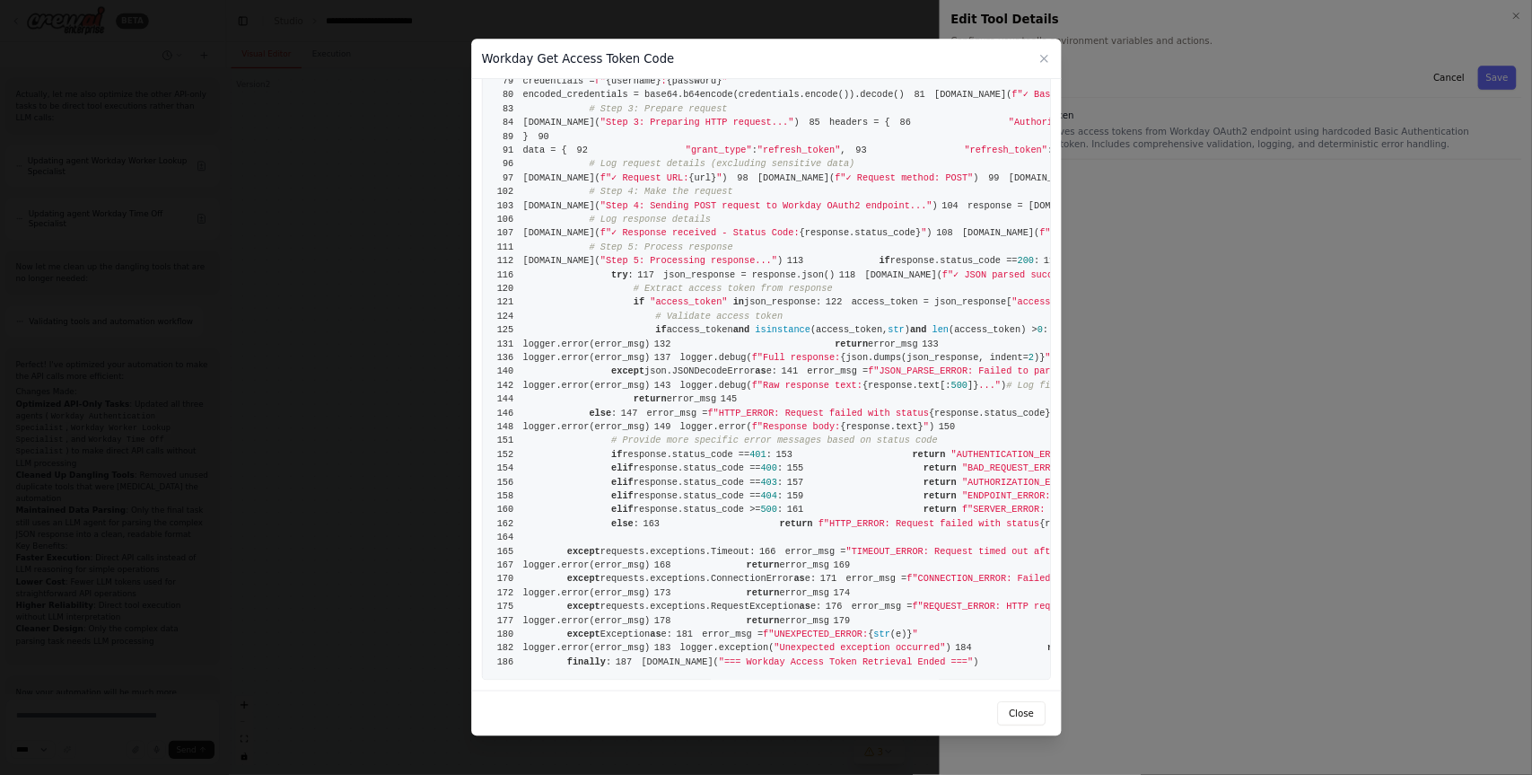
scroll to position [1603, 0]
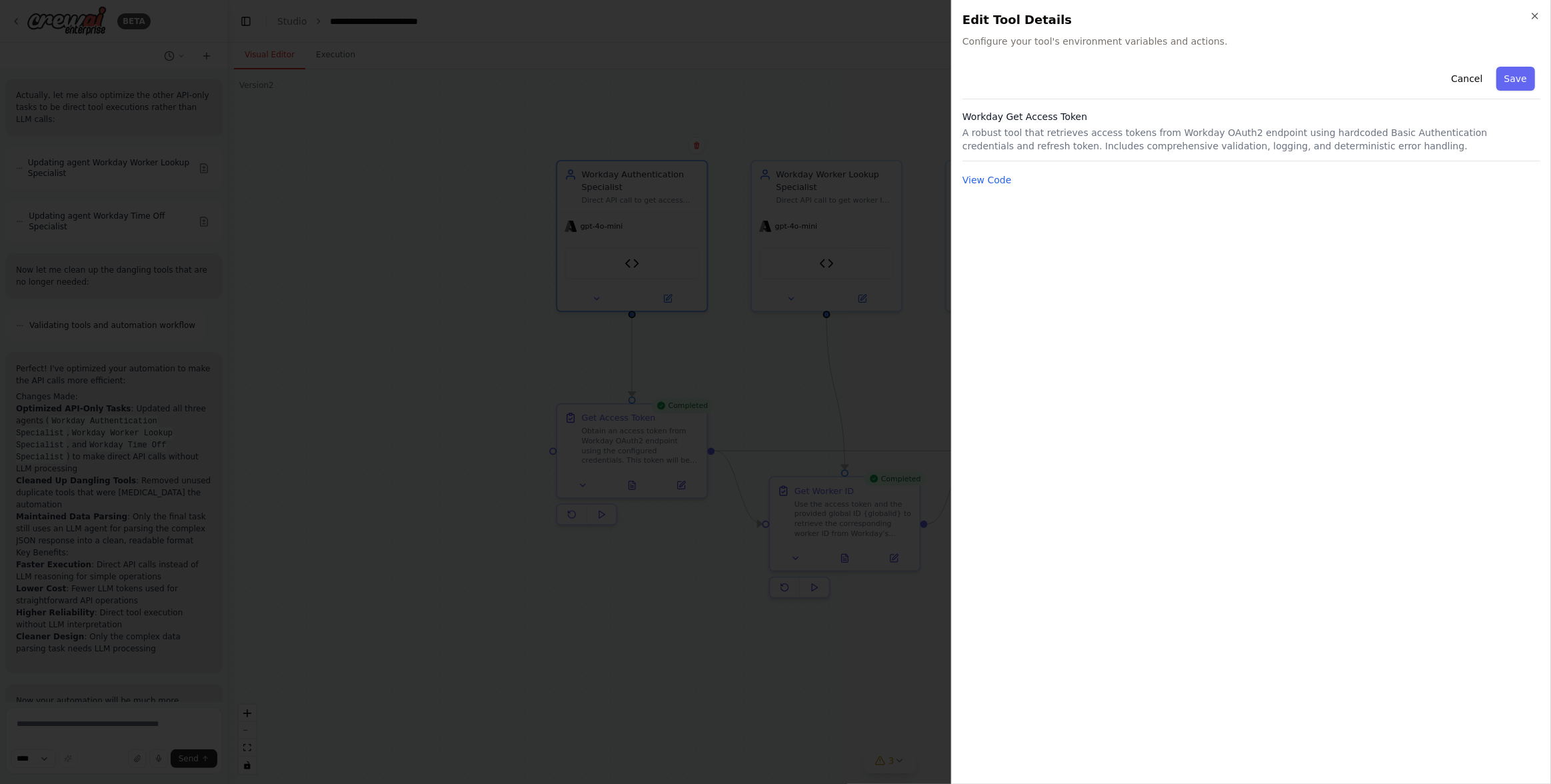
click at [1114, 587] on div "Cancel Save Workday Get Access Token A robust tool that retrieves access tokens…" at bounding box center [1251, 417] width 578 height 712
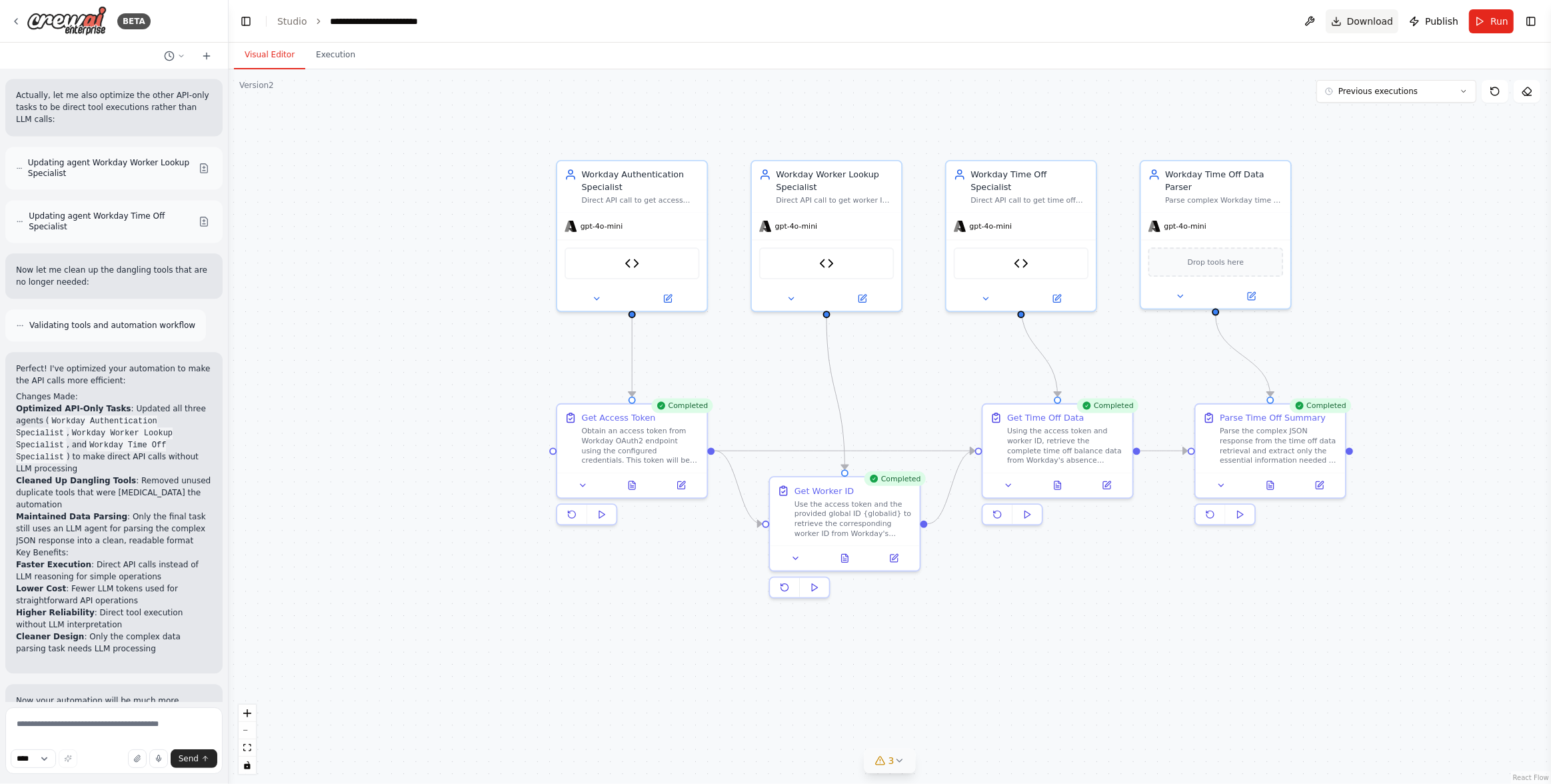
click at [1374, 22] on span "Download" at bounding box center [1370, 22] width 47 height 13
click at [146, 717] on textarea at bounding box center [114, 740] width 218 height 67
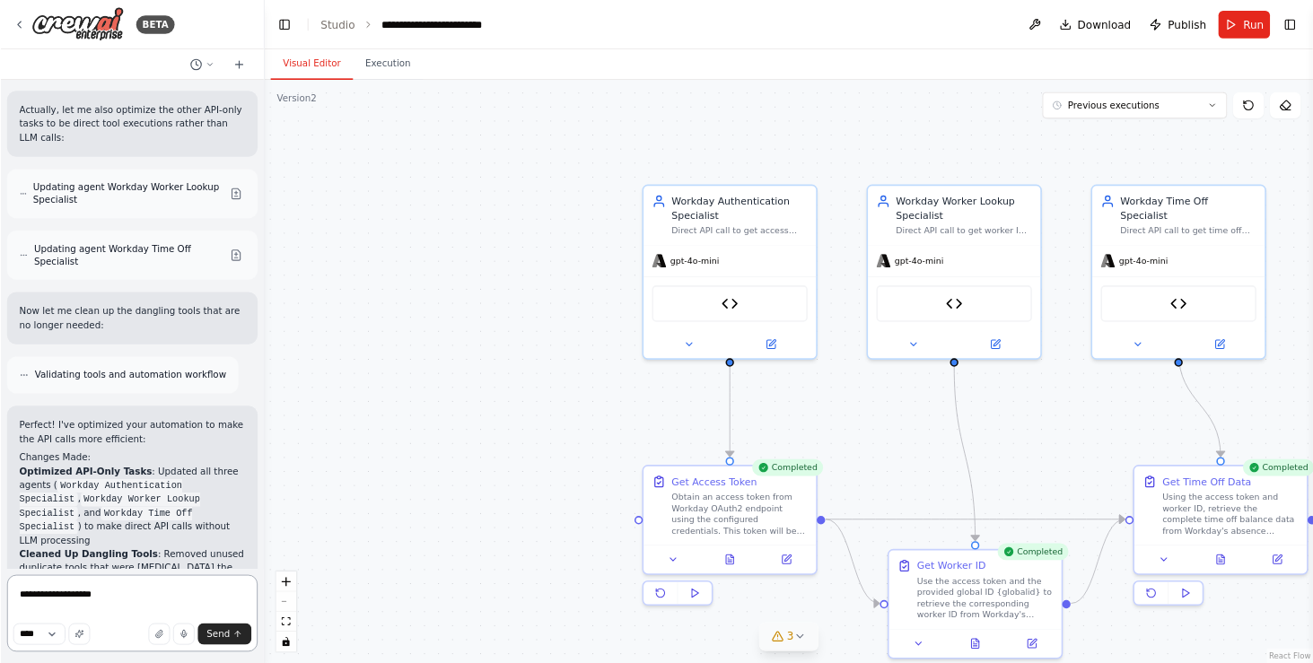
scroll to position [12208, 0]
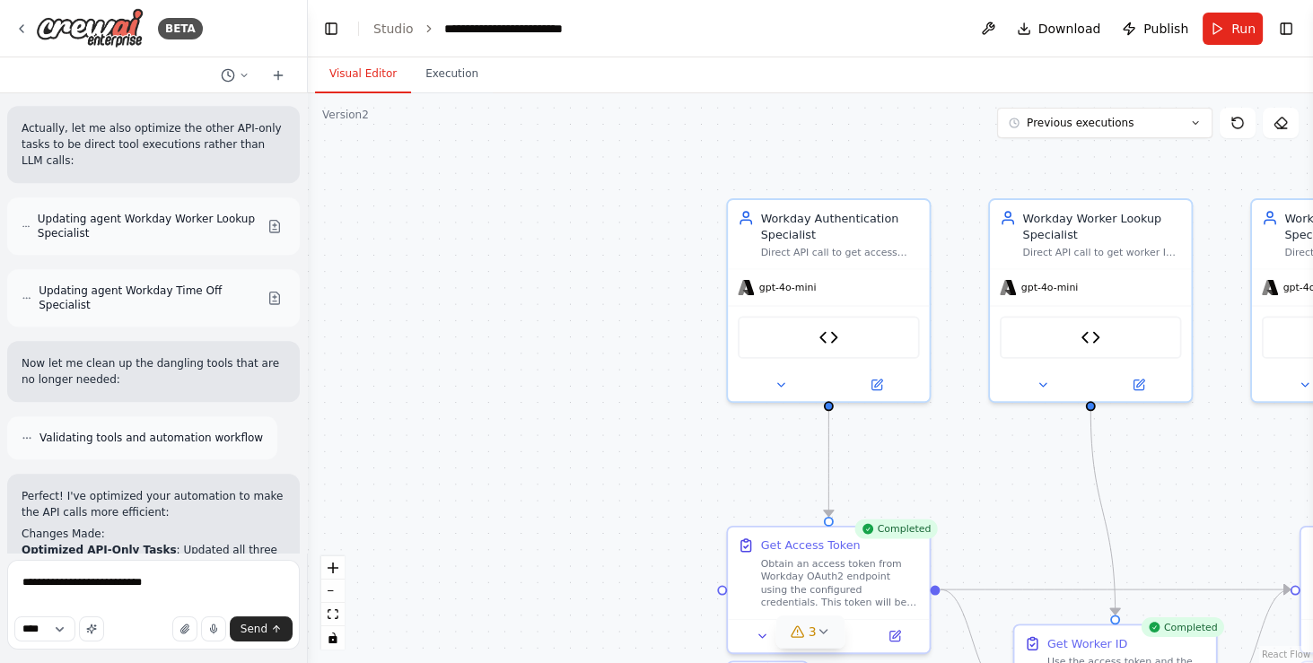
drag, startPoint x: 574, startPoint y: 383, endPoint x: 374, endPoint y: 185, distance: 281.2
click at [374, 185] on div ".deletable-edge-delete-btn { width: 20px; height: 20px; border: 0px solid #ffff…" at bounding box center [810, 378] width 1005 height 570
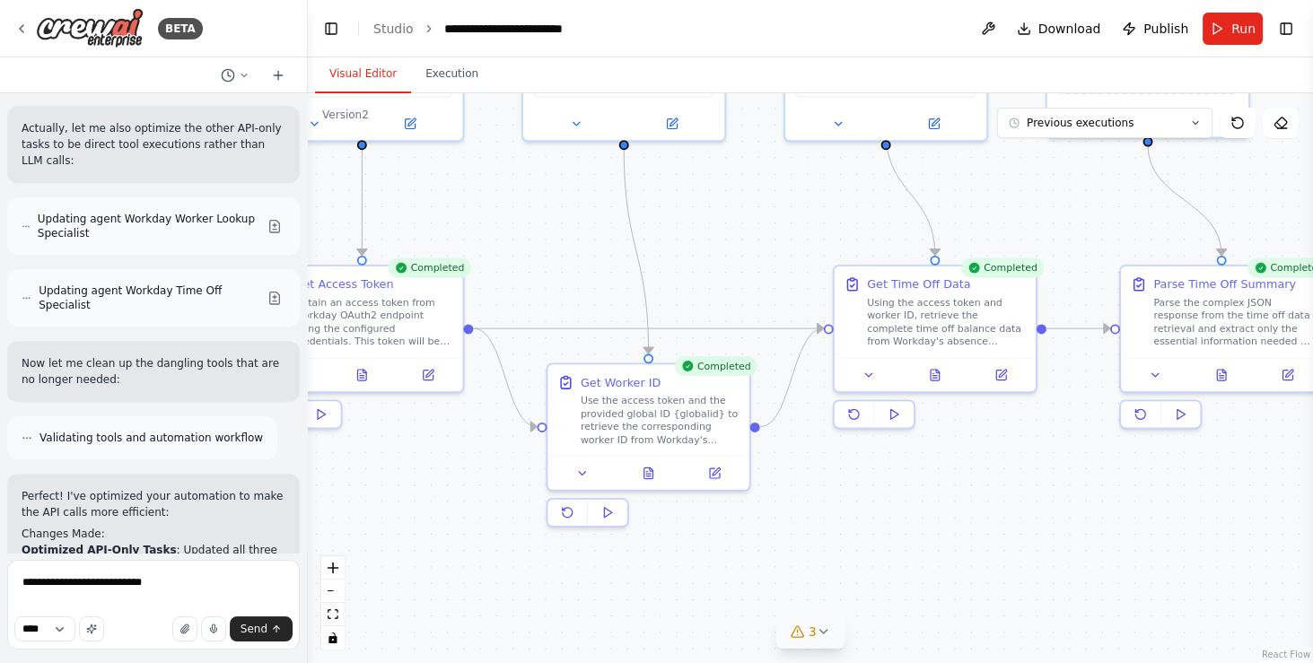
drag, startPoint x: 1008, startPoint y: 328, endPoint x: 716, endPoint y: 247, distance: 302.7
click at [716, 247] on div ".deletable-edge-delete-btn { width: 20px; height: 20px; border: 0px solid #ffff…" at bounding box center [810, 378] width 1005 height 570
drag, startPoint x: 987, startPoint y: 209, endPoint x: 881, endPoint y: 277, distance: 126.0
click at [880, 278] on div ".deletable-edge-delete-btn { width: 20px; height: 20px; border: 0px solid #ffff…" at bounding box center [810, 378] width 1005 height 570
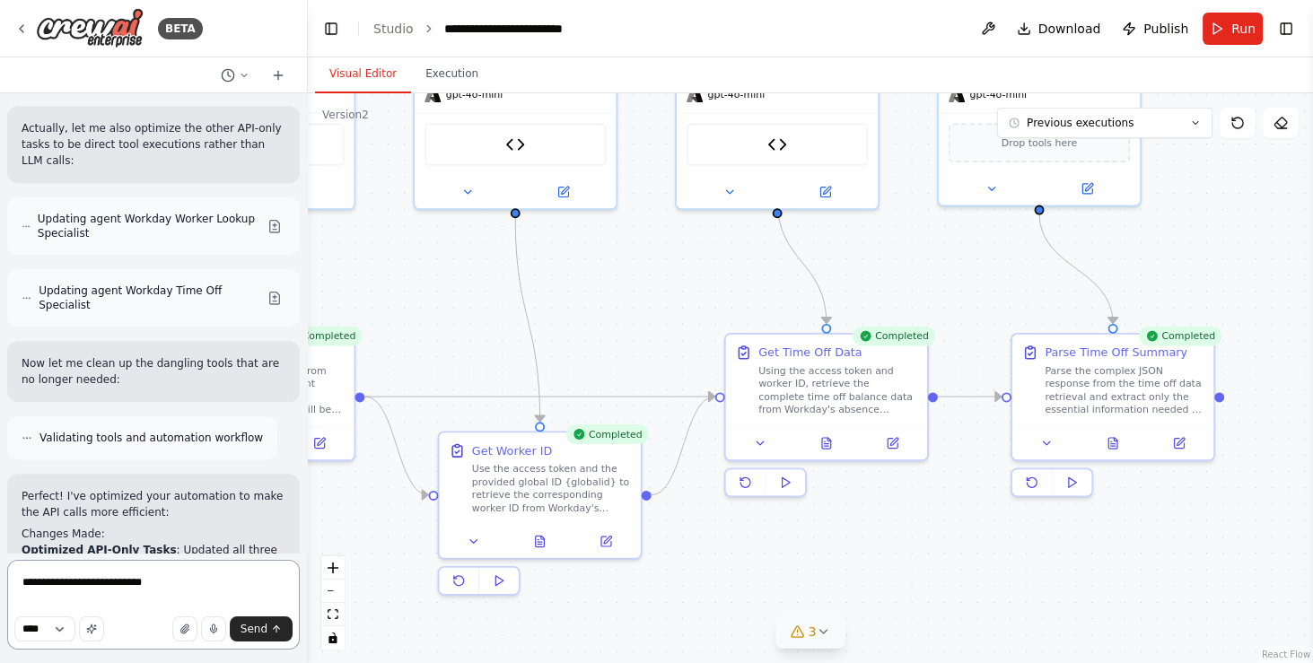
click at [192, 578] on textarea "**********" at bounding box center [153, 605] width 293 height 90
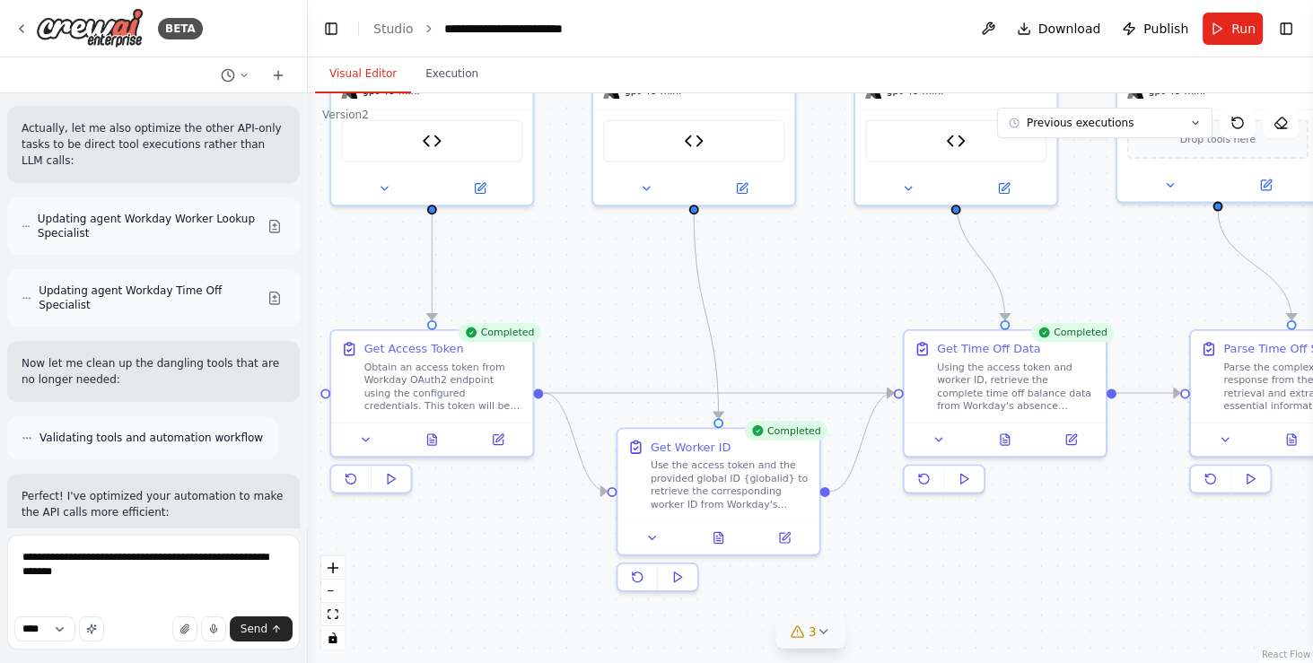
drag, startPoint x: 485, startPoint y: 329, endPoint x: 667, endPoint y: 326, distance: 182.2
click at [667, 326] on div ".deletable-edge-delete-btn { width: 20px; height: 20px; border: 0px solid #ffff…" at bounding box center [810, 378] width 1005 height 570
click at [126, 604] on textarea "**********" at bounding box center [153, 592] width 293 height 115
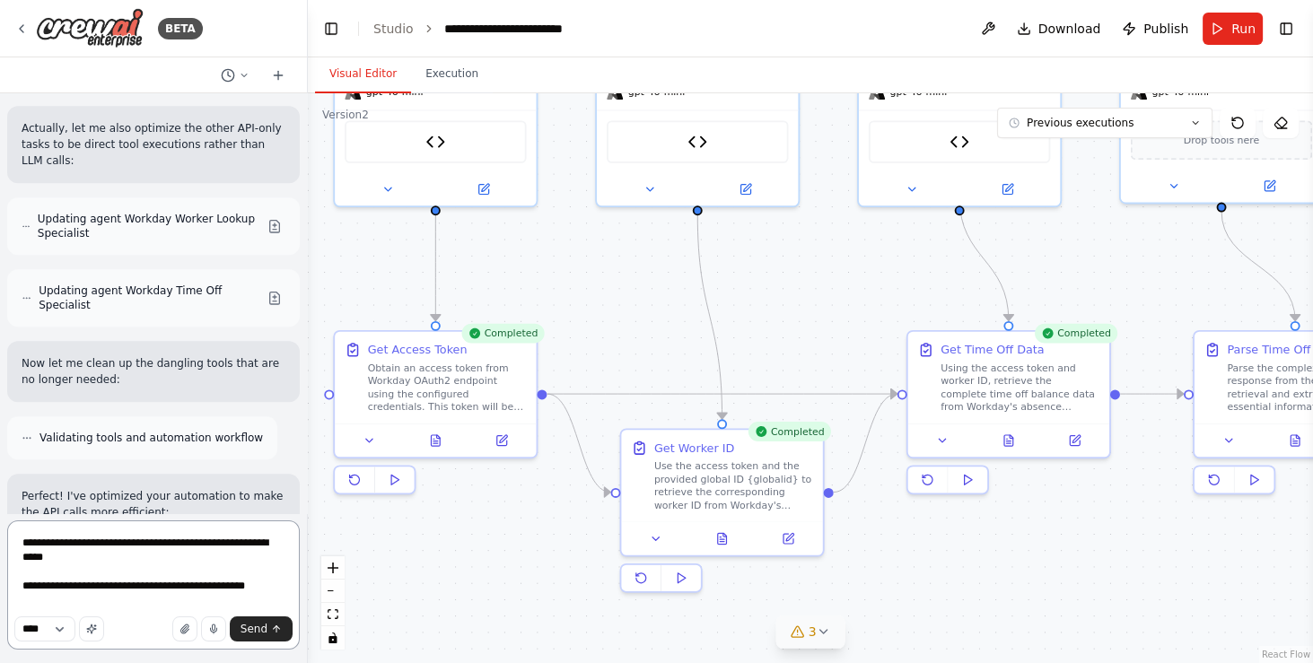
click at [92, 602] on textarea "**********" at bounding box center [153, 585] width 293 height 129
click at [128, 569] on textarea "**********" at bounding box center [153, 571] width 293 height 158
click at [132, 582] on textarea "**********" at bounding box center [153, 571] width 293 height 158
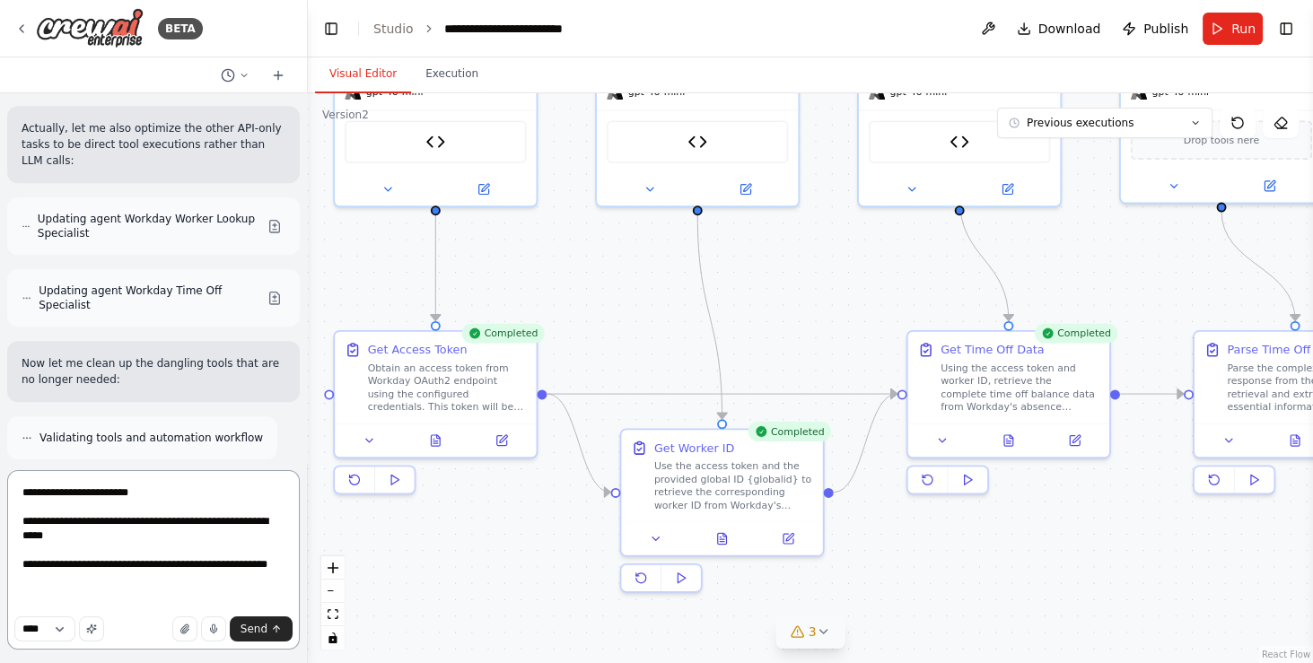
paste textarea "**********"
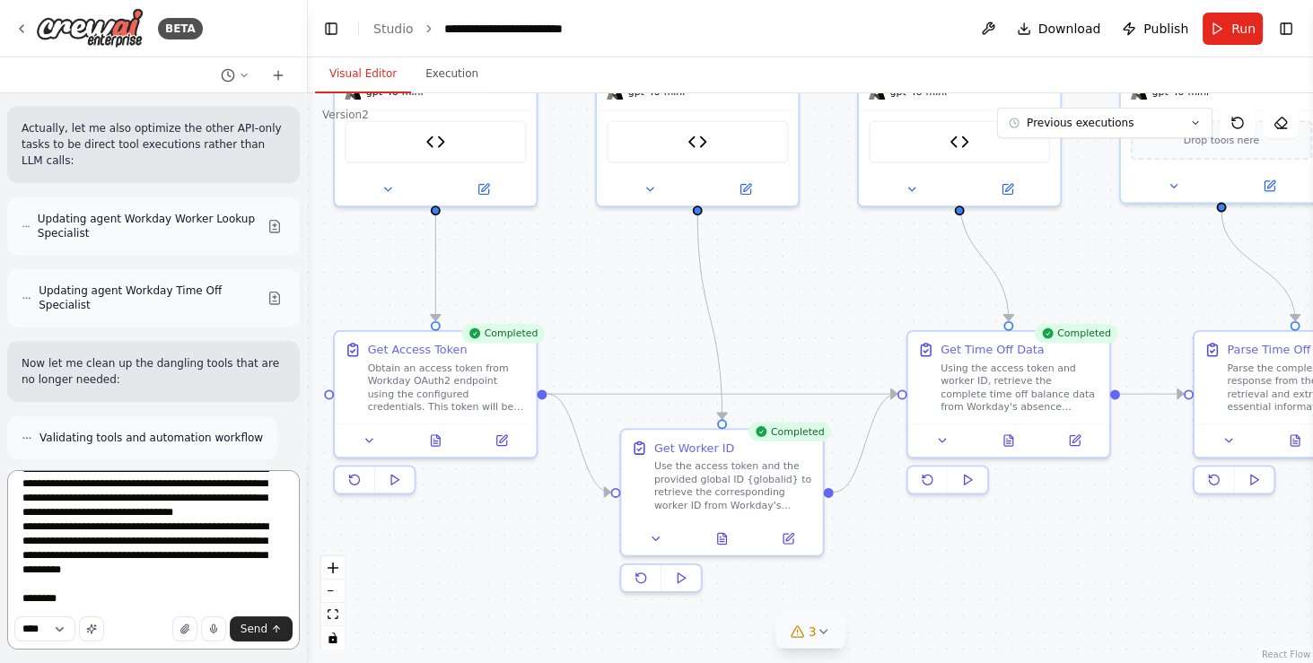
scroll to position [0, 0]
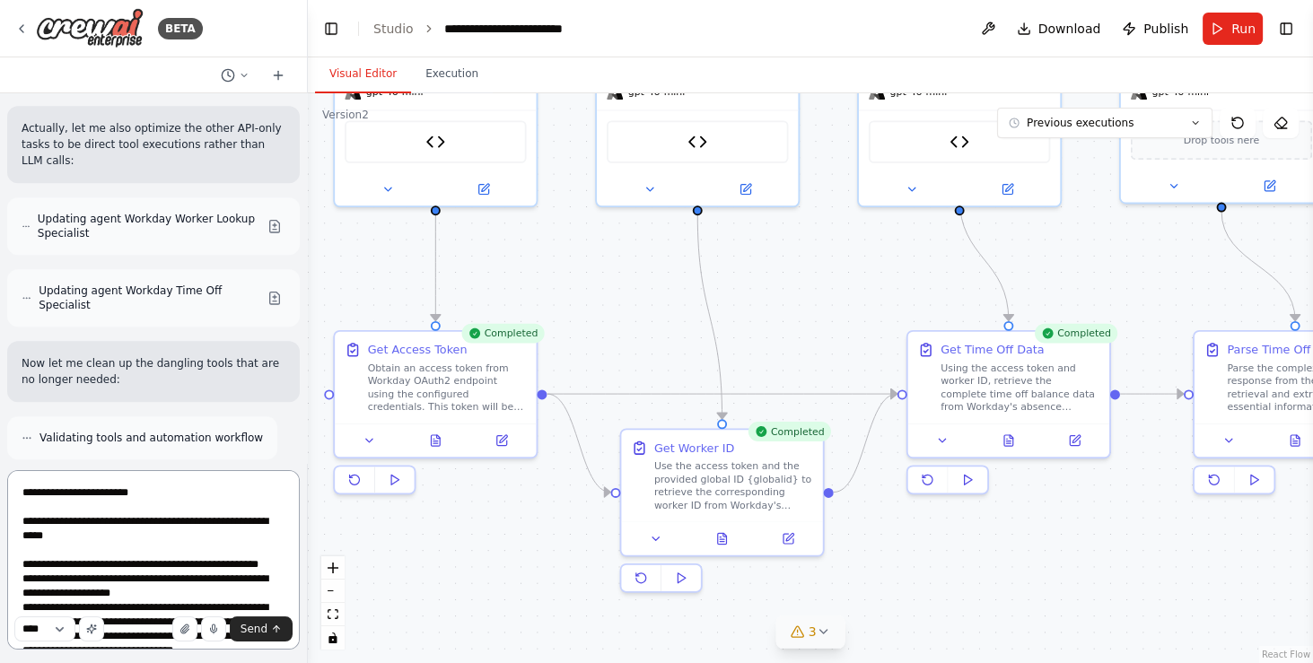
click at [85, 558] on textarea "**********" at bounding box center [153, 560] width 293 height 180
type textarea "**********"
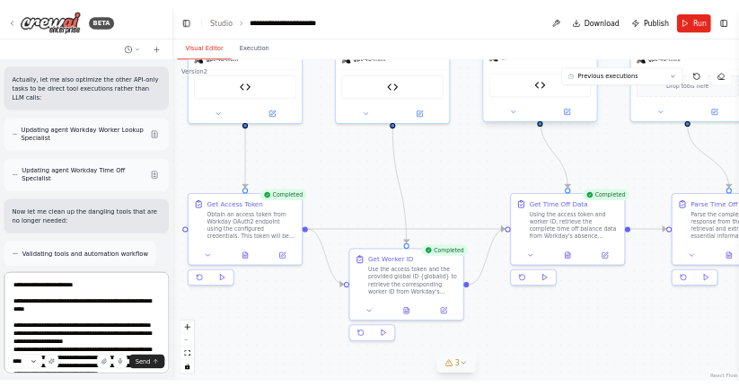
scroll to position [12676, 0]
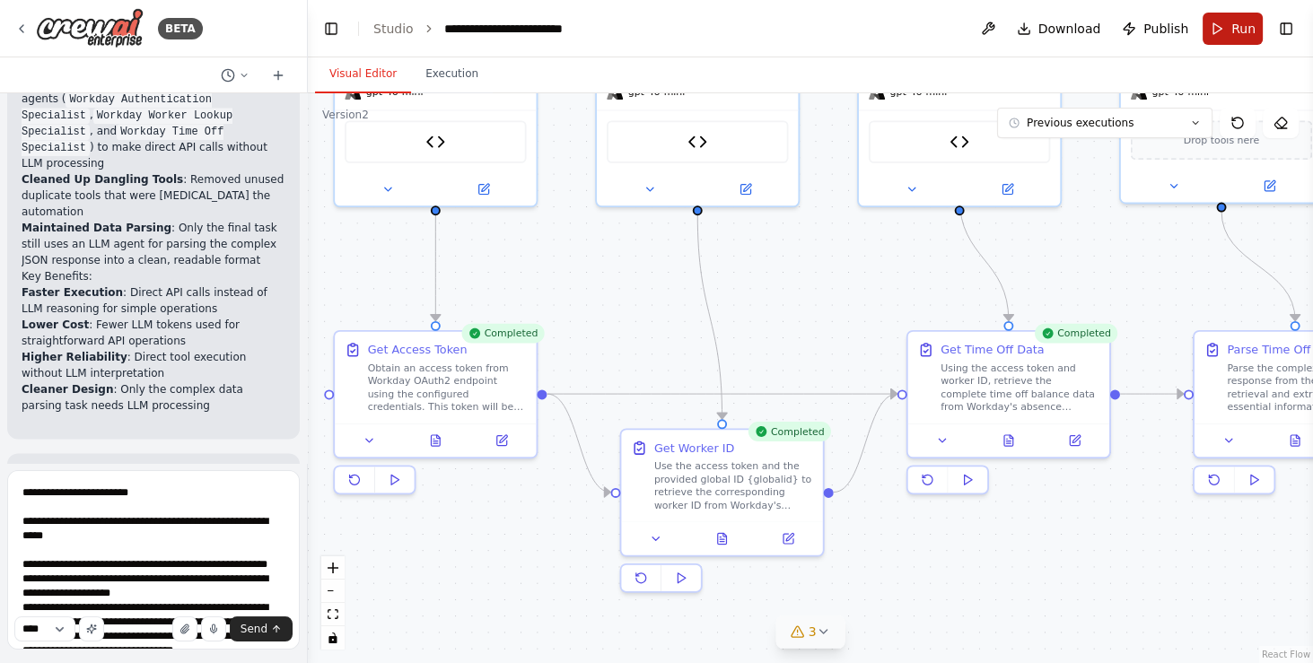
click at [1228, 26] on button "Run" at bounding box center [1233, 29] width 60 height 32
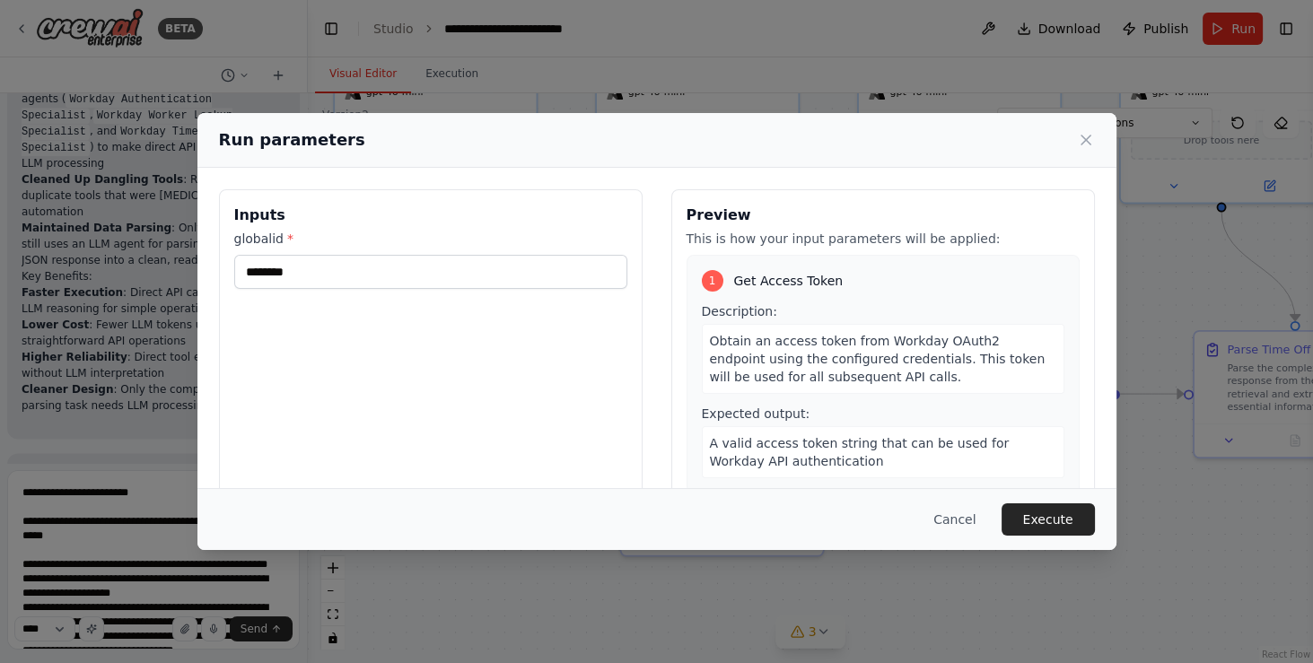
click at [497, 288] on div "Inputs globalid * ********" at bounding box center [431, 401] width 424 height 425
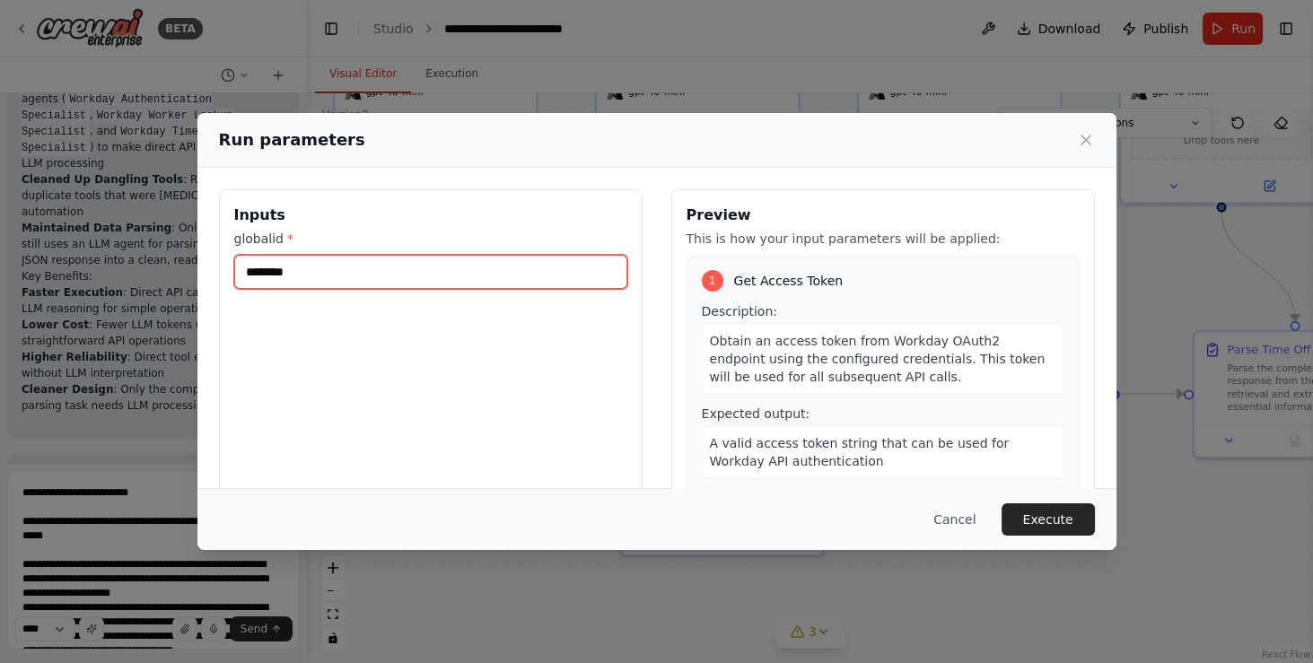
click at [502, 276] on input "********" at bounding box center [430, 272] width 393 height 34
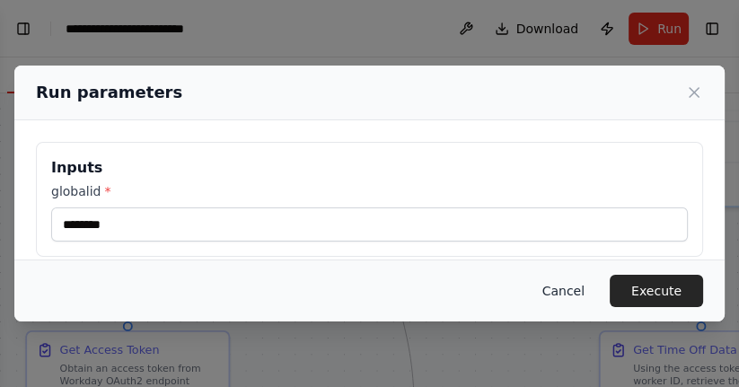
click at [554, 294] on button "Cancel" at bounding box center [563, 291] width 71 height 32
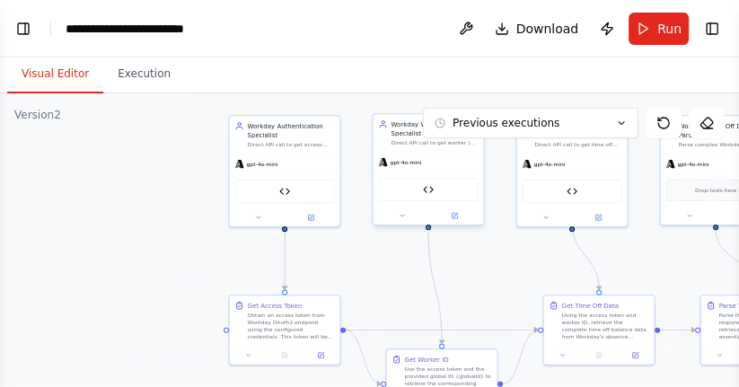
drag, startPoint x: 491, startPoint y: 288, endPoint x: 383, endPoint y: 226, distance: 124.3
click at [383, 226] on div ".deletable-edge-delete-btn { width: 20px; height: 20px; border: 0px solid #ffff…" at bounding box center [369, 317] width 739 height 449
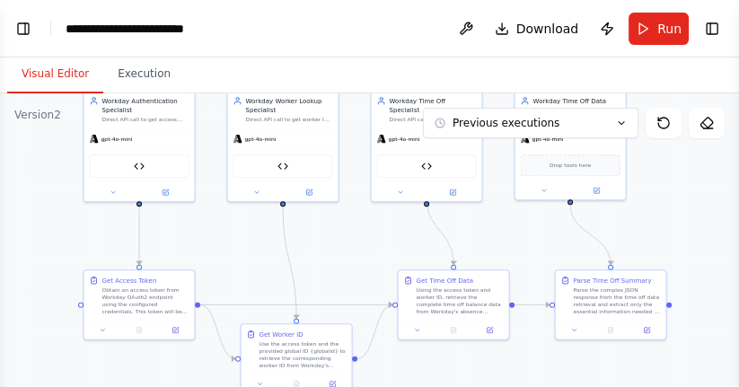
drag, startPoint x: 572, startPoint y: 332, endPoint x: 537, endPoint y: 355, distance: 41.6
click at [537, 355] on div ".deletable-edge-delete-btn { width: 20px; height: 20px; border: 0px solid #ffff…" at bounding box center [369, 317] width 739 height 449
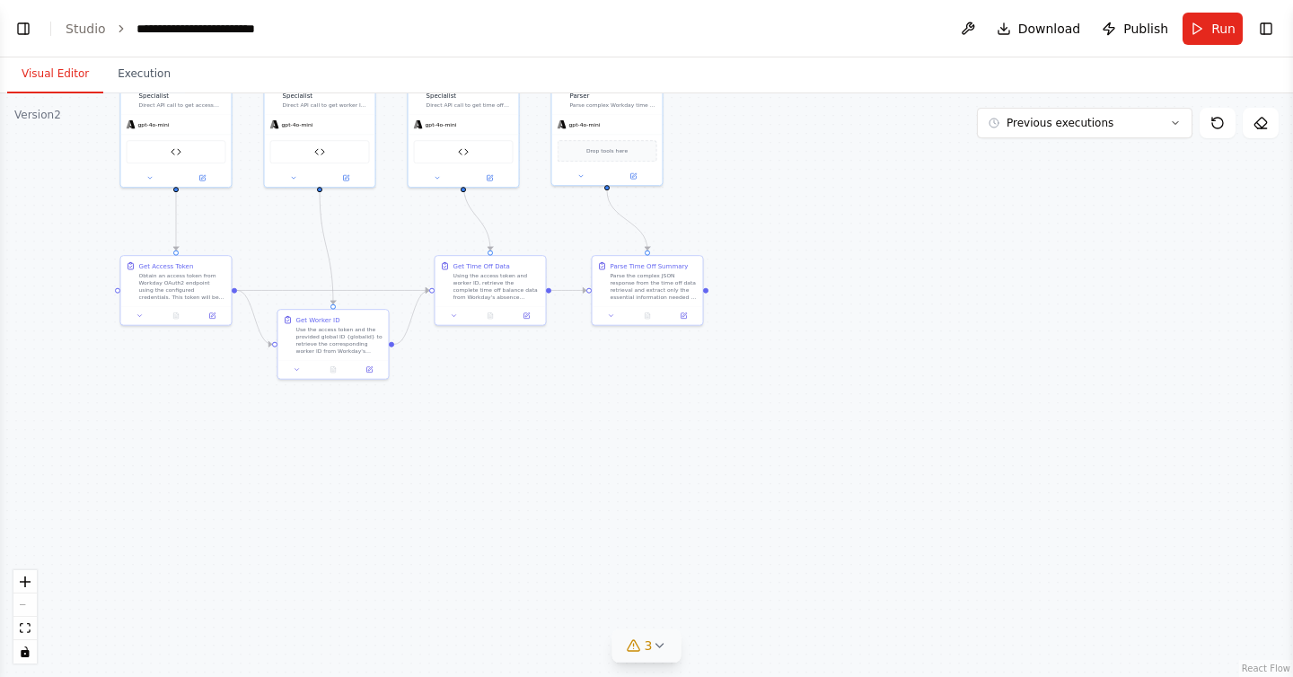
drag, startPoint x: 522, startPoint y: 457, endPoint x: 697, endPoint y: 568, distance: 207.4
click at [697, 567] on div ".deletable-edge-delete-btn { width: 20px; height: 20px; border: 0px solid #ffff…" at bounding box center [646, 384] width 1293 height 583
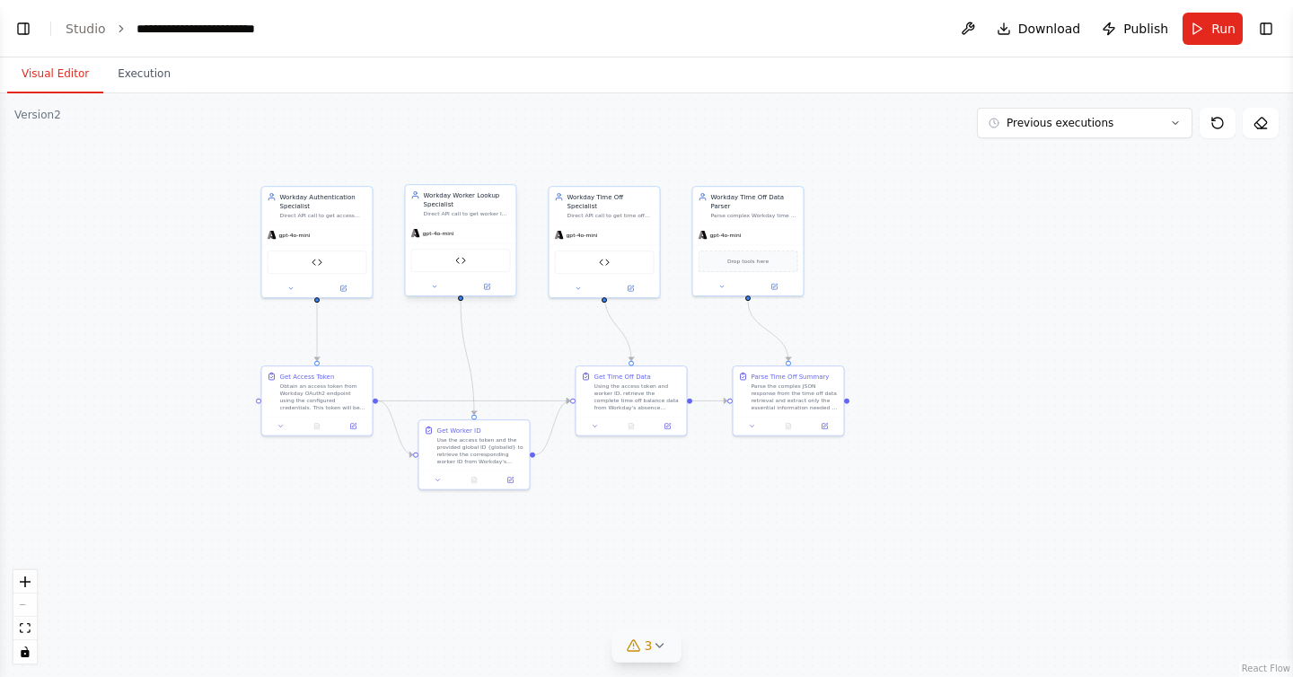
click at [453, 265] on div "Workday Get Worker ID" at bounding box center [461, 260] width 100 height 23
click at [439, 283] on button at bounding box center [434, 286] width 51 height 11
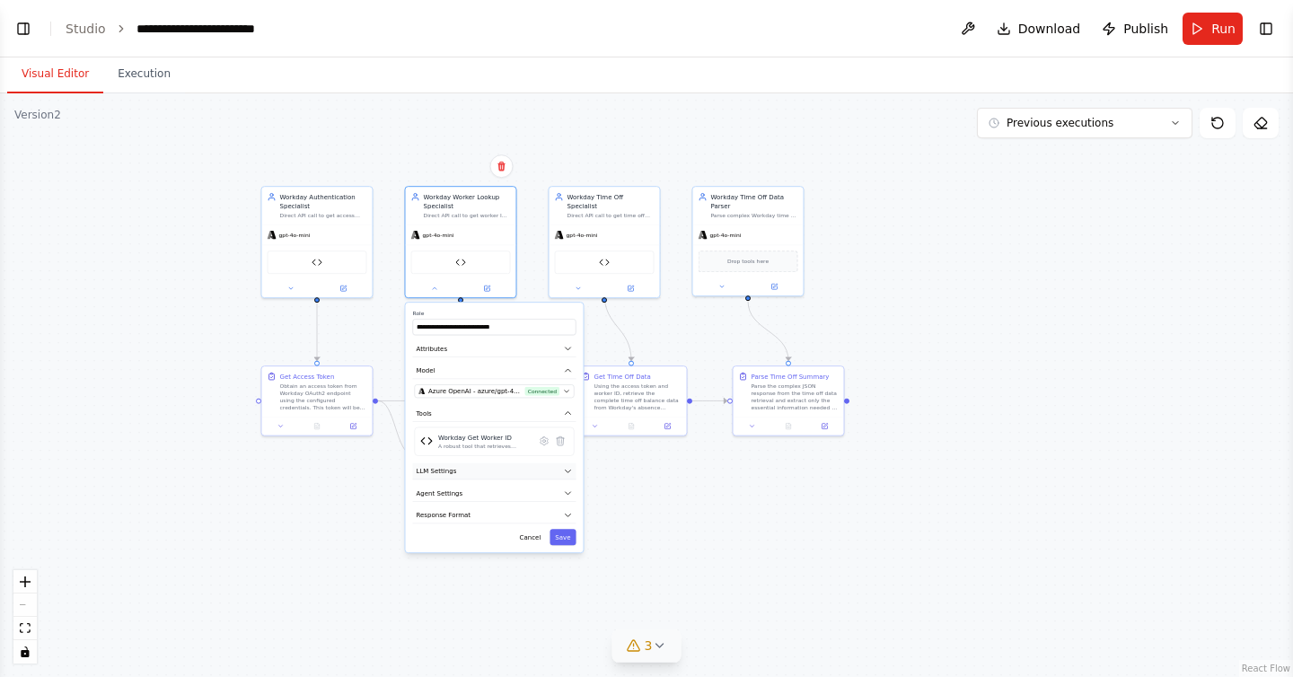
click at [504, 472] on button "LLM Settings" at bounding box center [494, 471] width 163 height 17
click at [534, 602] on button "Cancel" at bounding box center [530, 600] width 32 height 16
click at [659, 657] on button "3" at bounding box center [646, 645] width 69 height 33
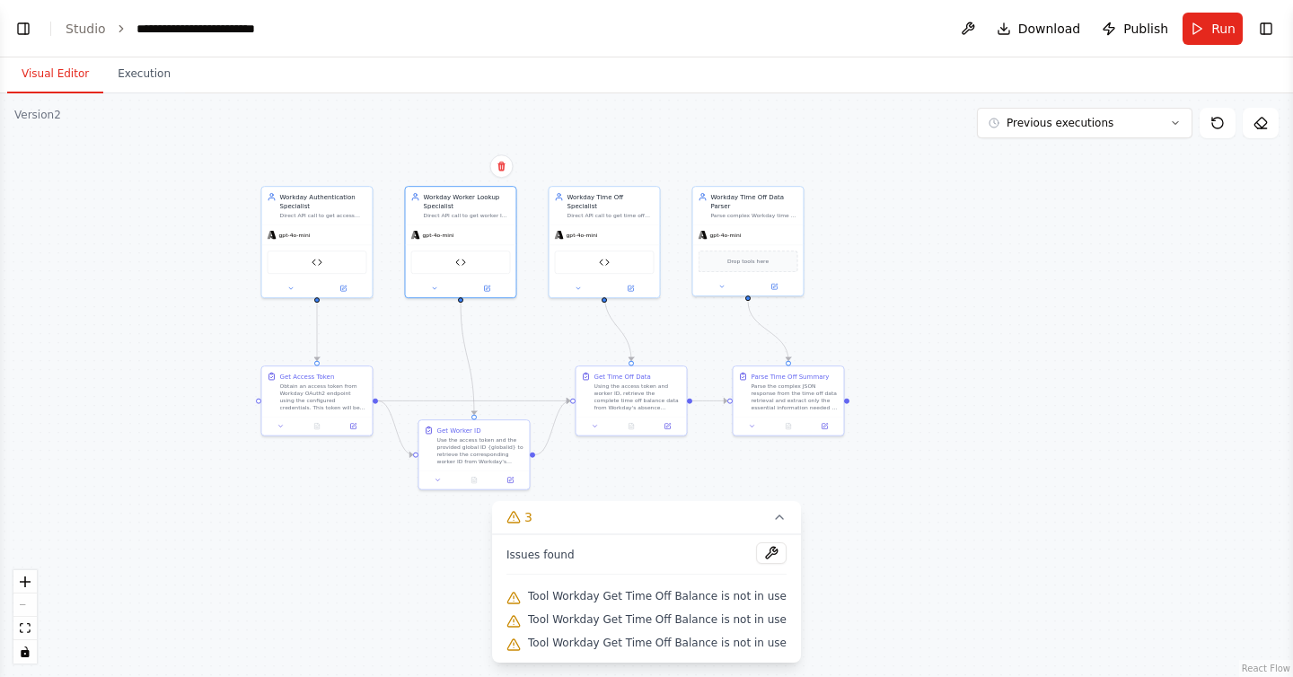
click at [713, 591] on span "Tool Workday Get Time Off Balance is not in use" at bounding box center [657, 596] width 259 height 14
click at [596, 586] on div "Tool Workday Get Time Off Balance is not in use" at bounding box center [646, 596] width 280 height 23
click at [768, 557] on button at bounding box center [771, 553] width 31 height 22
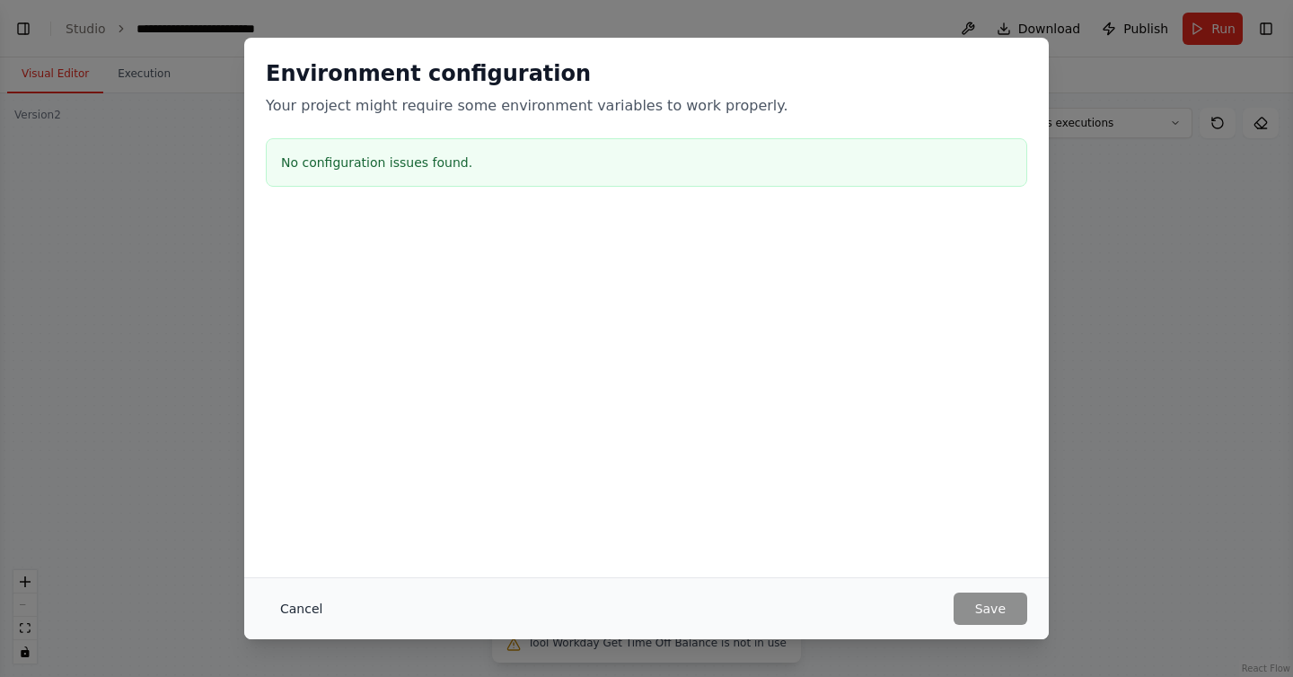
click at [291, 613] on button "Cancel" at bounding box center [301, 608] width 71 height 32
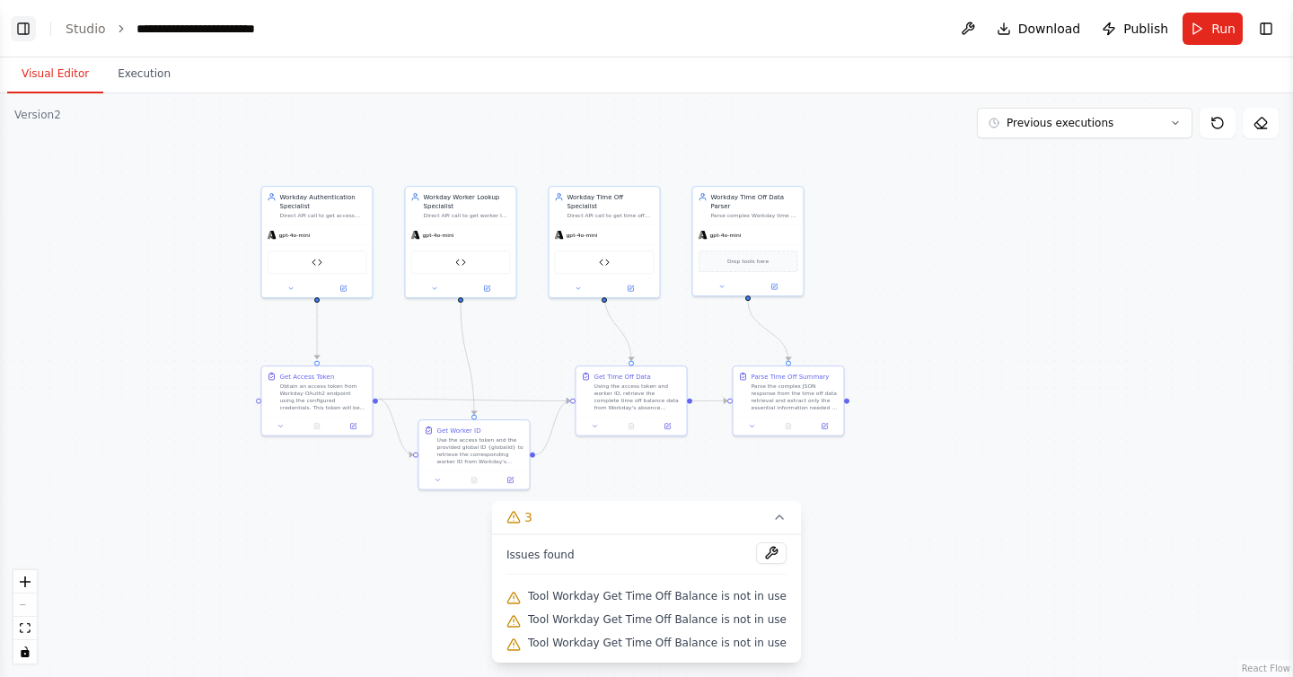
click at [22, 26] on button "Toggle Left Sidebar" at bounding box center [23, 28] width 25 height 25
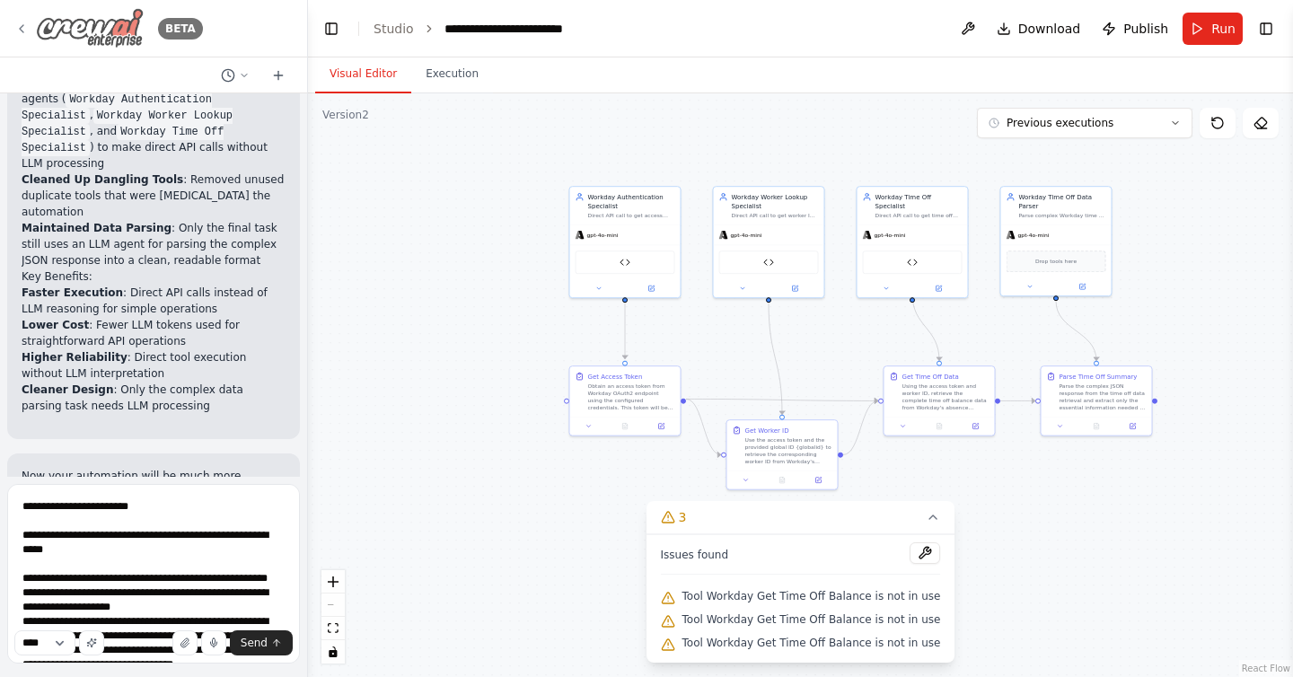
click at [23, 25] on icon at bounding box center [22, 28] width 4 height 7
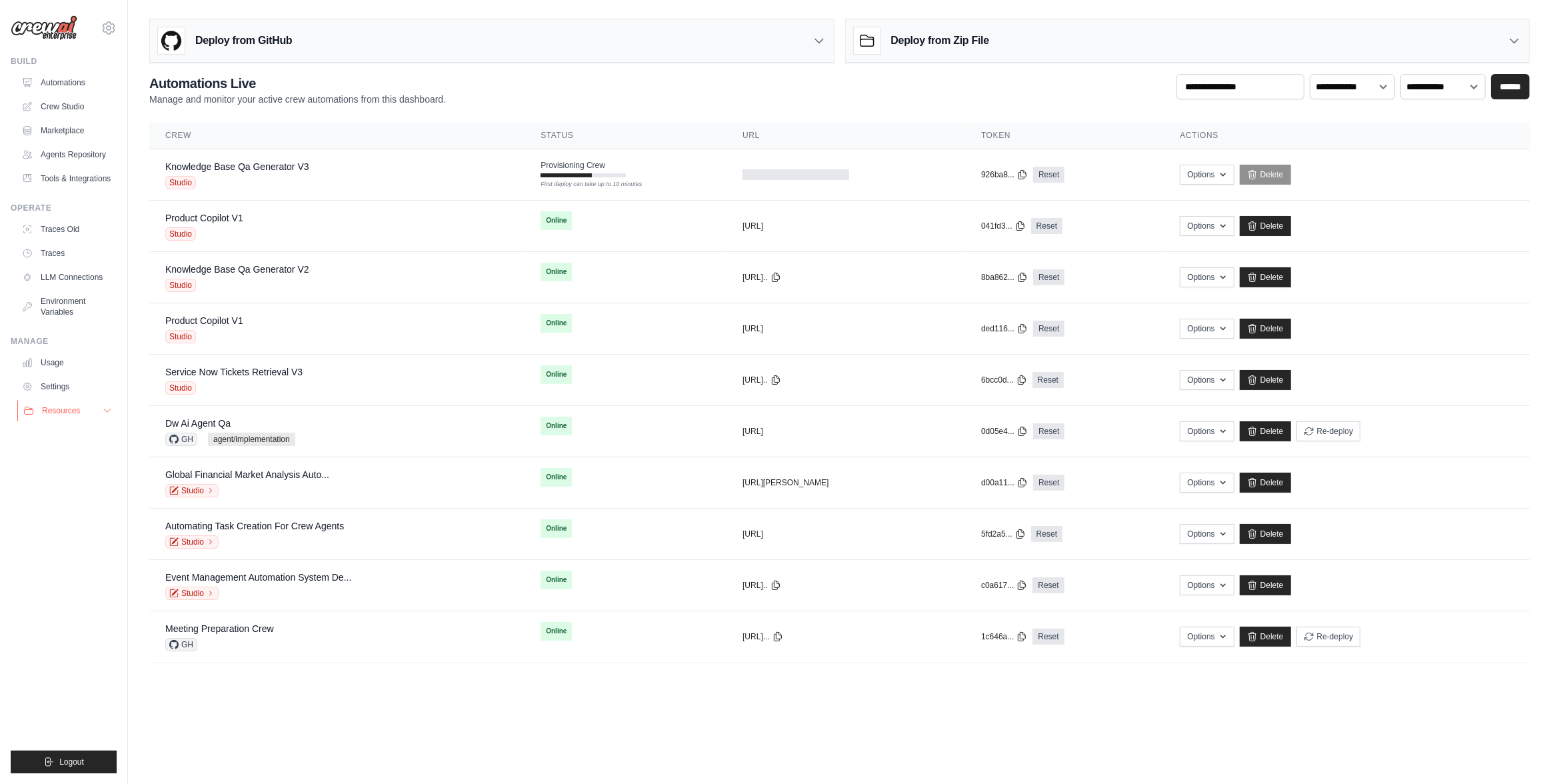
click at [88, 415] on button "Resources" at bounding box center [68, 411] width 101 height 22
click at [82, 433] on span "Documentation" at bounding box center [74, 433] width 54 height 10
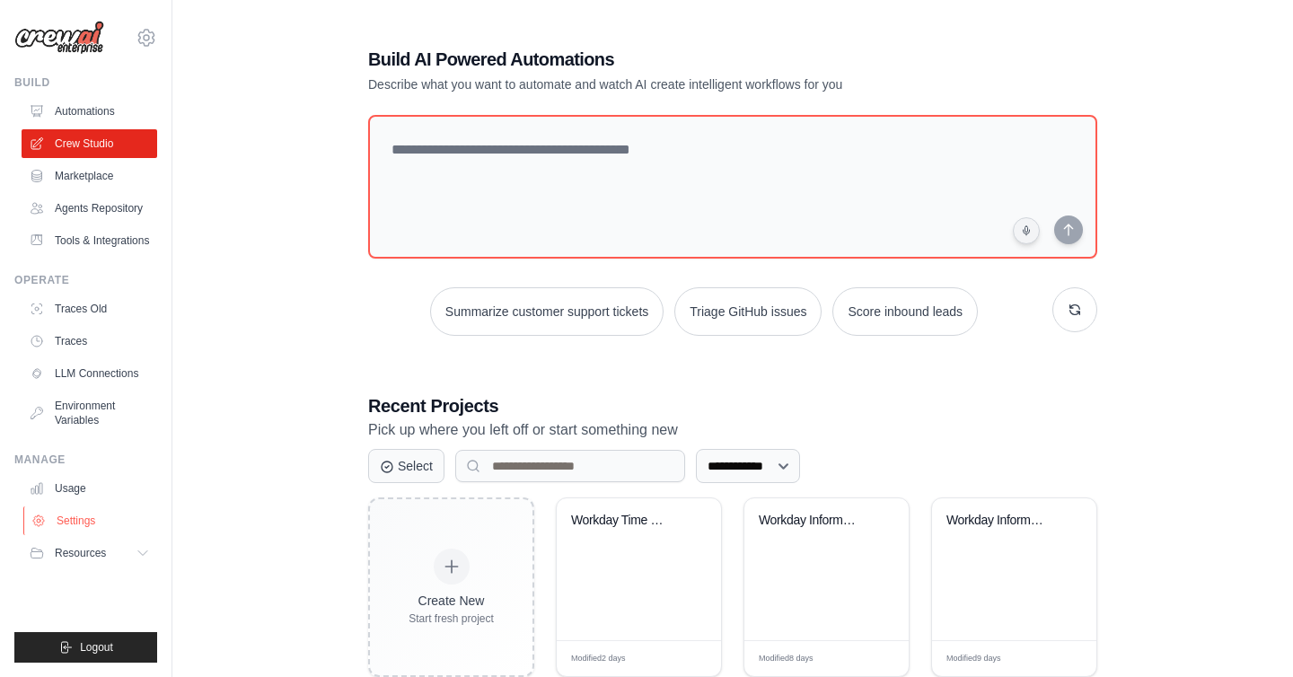
click at [96, 514] on link "Settings" at bounding box center [91, 520] width 136 height 29
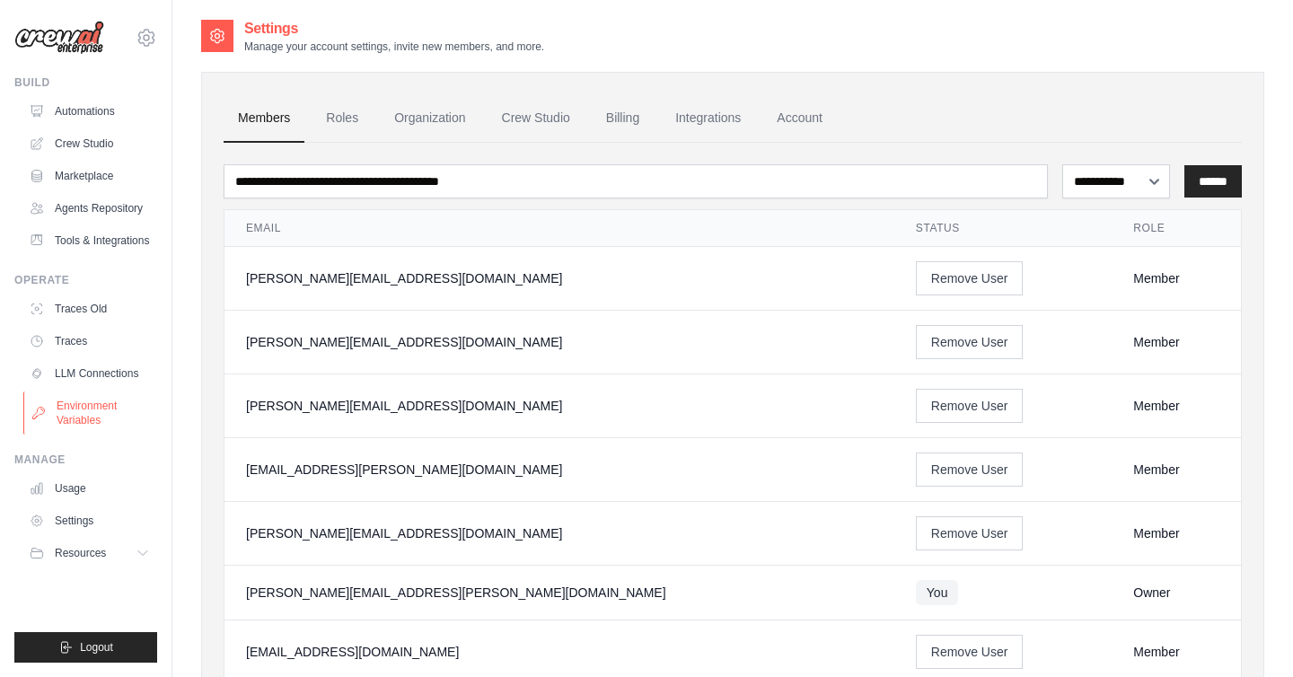
click at [95, 412] on link "Environment Variables" at bounding box center [91, 412] width 136 height 43
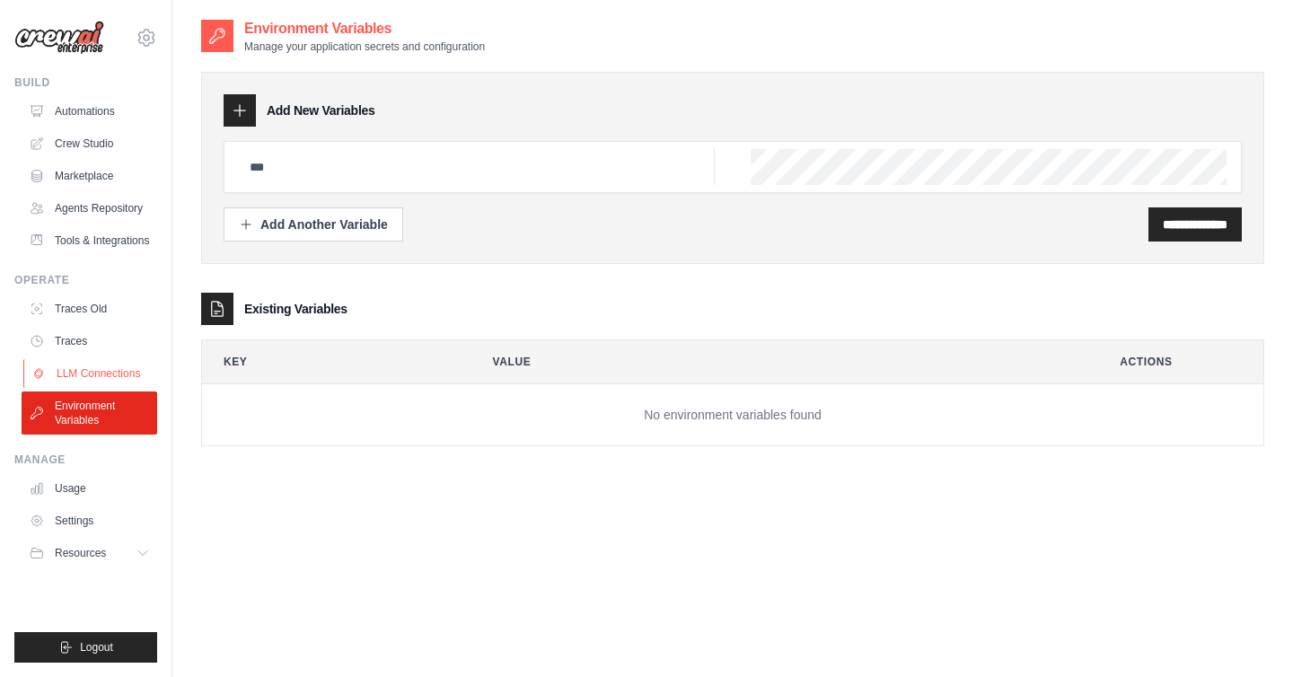
click at [102, 370] on link "LLM Connections" at bounding box center [91, 373] width 136 height 29
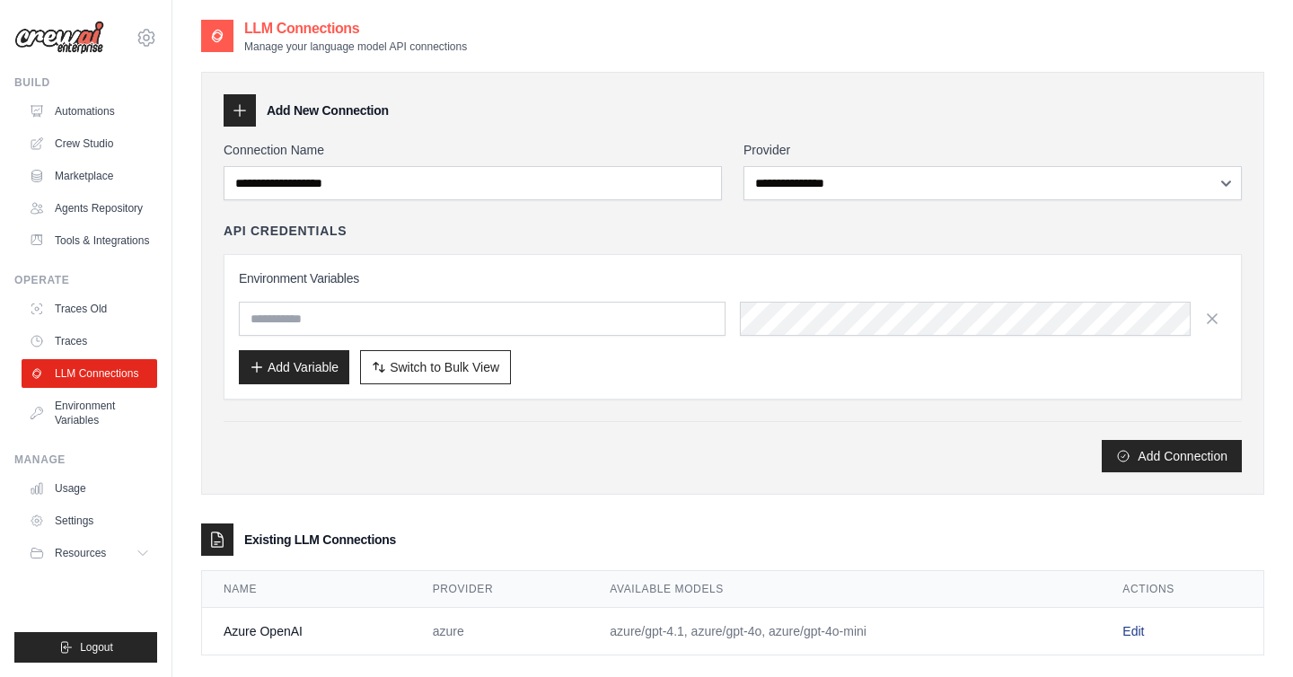
click at [1135, 630] on link "Edit" at bounding box center [1133, 631] width 22 height 14
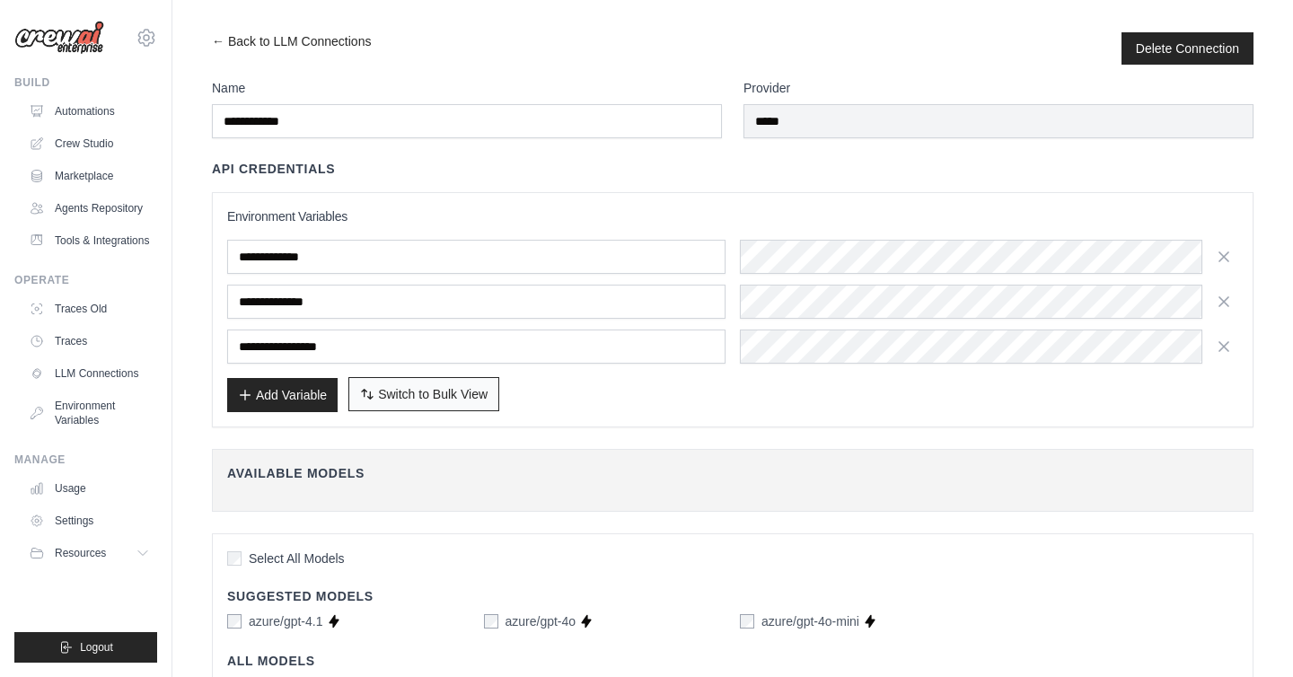
click at [412, 399] on span "Switch to Bulk View" at bounding box center [433, 394] width 110 height 18
type textarea "**********"
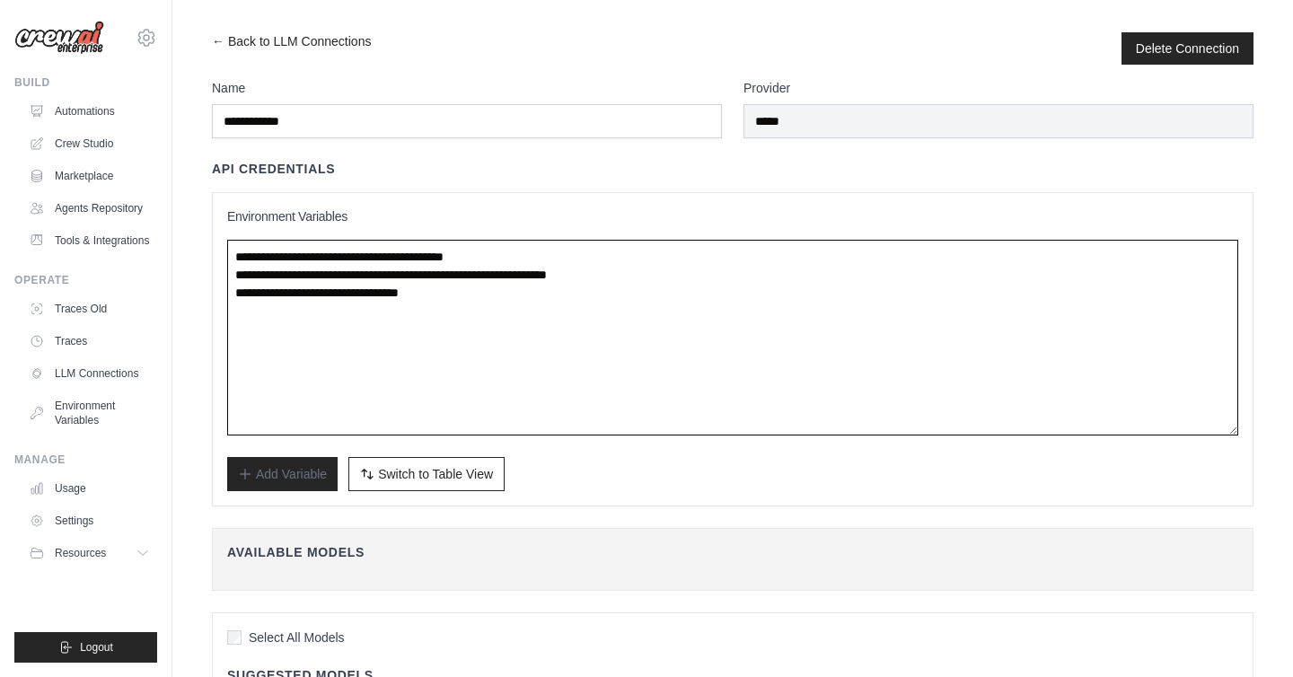
click at [456, 314] on textarea "**********" at bounding box center [732, 338] width 1011 height 196
click at [554, 301] on textarea "**********" at bounding box center [732, 338] width 1011 height 196
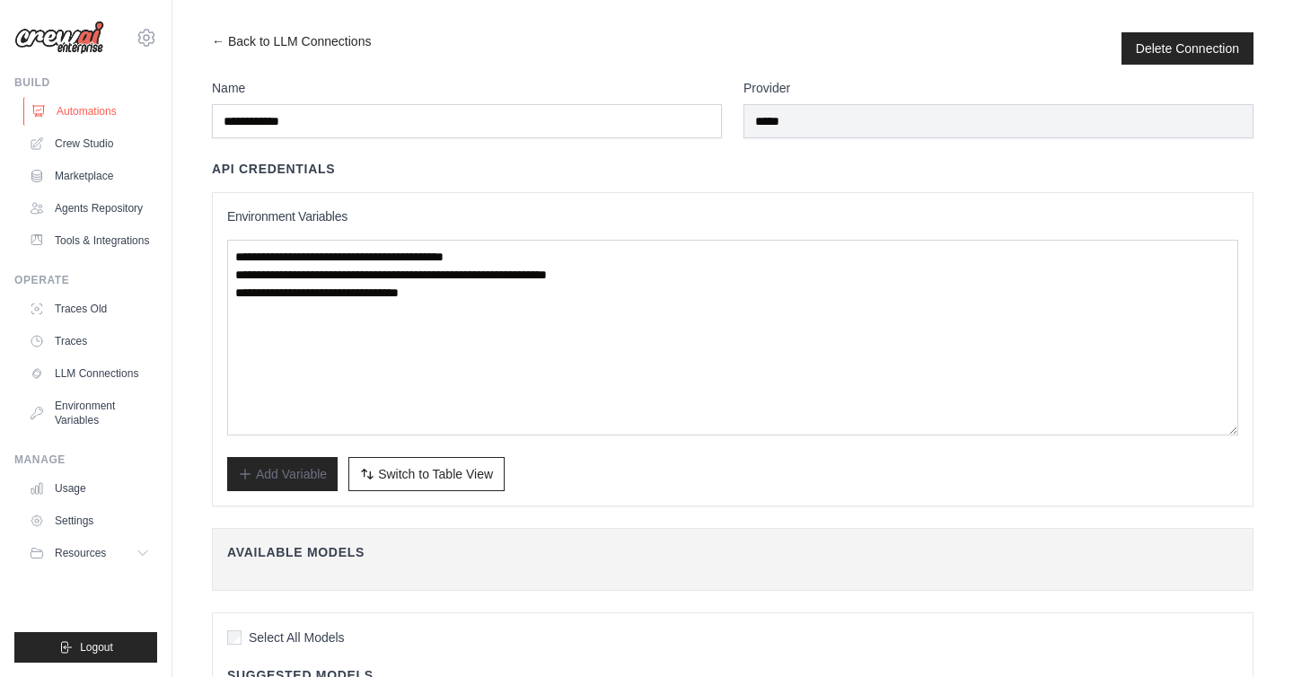
click at [101, 118] on link "Automations" at bounding box center [91, 111] width 136 height 29
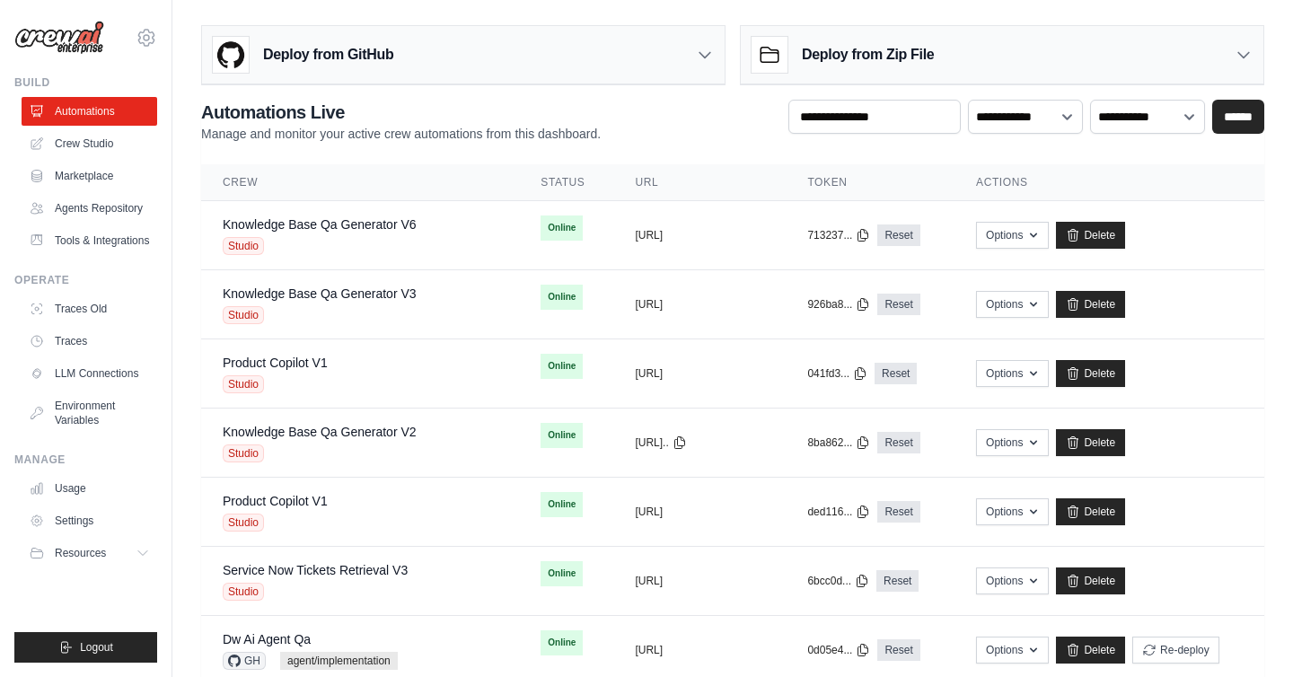
click at [832, 53] on h3 "Deploy from Zip File" at bounding box center [868, 55] width 132 height 22
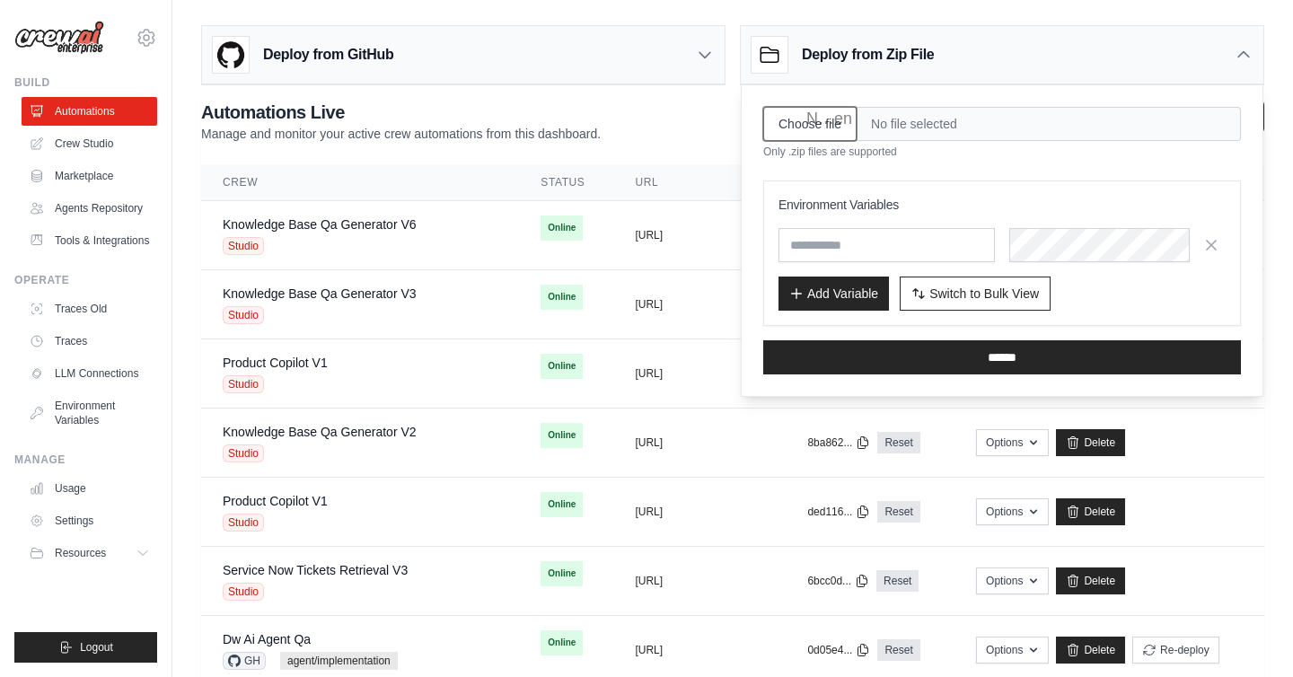
click at [815, 135] on input "Choose file" at bounding box center [809, 124] width 93 height 34
type input "**********"
click at [969, 285] on span "Switch to Bulk View" at bounding box center [984, 293] width 110 height 18
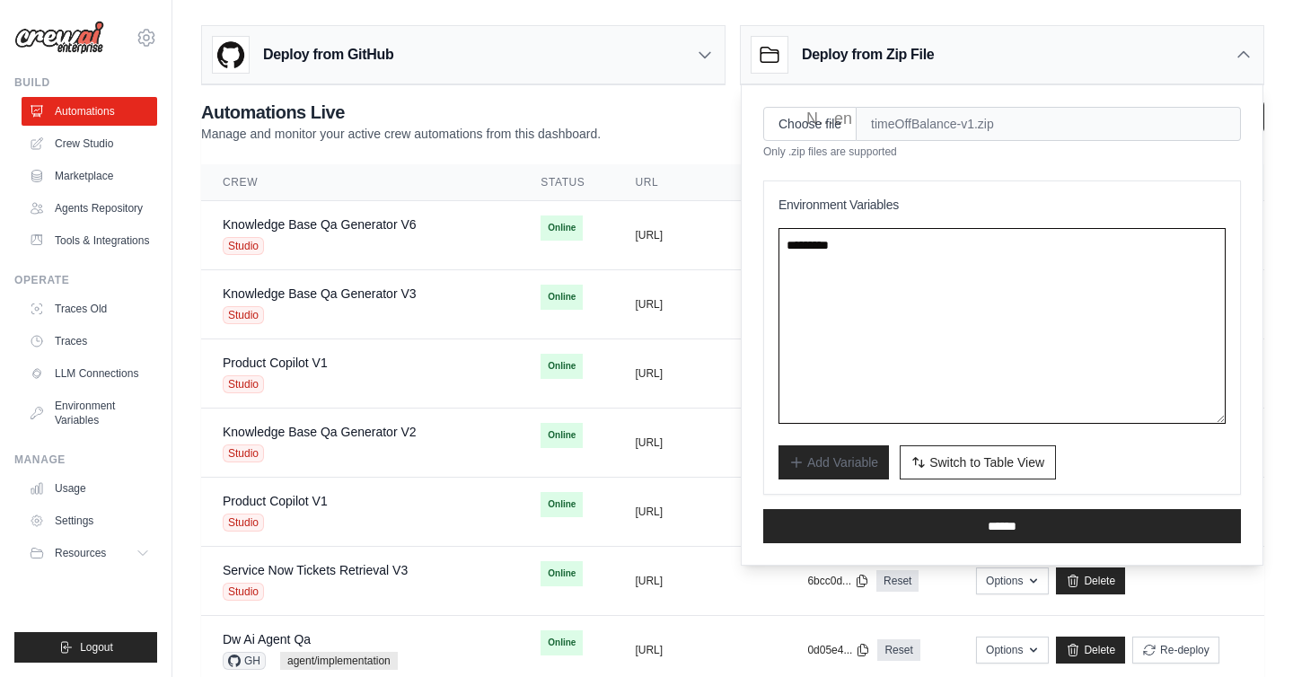
click at [915, 260] on textarea at bounding box center [1001, 326] width 447 height 196
paste textarea "**********"
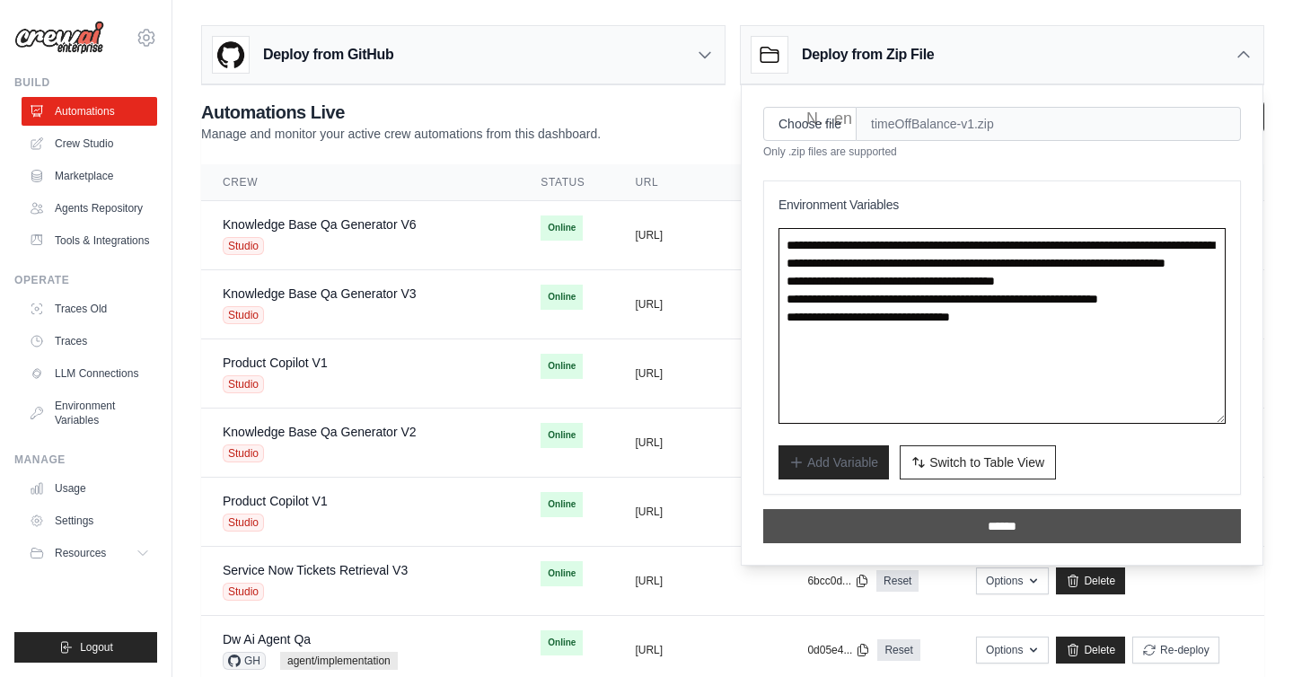
type textarea "**********"
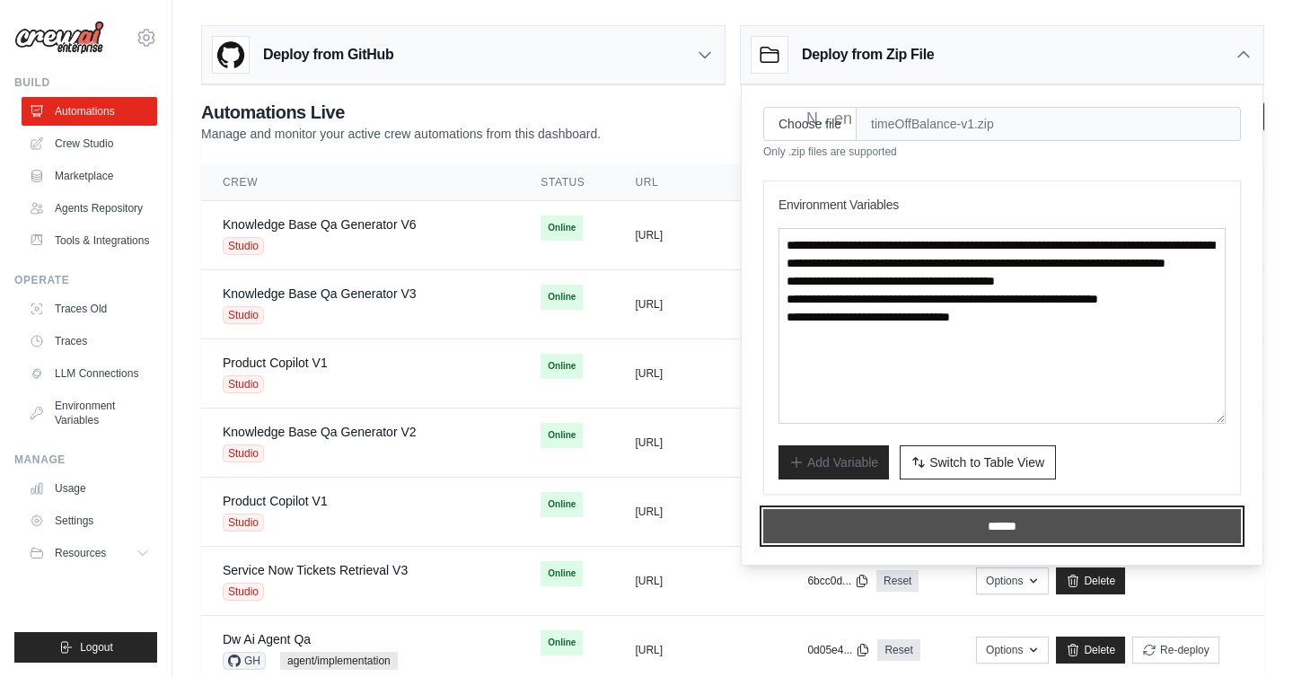
click at [1011, 526] on input "******" at bounding box center [1002, 526] width 478 height 34
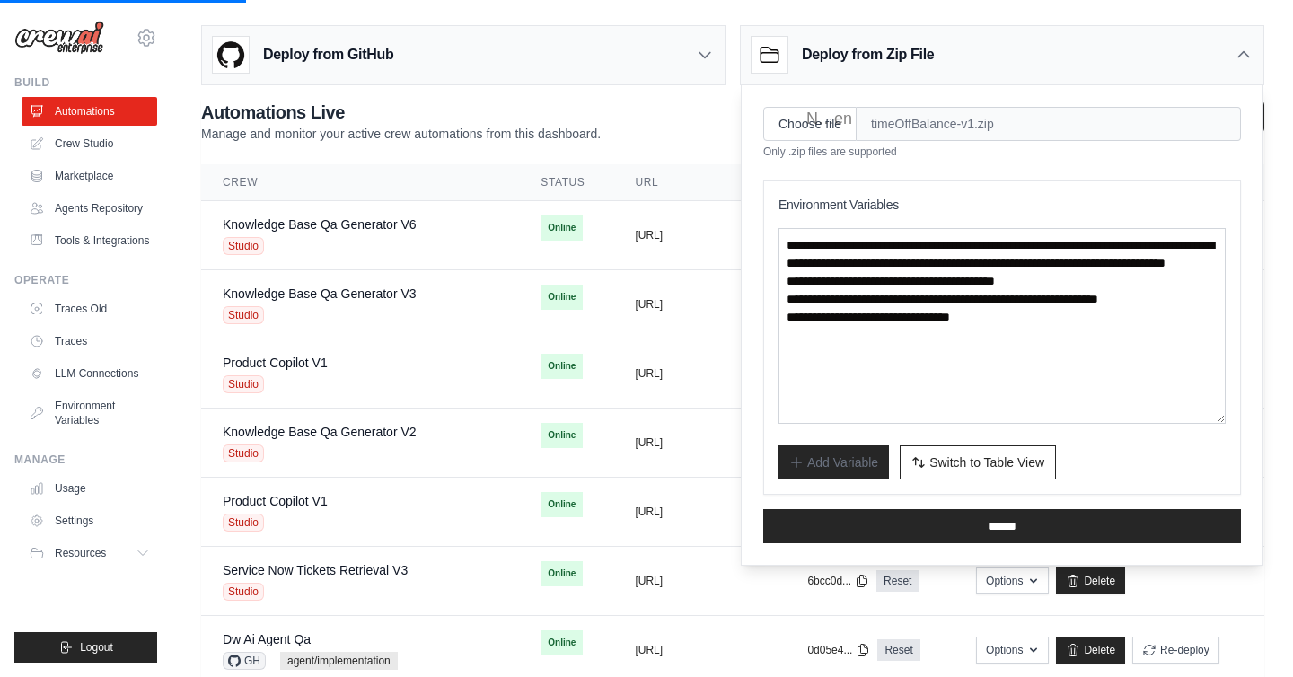
click at [1013, 154] on p "Only .zip files are supported" at bounding box center [1002, 152] width 478 height 14
click at [1034, 359] on textarea "**********" at bounding box center [1001, 326] width 447 height 196
click at [1011, 460] on span "Switch to Table View" at bounding box center [986, 461] width 115 height 18
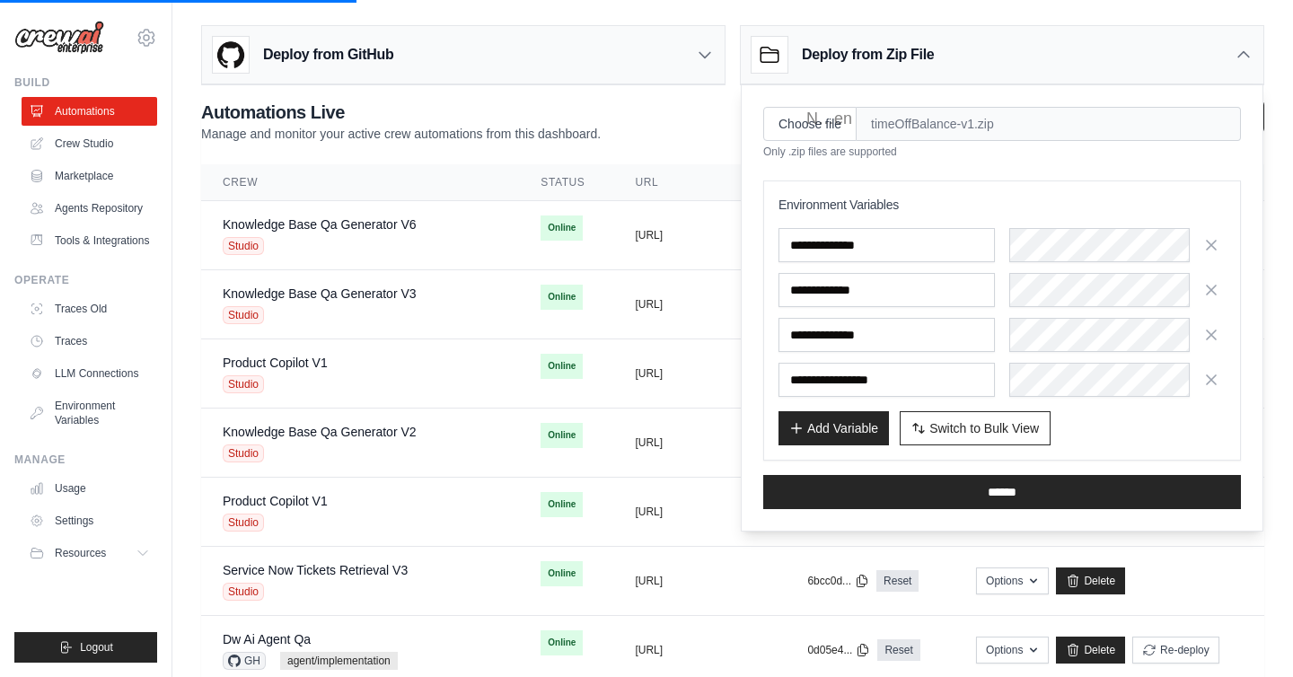
click at [1143, 433] on div "Add Variable Switch to Bulk View Switch to Table View" at bounding box center [1001, 428] width 447 height 34
click at [961, 116] on span "timeOffBalance-v1.zip" at bounding box center [1048, 124] width 384 height 34
click at [990, 129] on span "timeOffBalance-v1.zip" at bounding box center [1048, 124] width 384 height 34
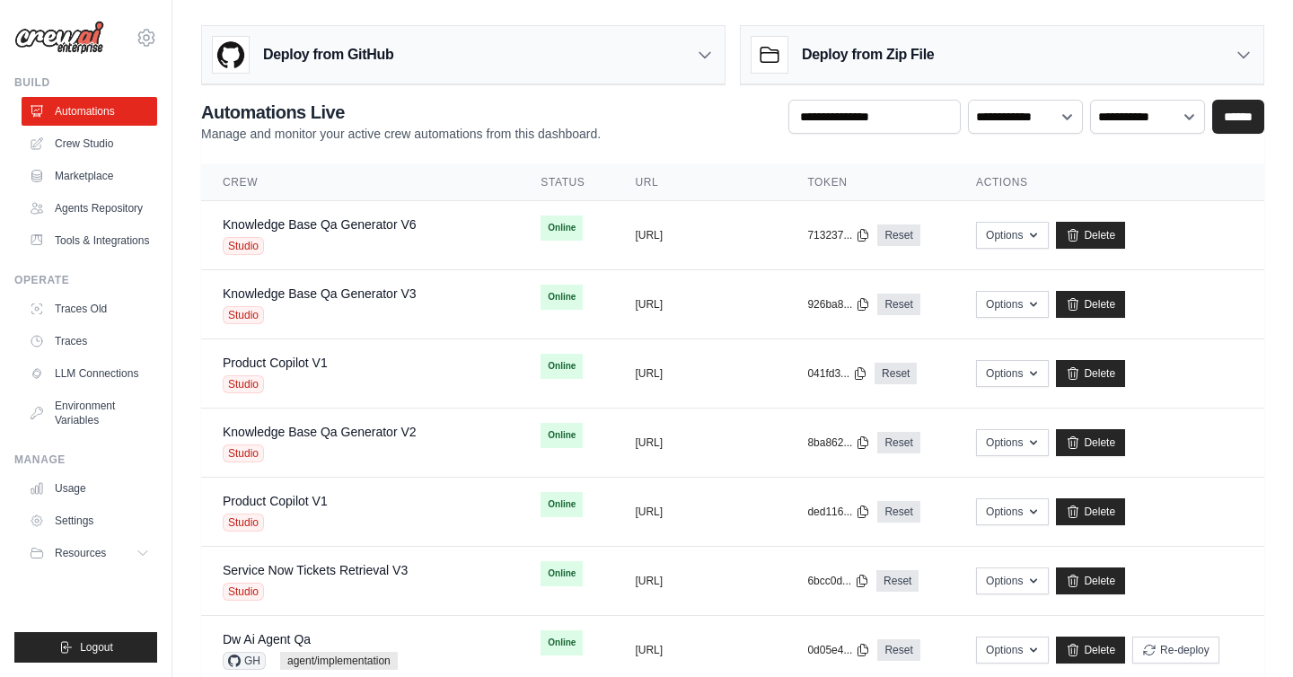
click at [1004, 52] on div "Deploy from Zip File" at bounding box center [1002, 55] width 522 height 58
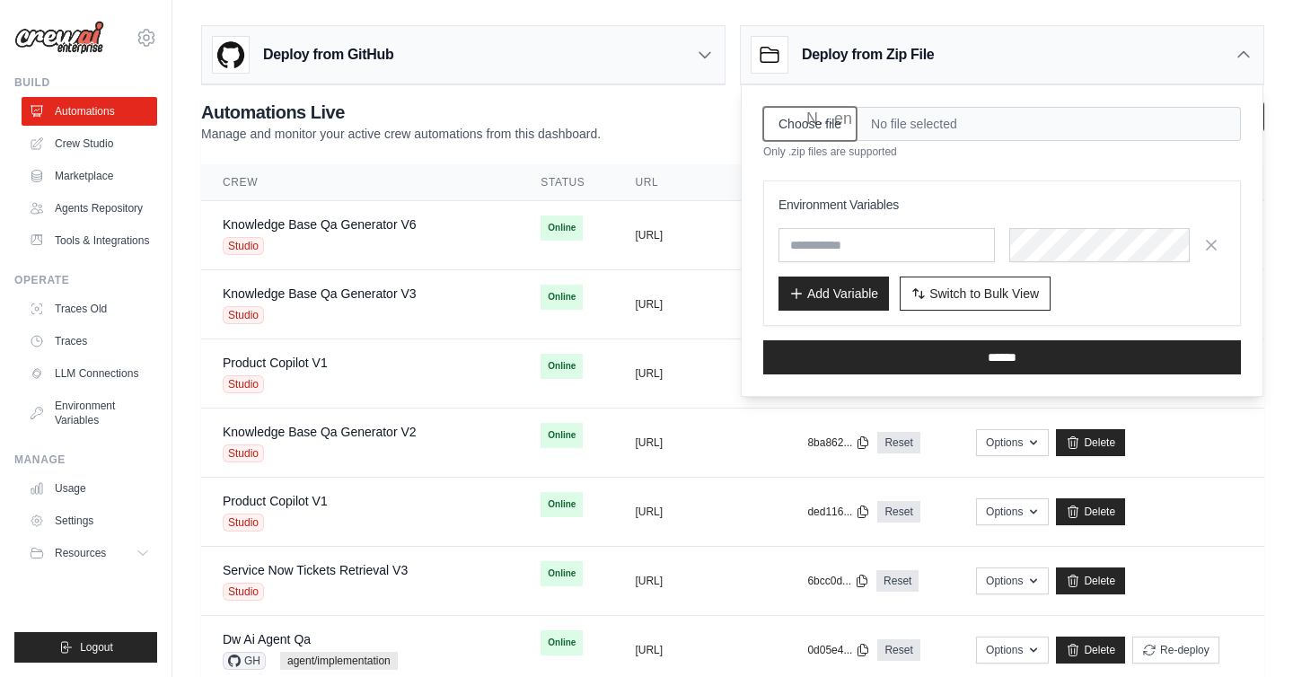
click at [814, 118] on input "Choose file" at bounding box center [809, 124] width 93 height 34
type input "**********"
click at [842, 232] on input "text" at bounding box center [886, 245] width 216 height 34
click at [983, 282] on button "Switch to Bulk View Switch to Table View" at bounding box center [974, 293] width 151 height 34
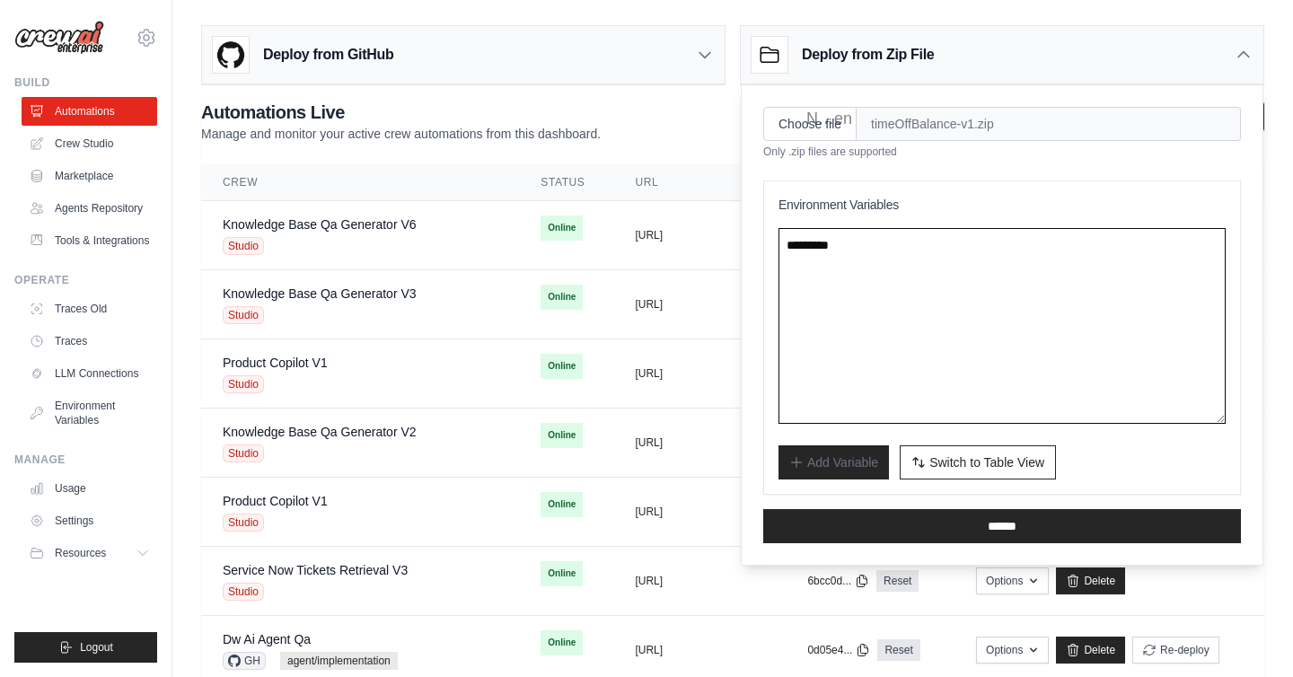
click at [923, 307] on textarea at bounding box center [1001, 326] width 447 height 196
paste textarea "**********"
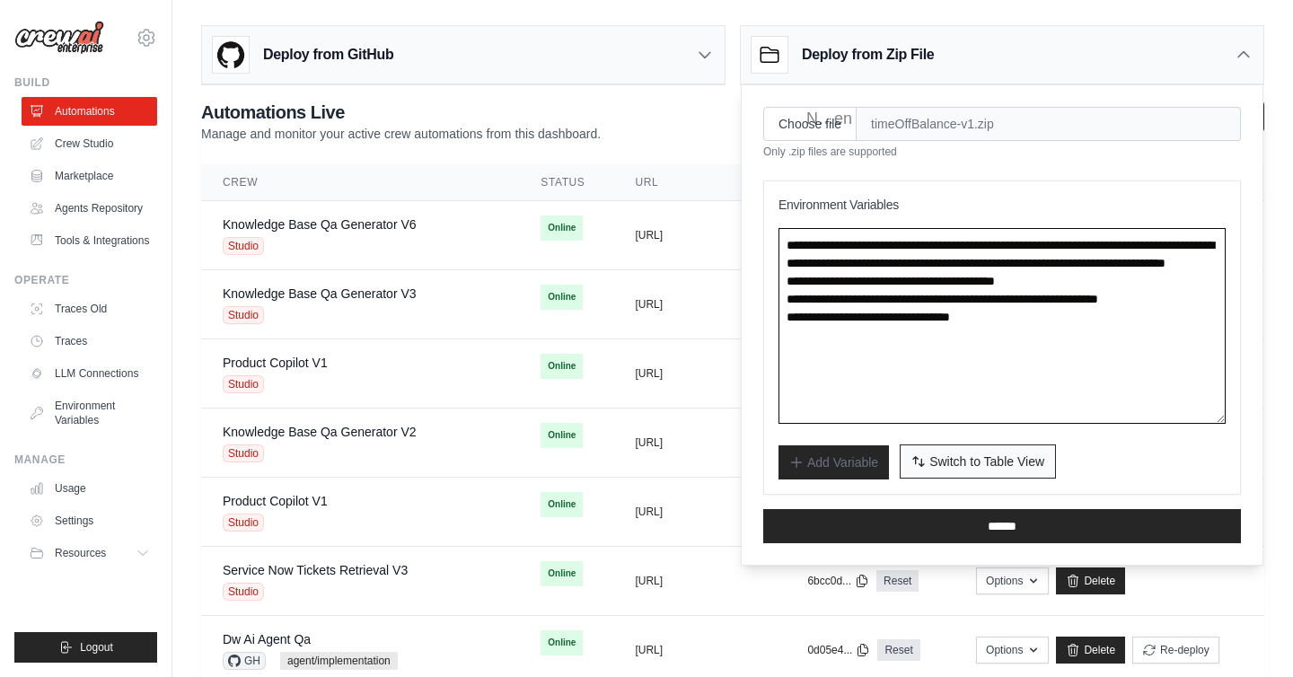
type textarea "**********"
click at [949, 469] on span "Switch to Table View" at bounding box center [986, 461] width 115 height 18
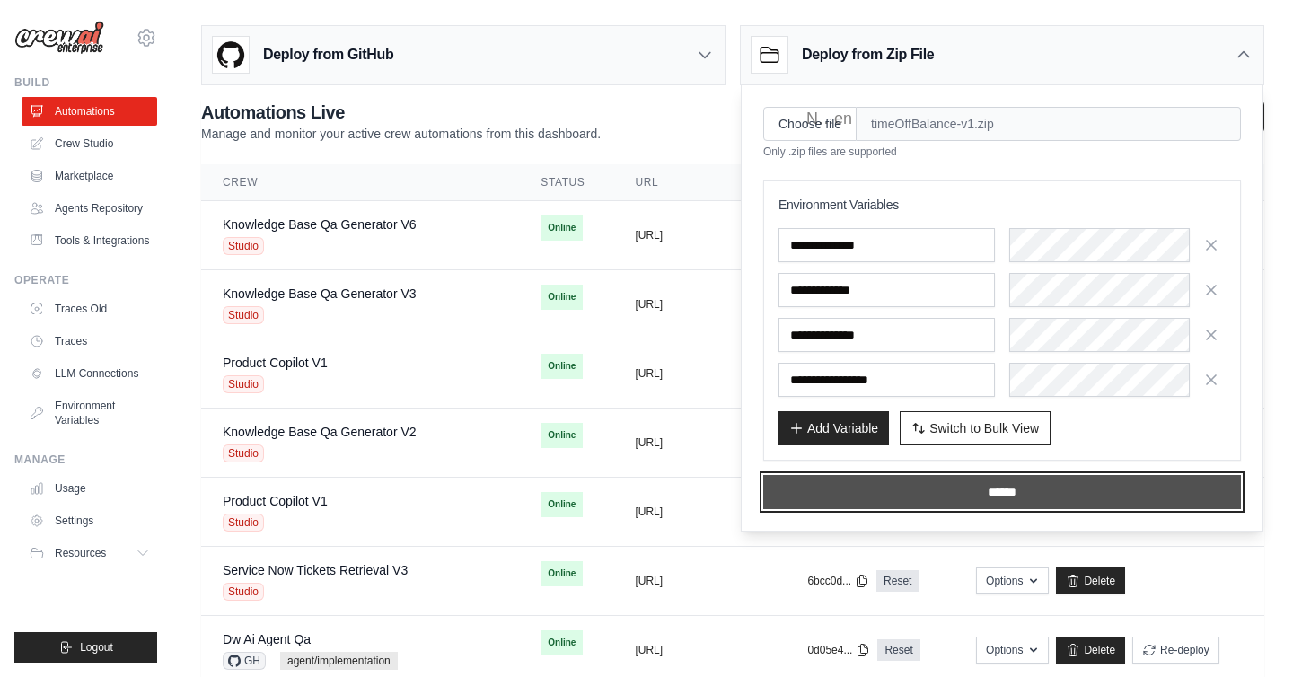
click at [1022, 491] on input "******" at bounding box center [1002, 492] width 478 height 34
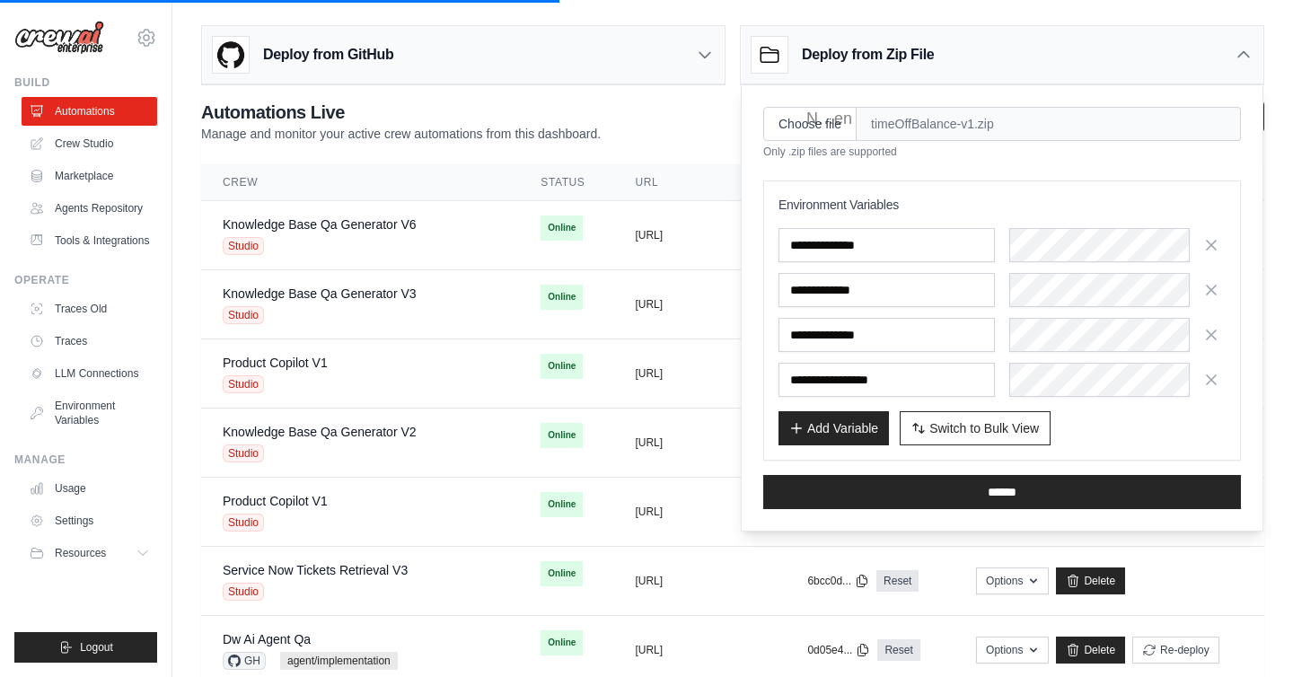
click at [1199, 61] on div "Deploy from Zip File" at bounding box center [1002, 55] width 522 height 58
